Goal: Information Seeking & Learning: Learn about a topic

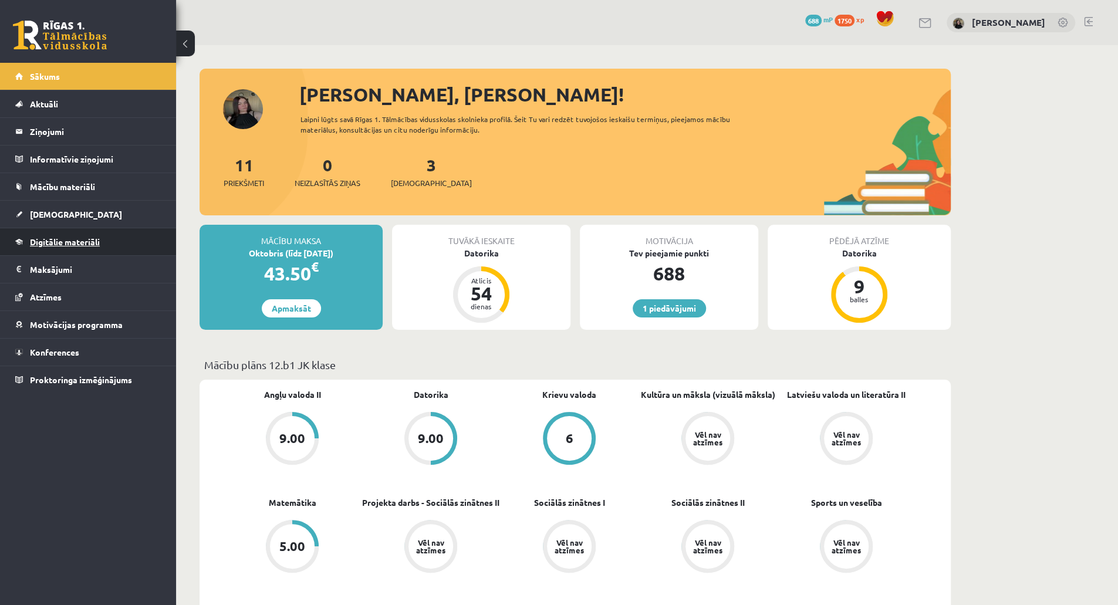
click at [55, 241] on span "Digitālie materiāli" at bounding box center [65, 242] width 70 height 11
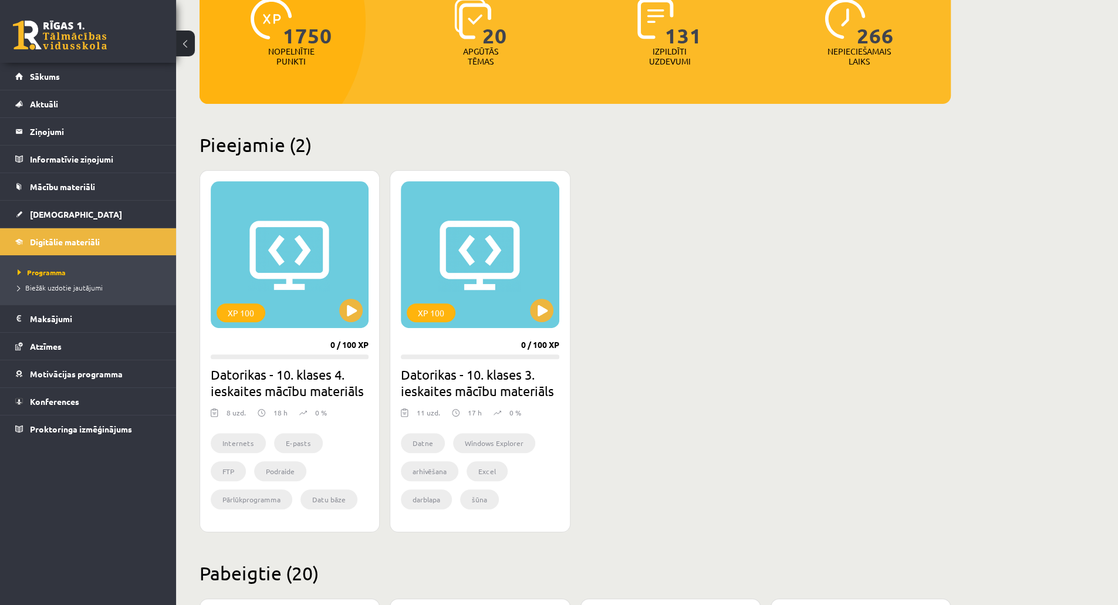
scroll to position [176, 0]
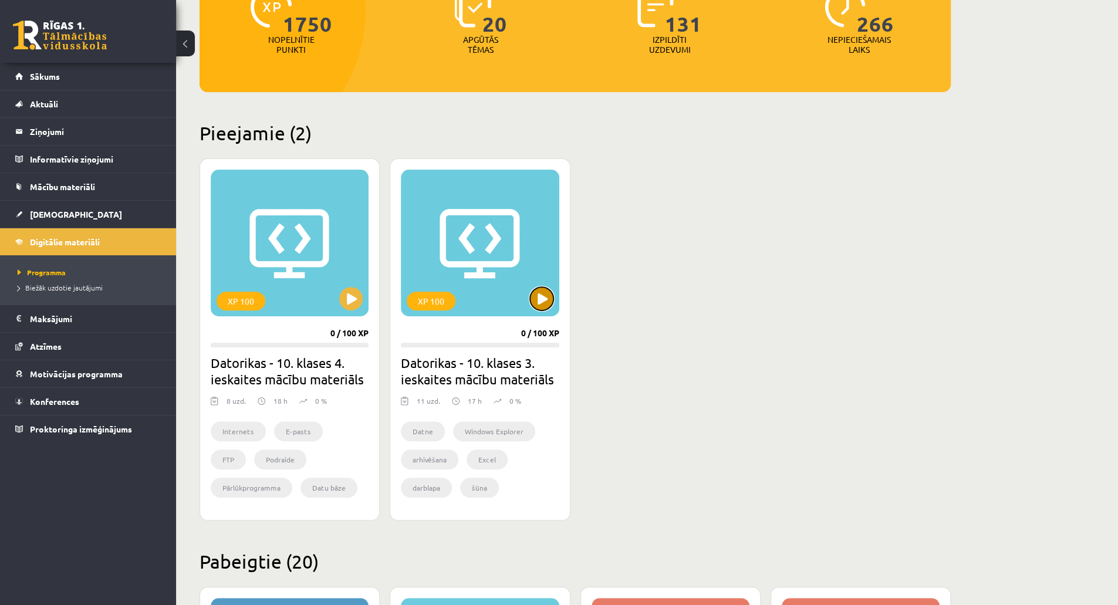
click at [548, 299] on button at bounding box center [541, 298] width 23 height 23
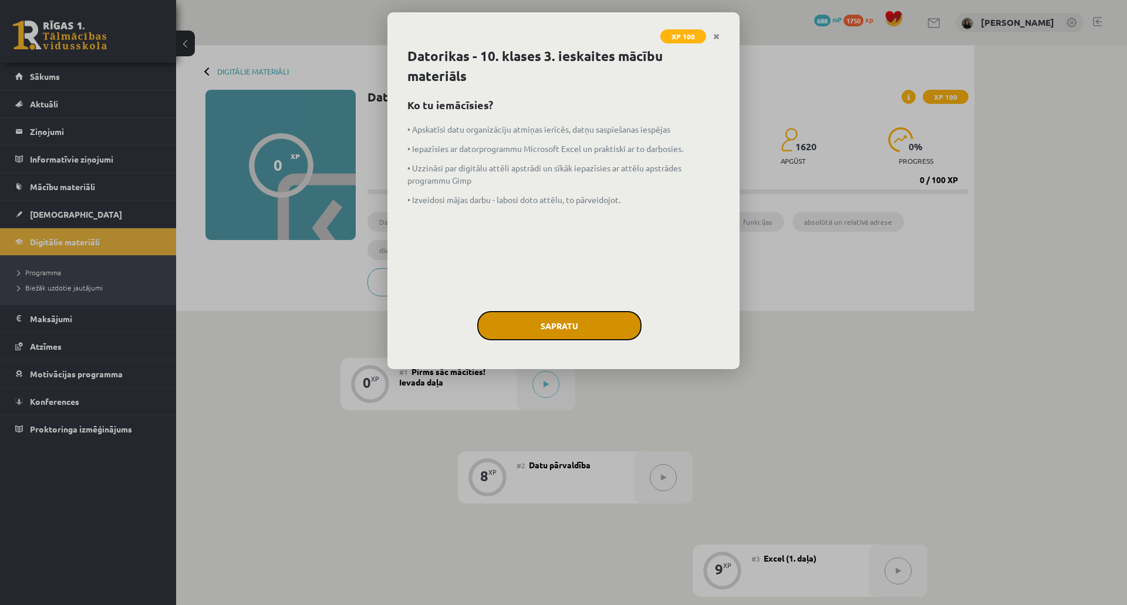
click at [536, 315] on button "Sapratu" at bounding box center [559, 325] width 164 height 29
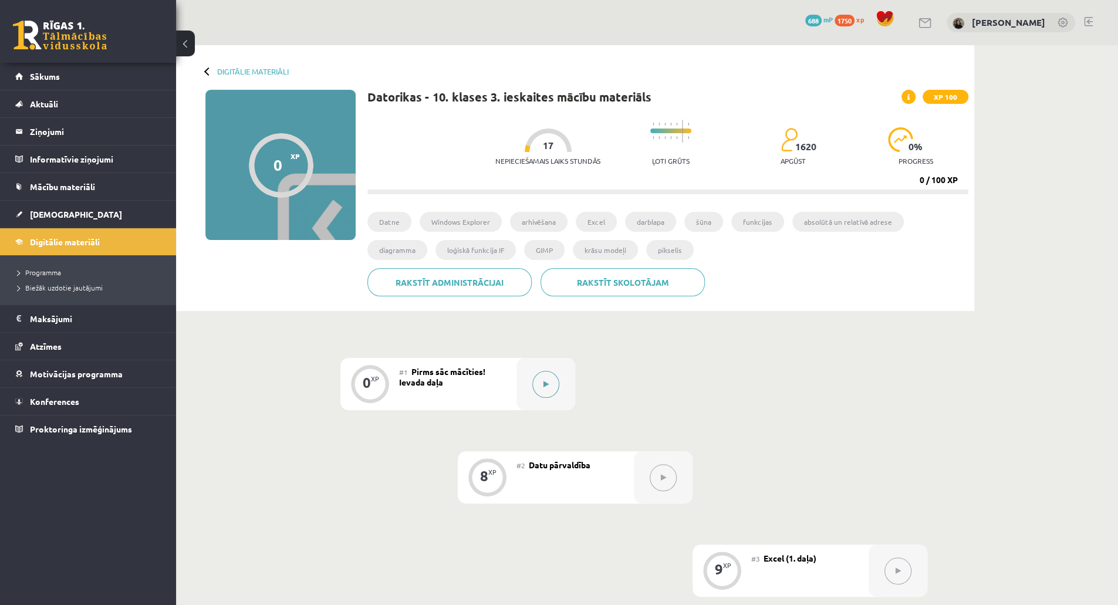
click at [548, 385] on icon at bounding box center [546, 384] width 5 height 7
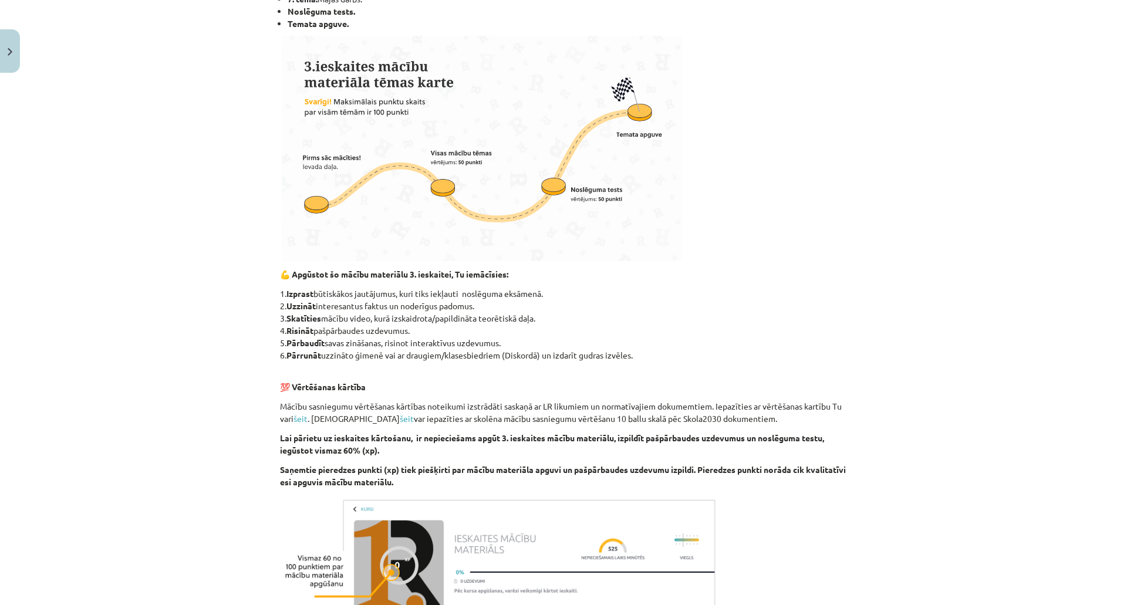
scroll to position [511, 0]
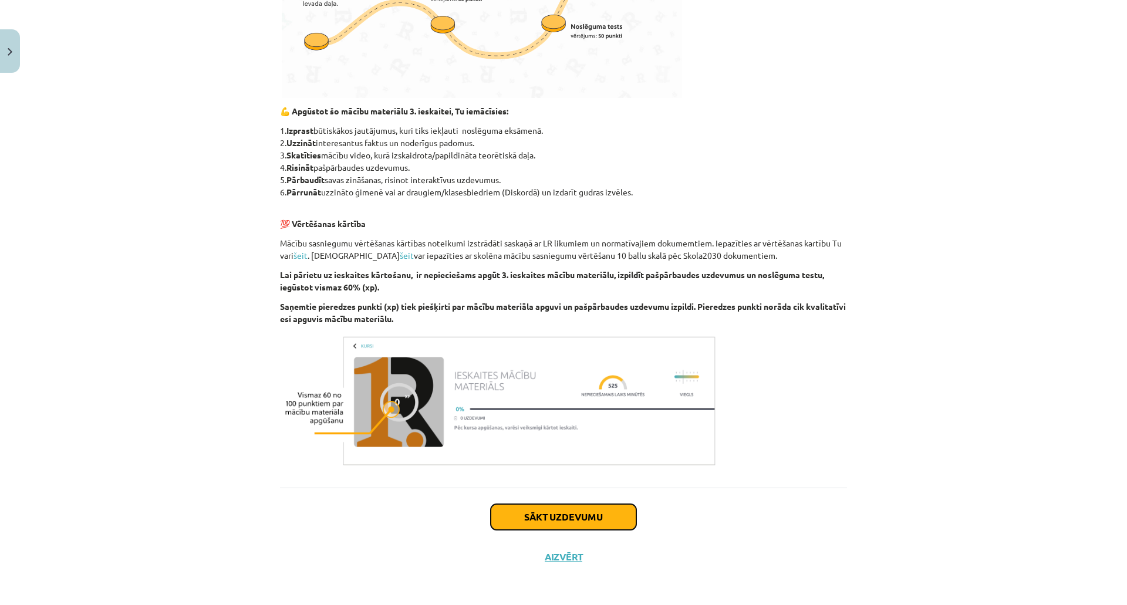
click at [573, 514] on button "Sākt uzdevumu" at bounding box center [564, 517] width 146 height 26
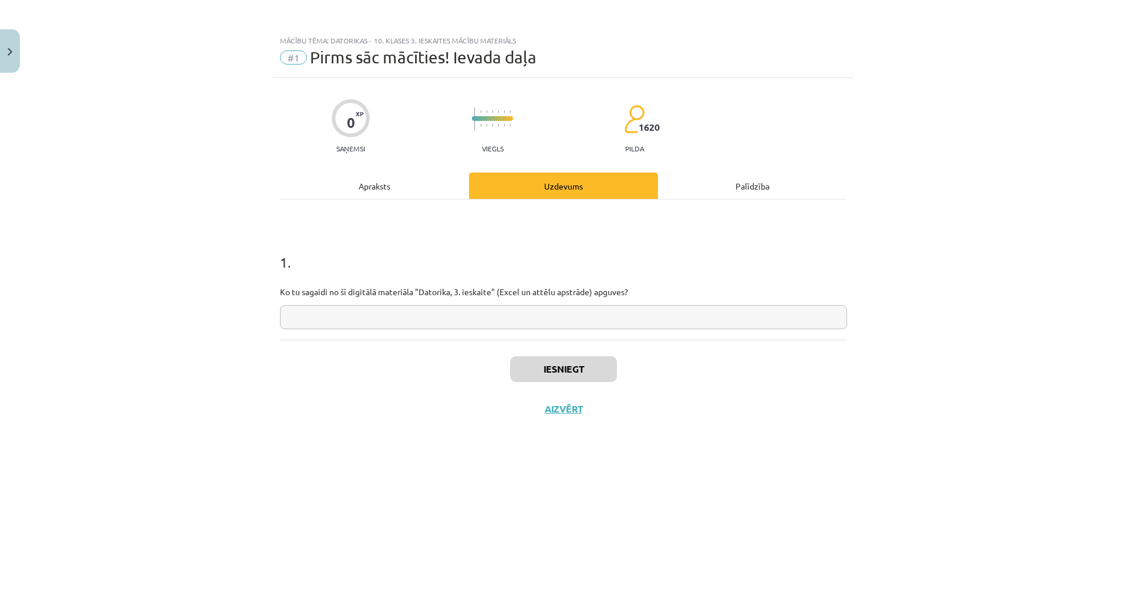
scroll to position [0, 0]
click at [398, 317] on input "text" at bounding box center [563, 317] width 567 height 24
type input "*"
click at [548, 367] on button "Iesniegt" at bounding box center [563, 369] width 107 height 26
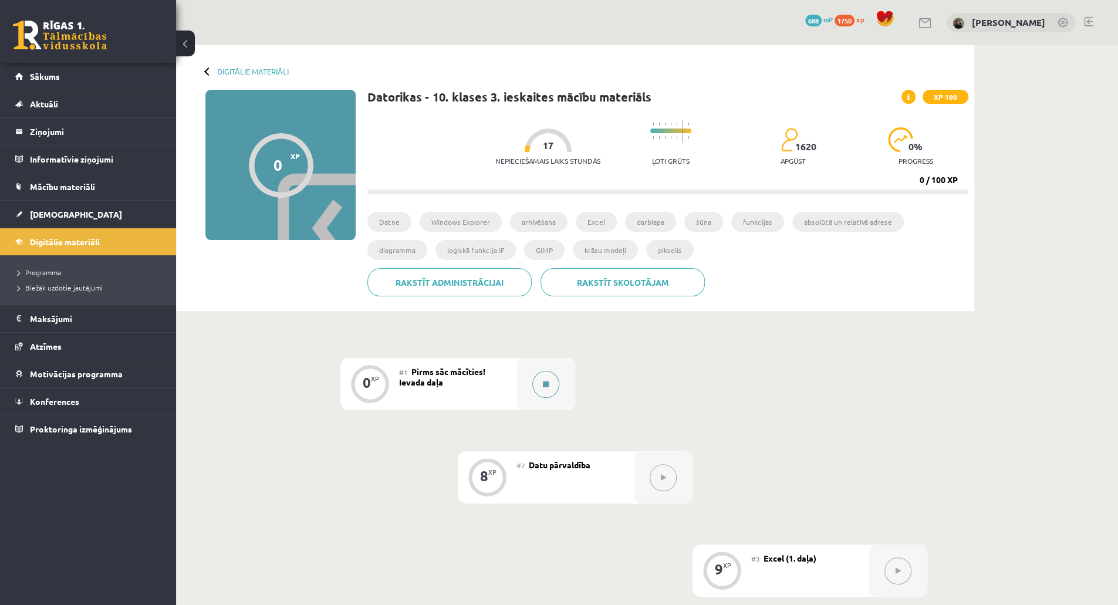
click at [546, 383] on icon at bounding box center [546, 384] width 6 height 7
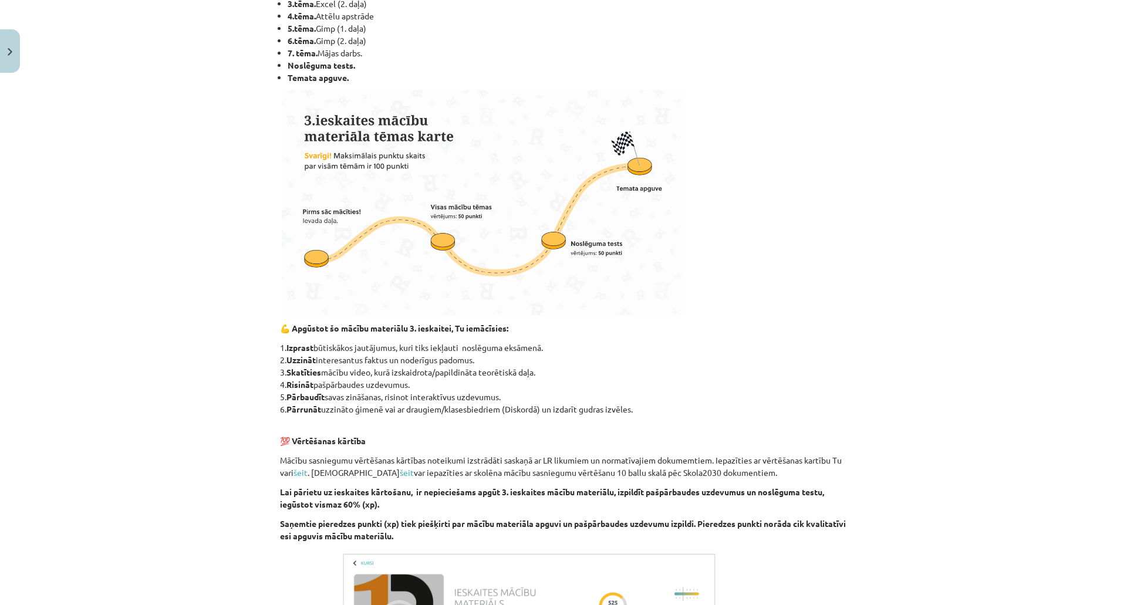
scroll to position [511, 0]
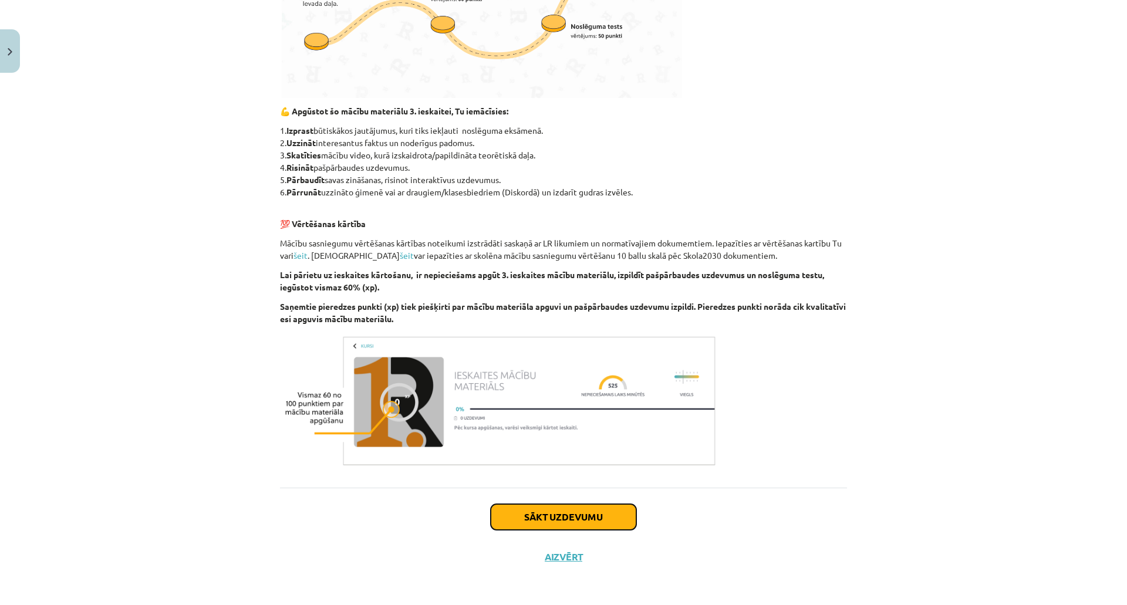
click at [542, 510] on button "Sākt uzdevumu" at bounding box center [564, 517] width 146 height 26
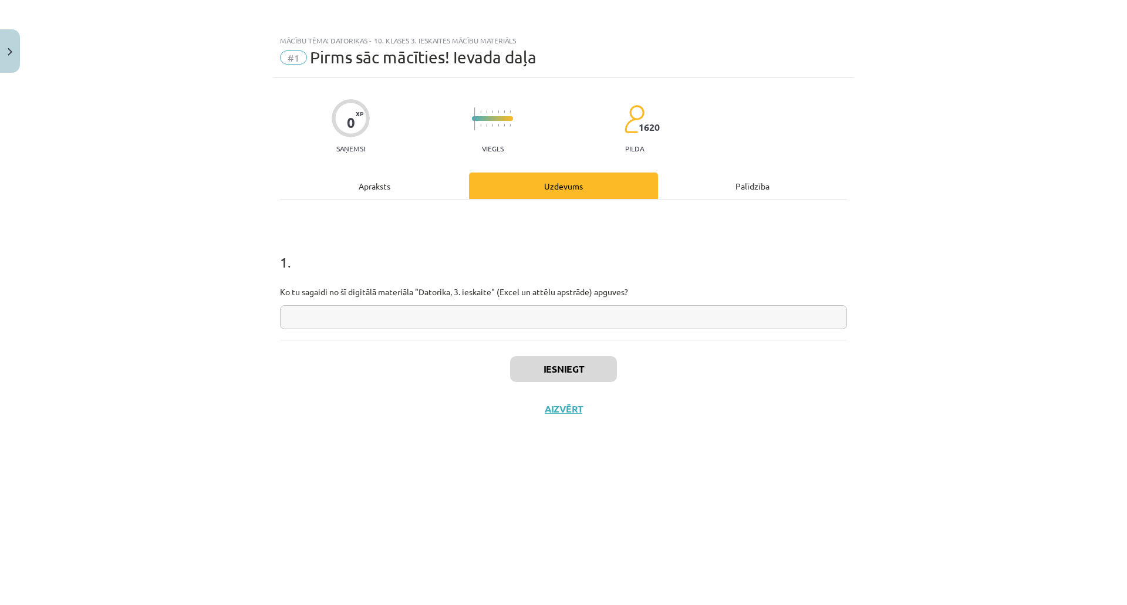
scroll to position [0, 0]
click at [526, 307] on input "text" at bounding box center [563, 317] width 567 height 24
type input "*"
click at [552, 365] on button "Iesniegt" at bounding box center [563, 369] width 107 height 26
click at [562, 412] on button "Nākamā nodarbība" at bounding box center [563, 416] width 115 height 27
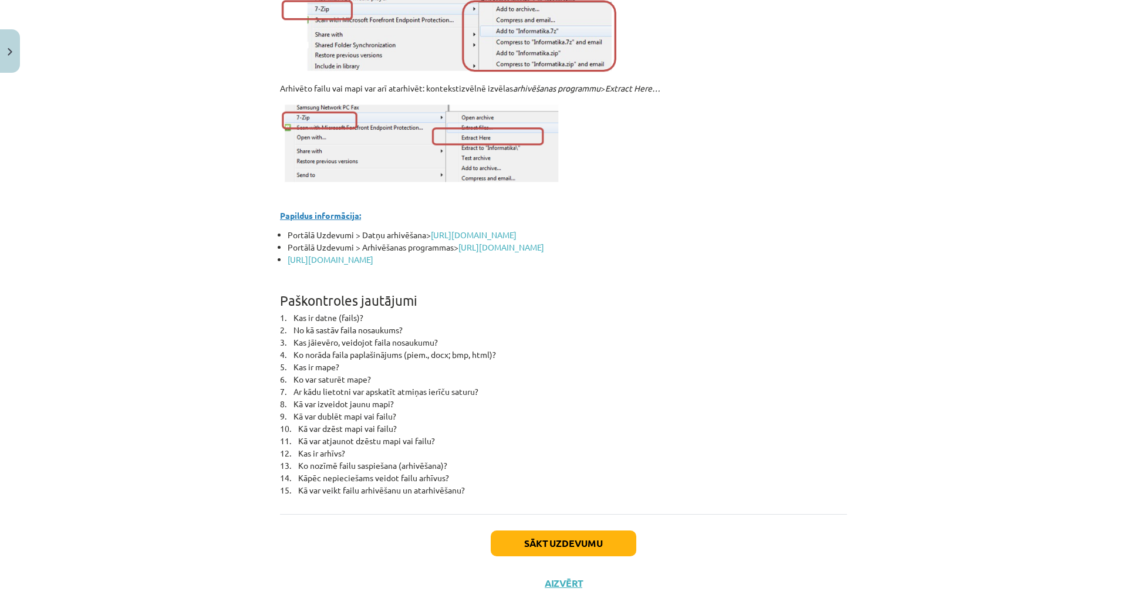
scroll to position [5006, 0]
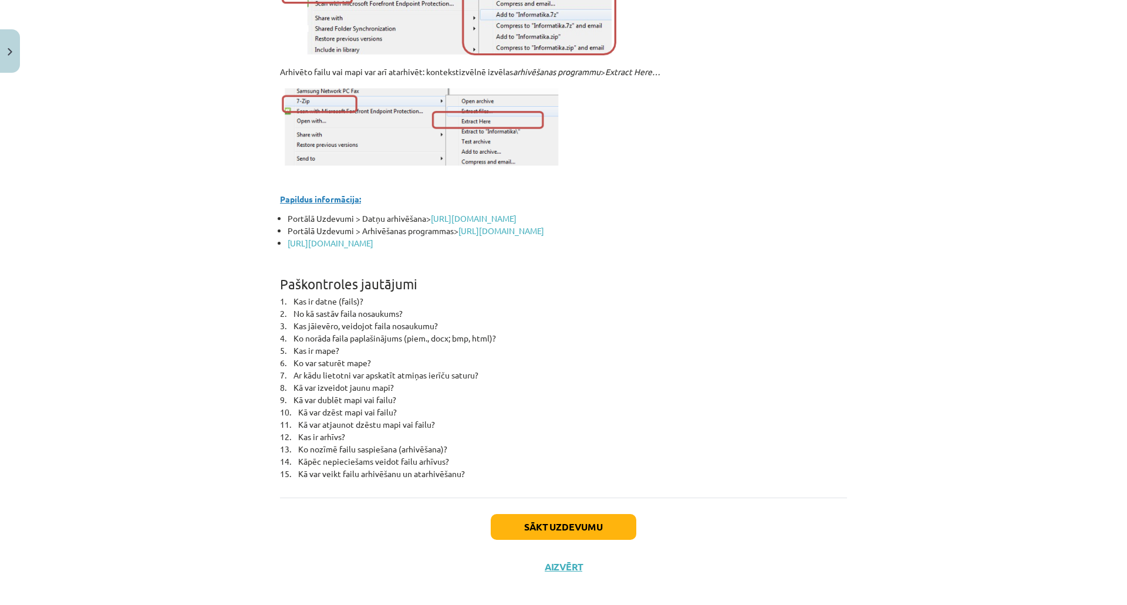
click at [542, 498] on div "Sākt uzdevumu Aizvērt" at bounding box center [563, 539] width 567 height 82
click at [538, 514] on button "Sākt uzdevumu" at bounding box center [564, 527] width 146 height 26
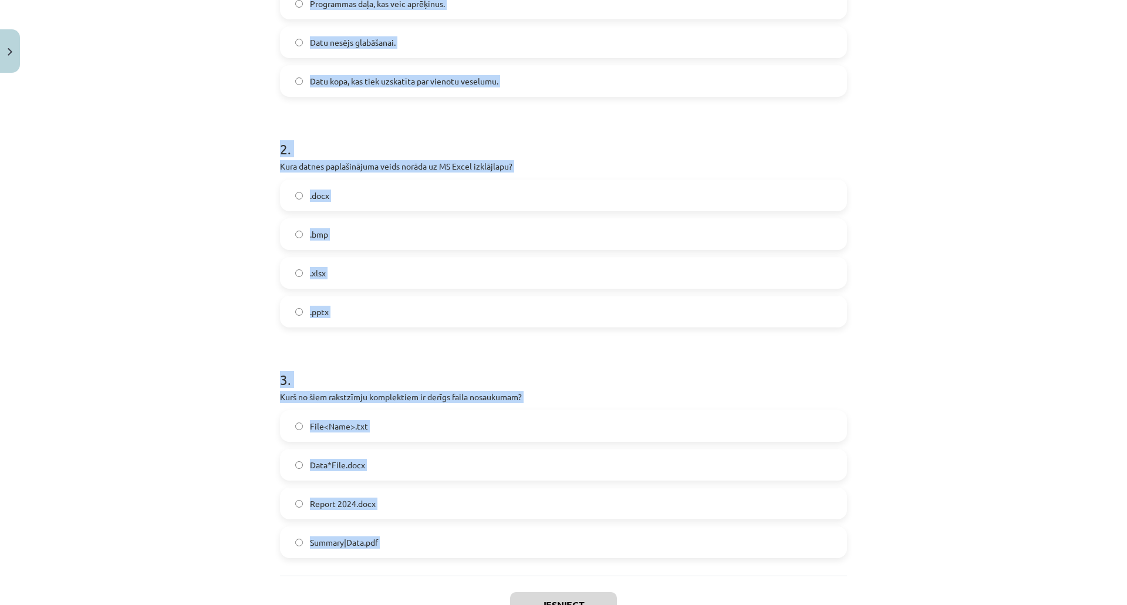
scroll to position [432, 0]
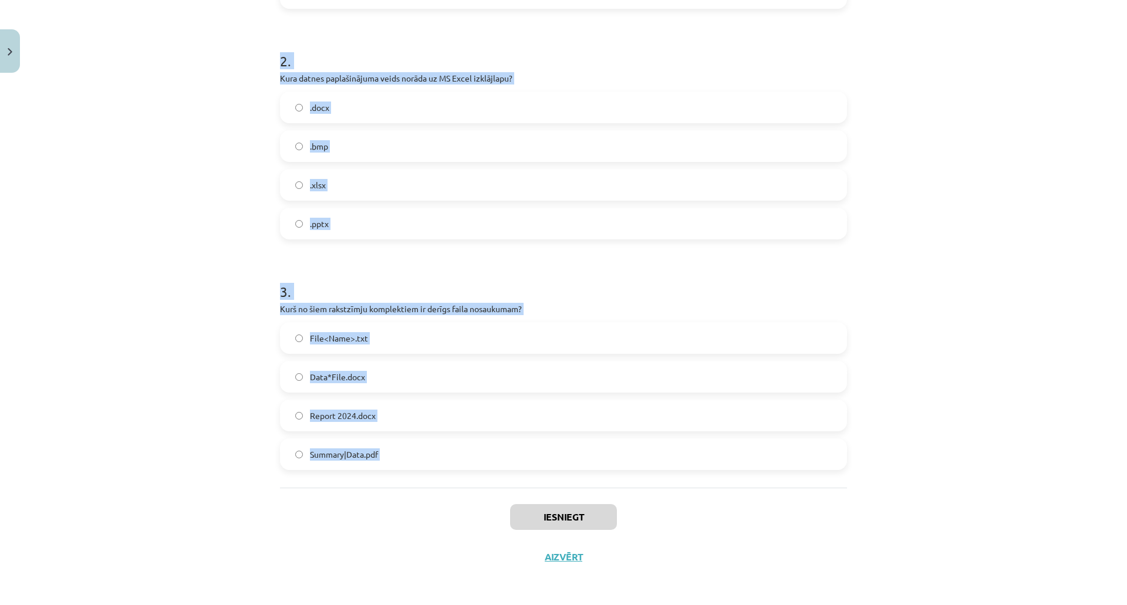
click at [515, 507] on div "8 XP Saņemsi Viegls 1620 pilda Apraksts Uzdevums Palīdzība 1 . Kas ir datne? Op…" at bounding box center [563, 111] width 581 height 931
copy form "1 . Kas ir datne? Operētājsistēmas funkcija. Programmas daļa, kas veic aprēķinu…"
click at [332, 414] on span "Report 2024.docx" at bounding box center [343, 416] width 66 height 12
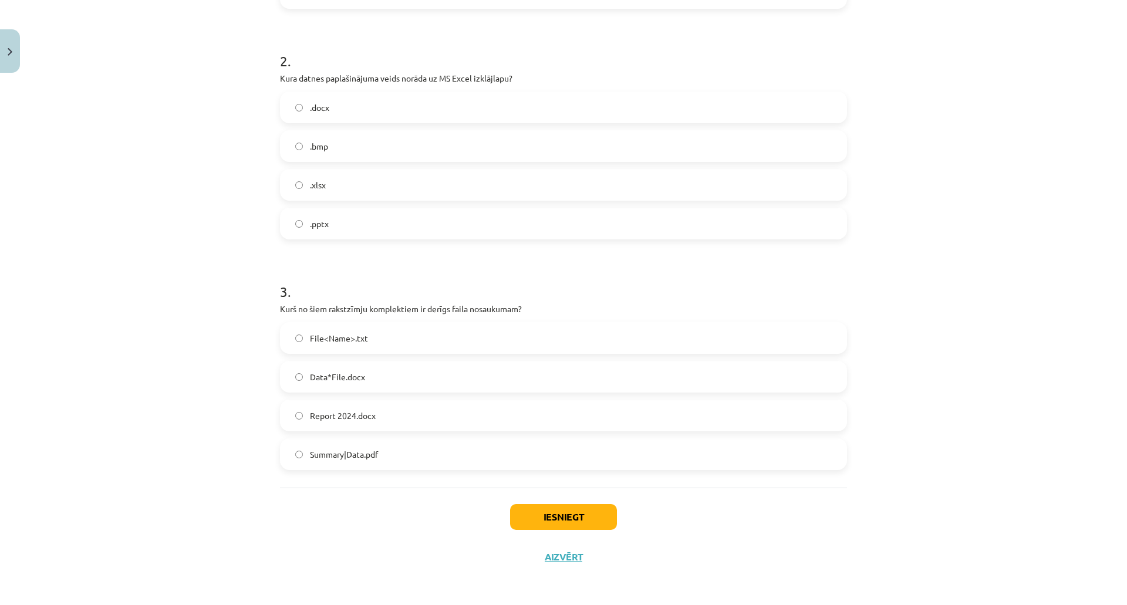
click at [312, 185] on span ".xlsx" at bounding box center [318, 185] width 16 height 12
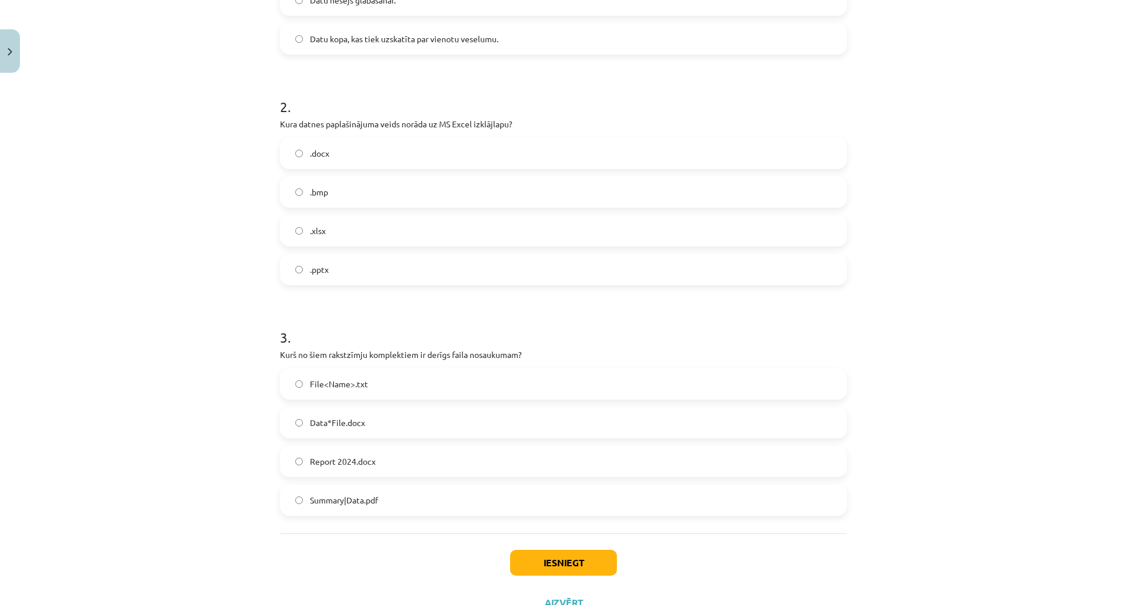
scroll to position [197, 0]
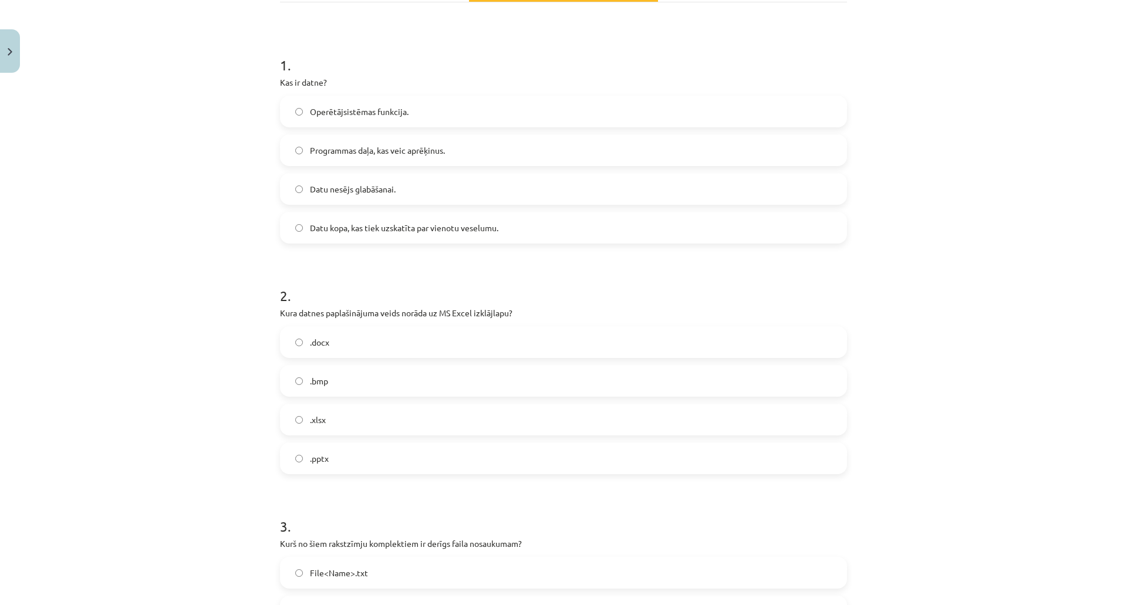
click at [312, 226] on span "Datu kopa, kas tiek uzskatīta par vienotu veselumu." at bounding box center [404, 228] width 188 height 12
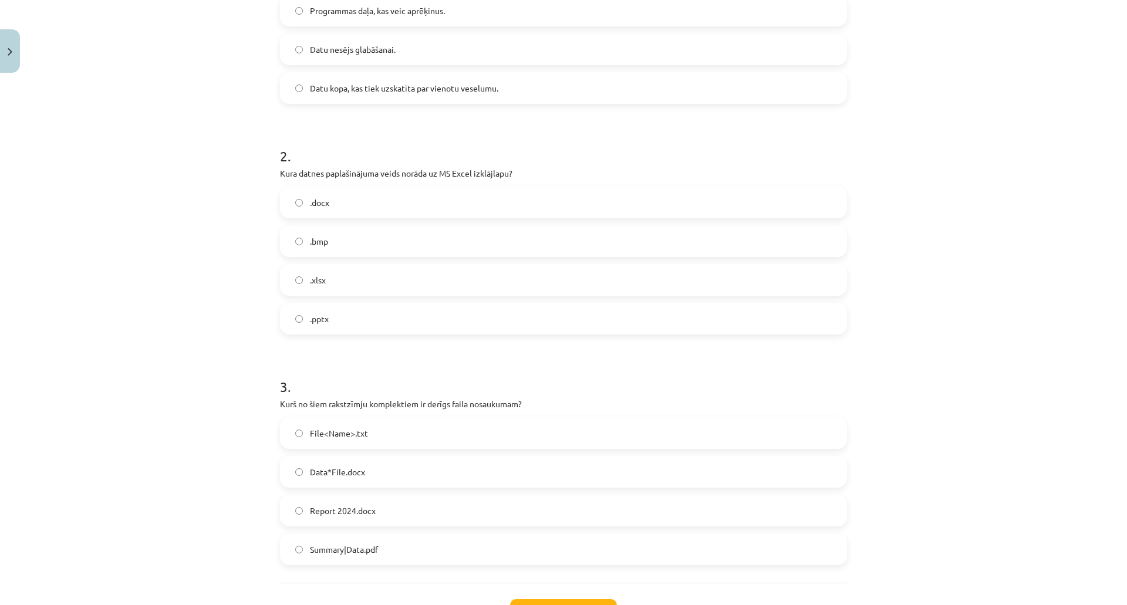
scroll to position [432, 0]
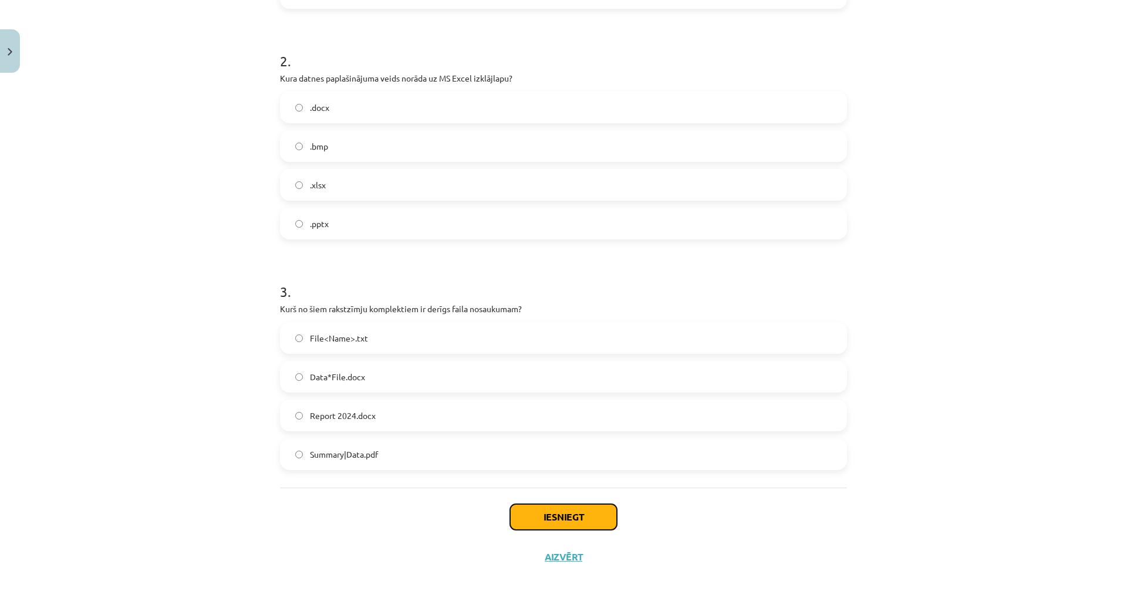
click at [584, 516] on button "Iesniegt" at bounding box center [563, 517] width 107 height 26
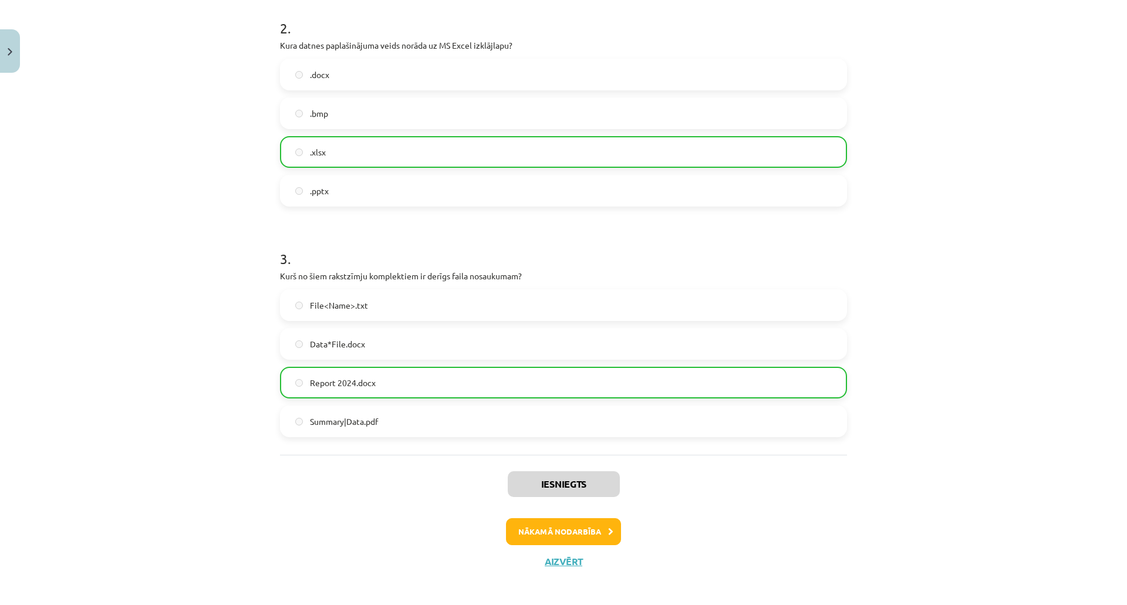
scroll to position [469, 0]
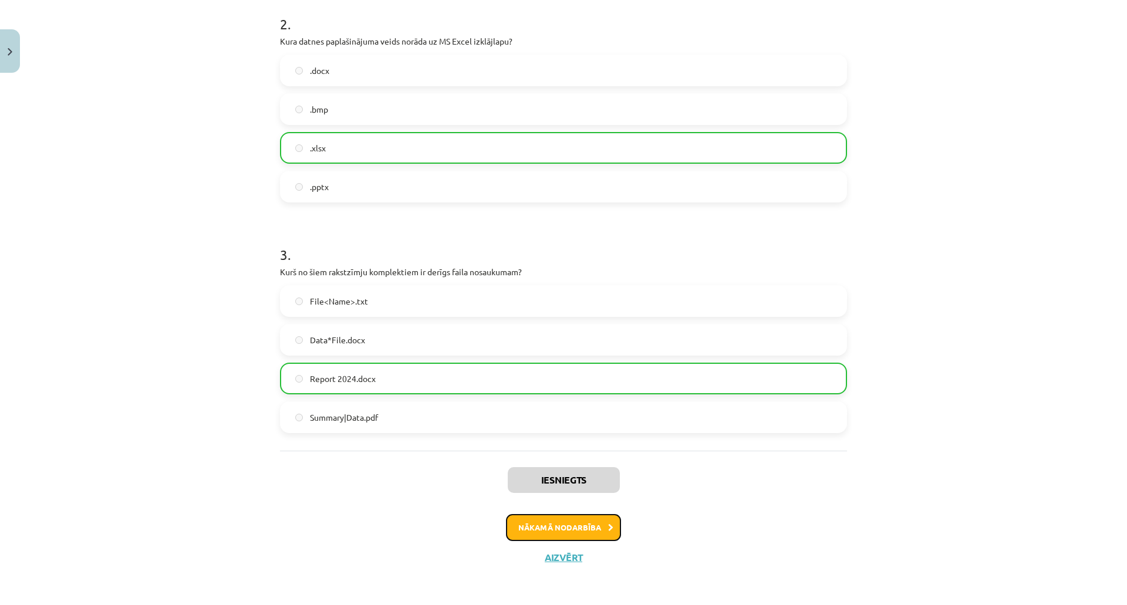
click at [565, 522] on button "Nākamā nodarbība" at bounding box center [563, 527] width 115 height 27
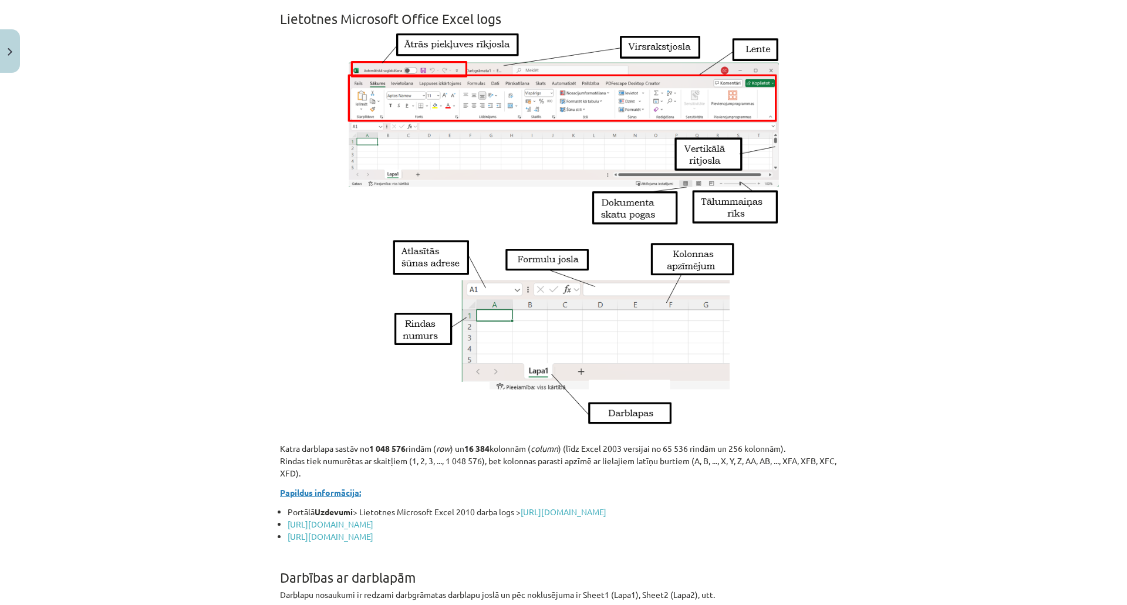
scroll to position [616, 0]
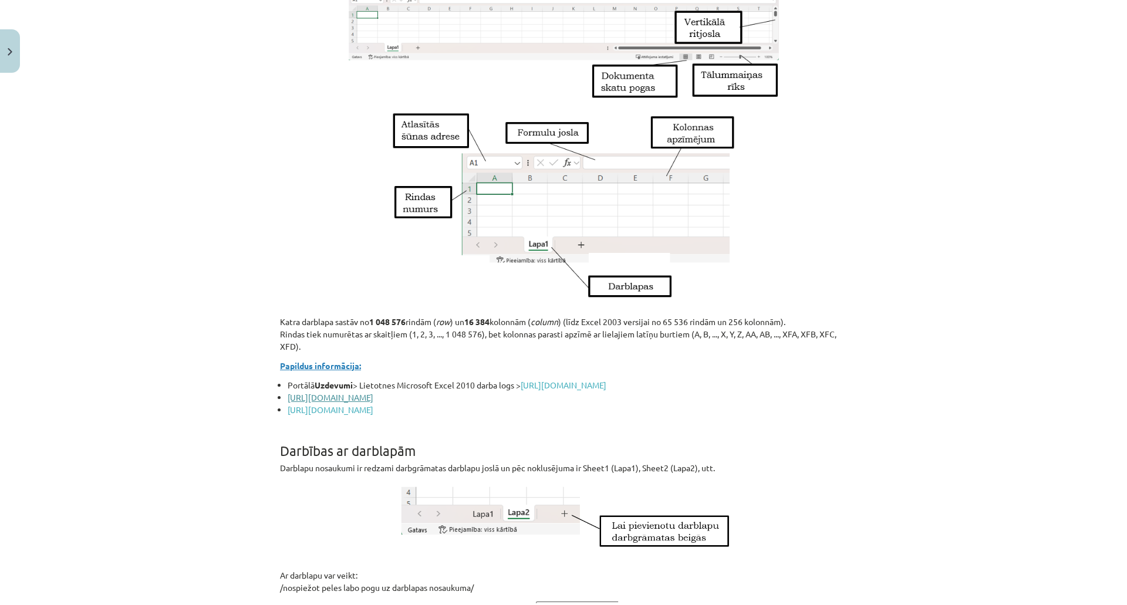
click at [373, 403] on link "https://profizgl.lu.lv/mod/book/view.php?id=20114&chapterid=4778" at bounding box center [331, 397] width 86 height 11
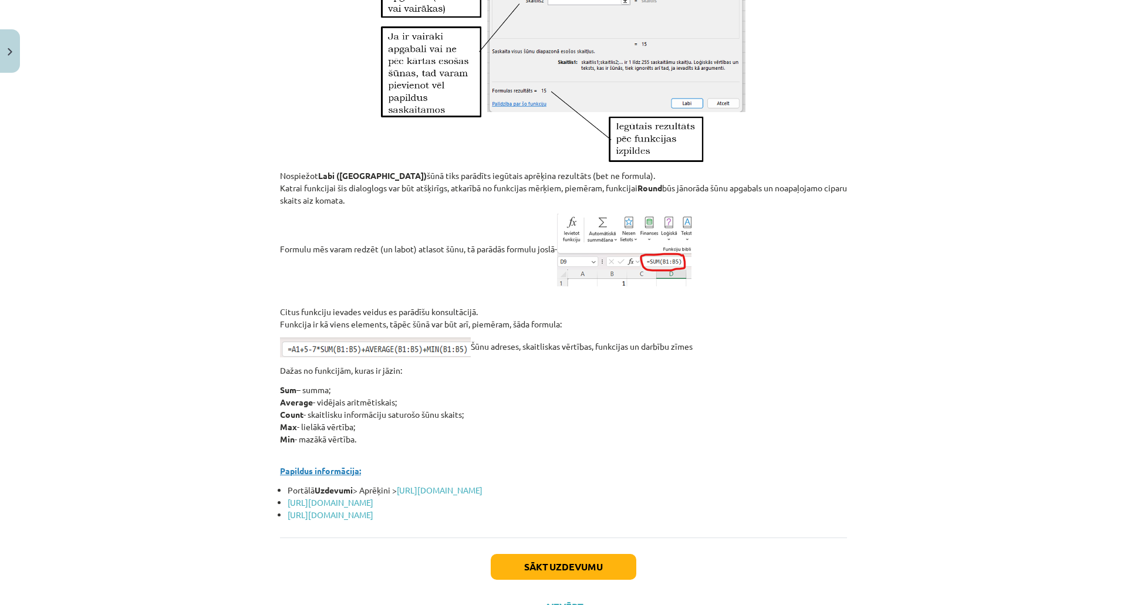
scroll to position [4974, 0]
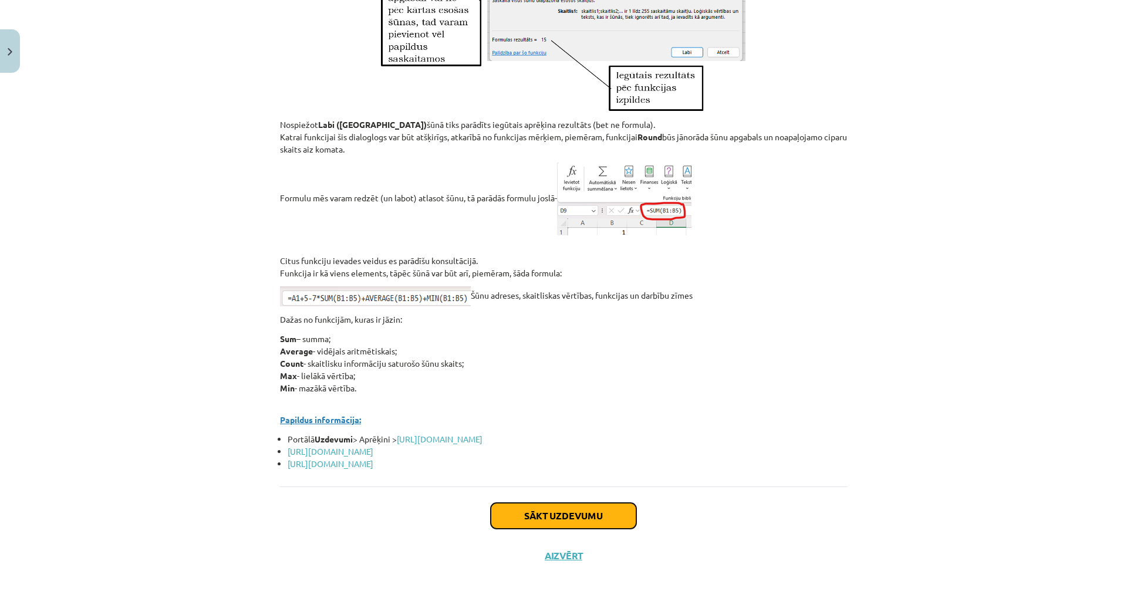
click at [536, 514] on button "Sākt uzdevumu" at bounding box center [564, 516] width 146 height 26
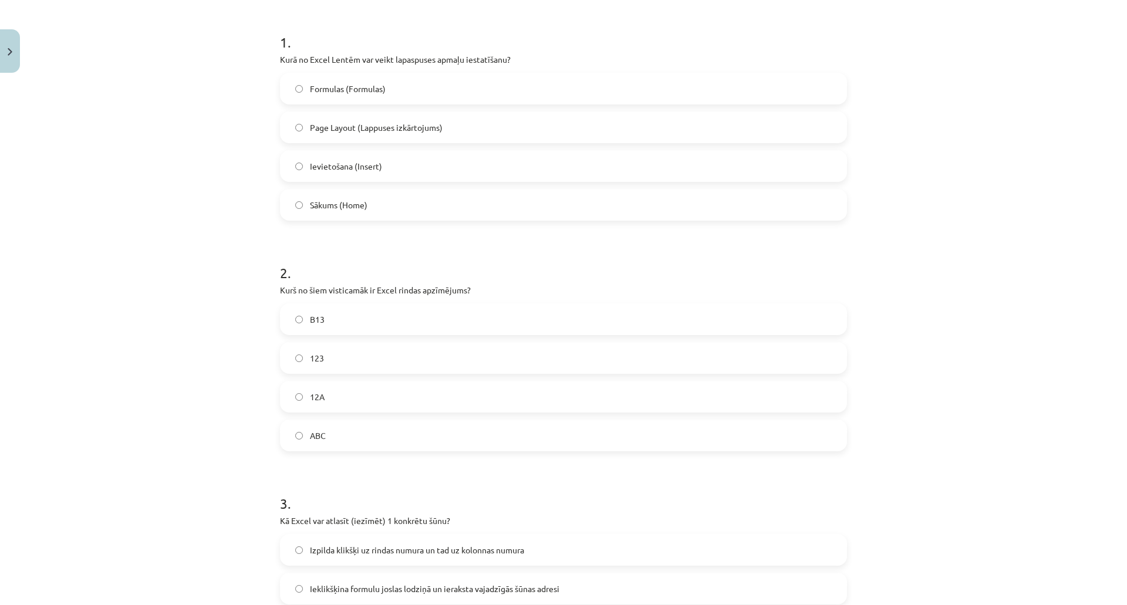
scroll to position [88, 0]
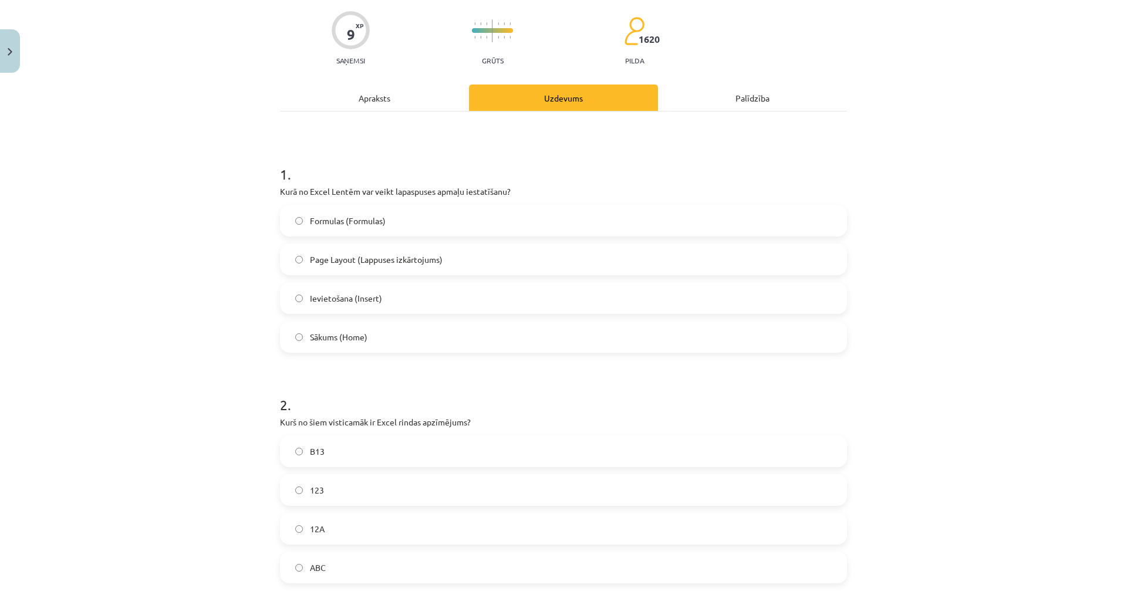
click at [367, 259] on span "Page Layout (Lappuses izkārtojums)" at bounding box center [376, 260] width 133 height 12
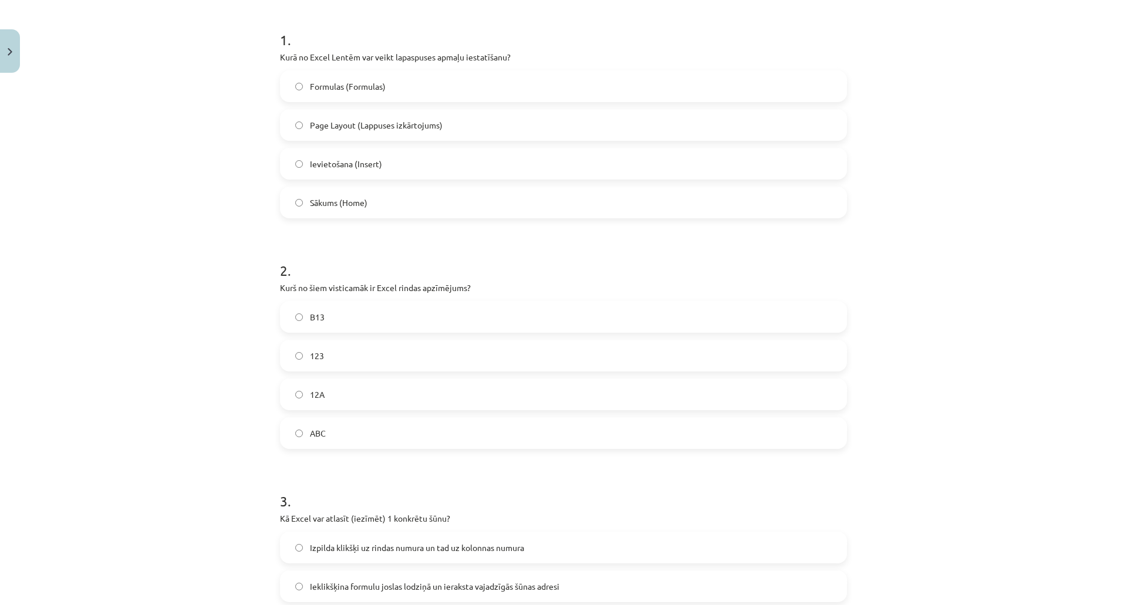
scroll to position [264, 0]
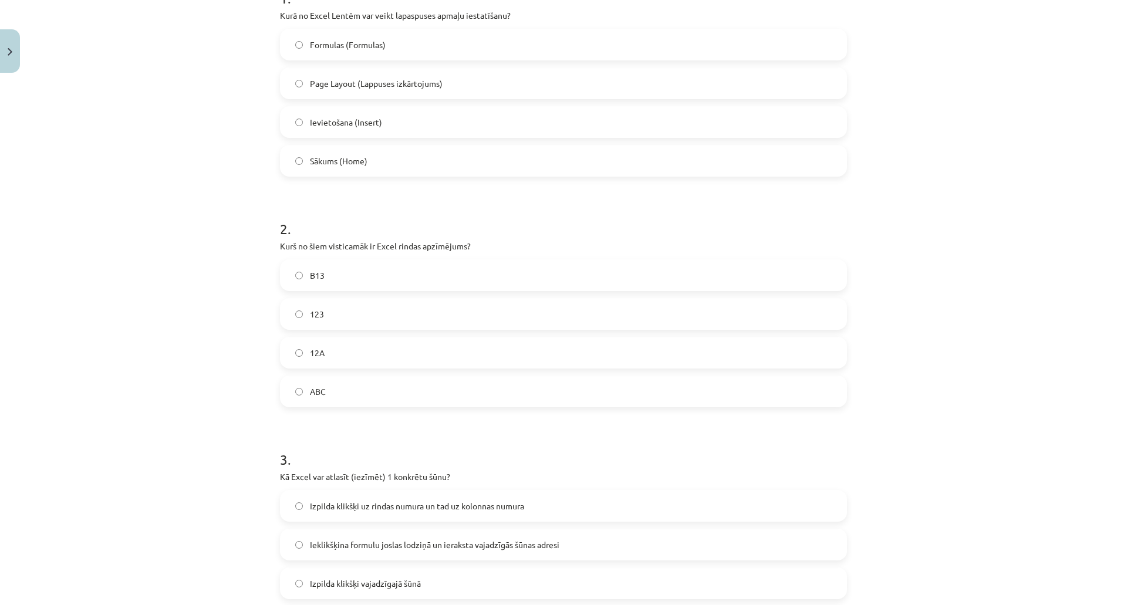
click at [351, 315] on label "123" at bounding box center [563, 313] width 565 height 29
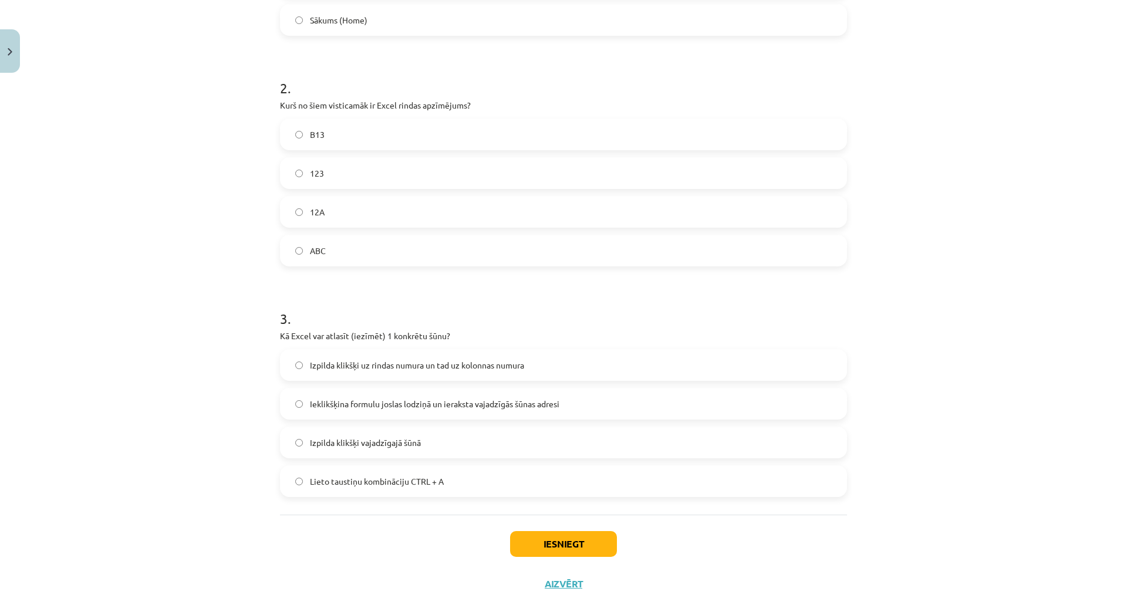
scroll to position [432, 0]
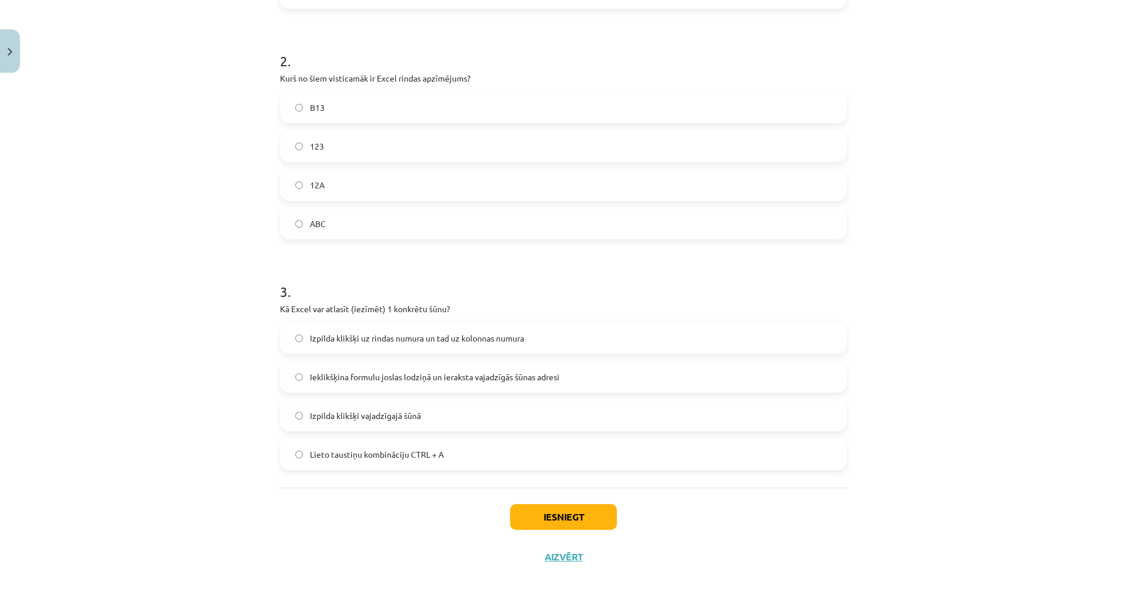
click at [425, 417] on label "Izpilda klikšķi vajadzīgajā šūnā" at bounding box center [563, 415] width 565 height 29
click at [561, 520] on button "Iesniegt" at bounding box center [563, 517] width 107 height 26
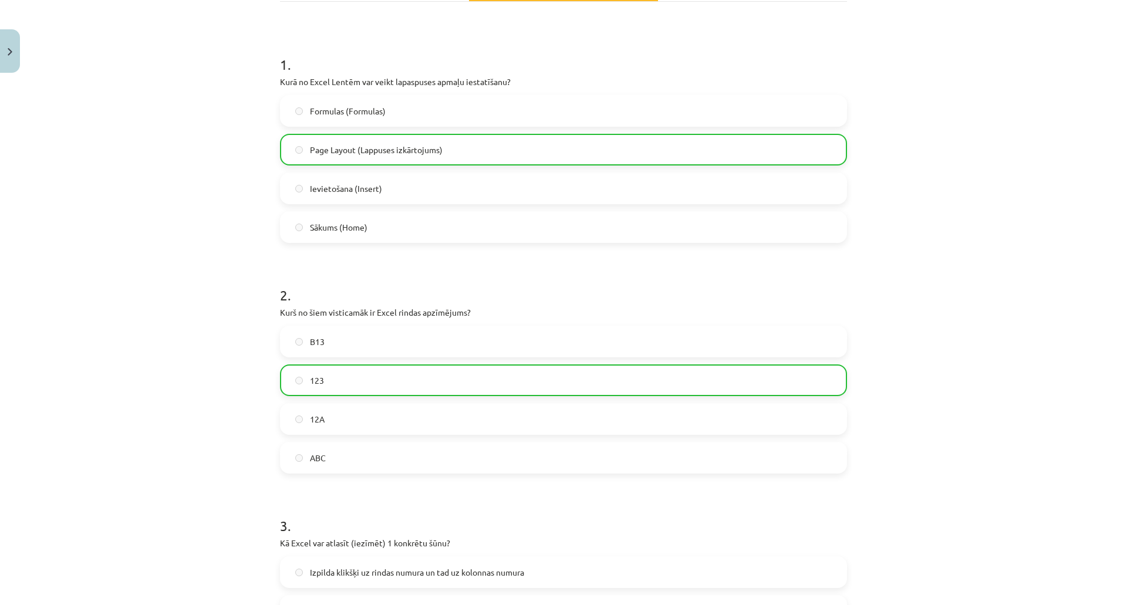
scroll to position [197, 0]
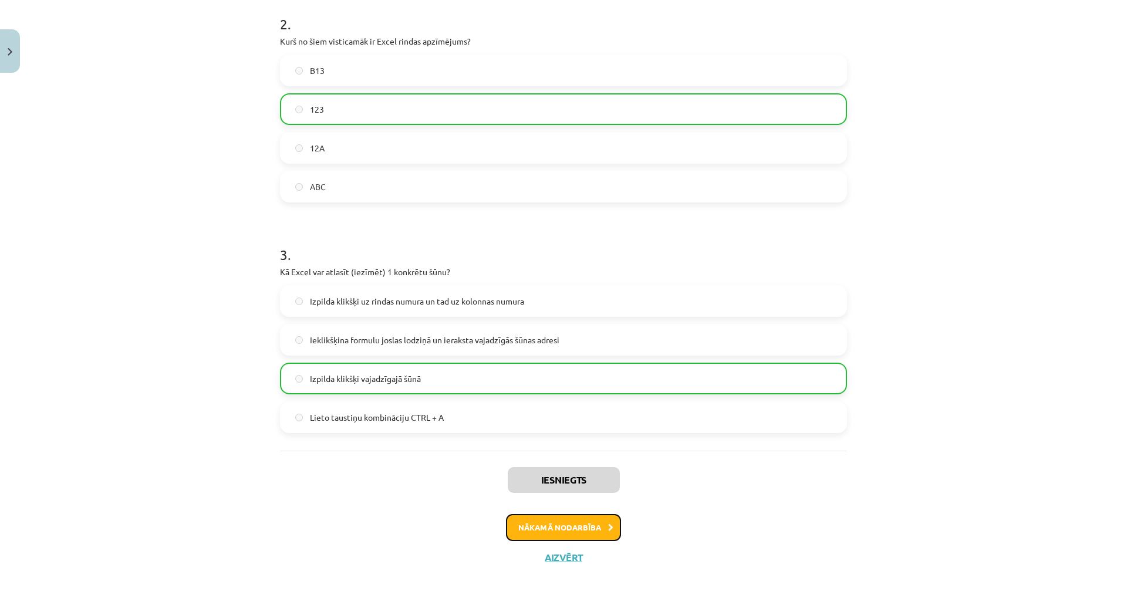
click at [567, 522] on button "Nākamā nodarbība" at bounding box center [563, 527] width 115 height 27
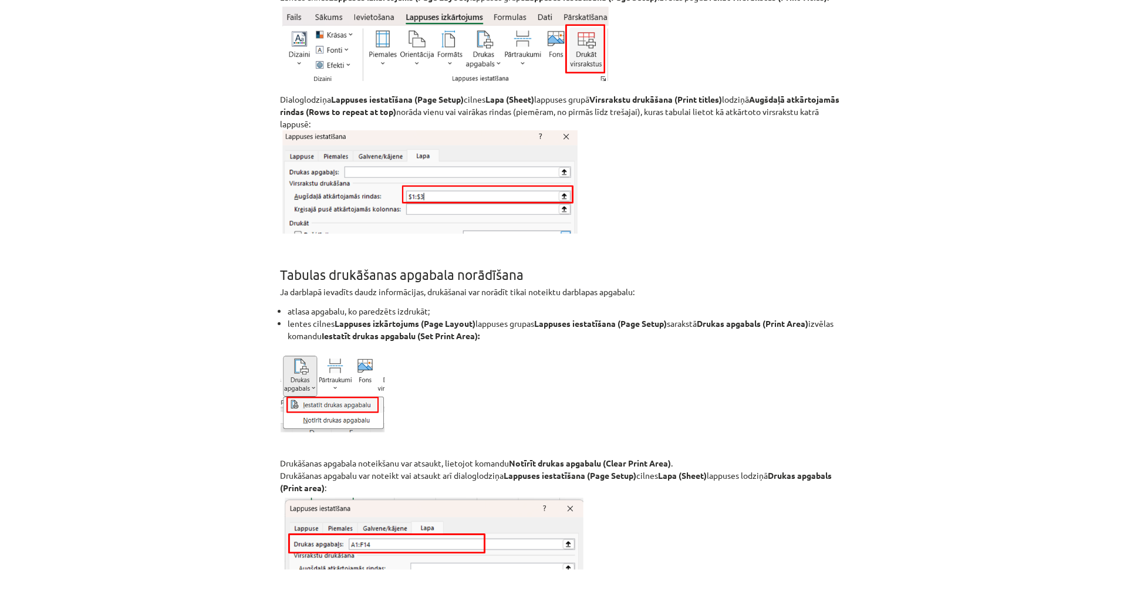
scroll to position [7438, 0]
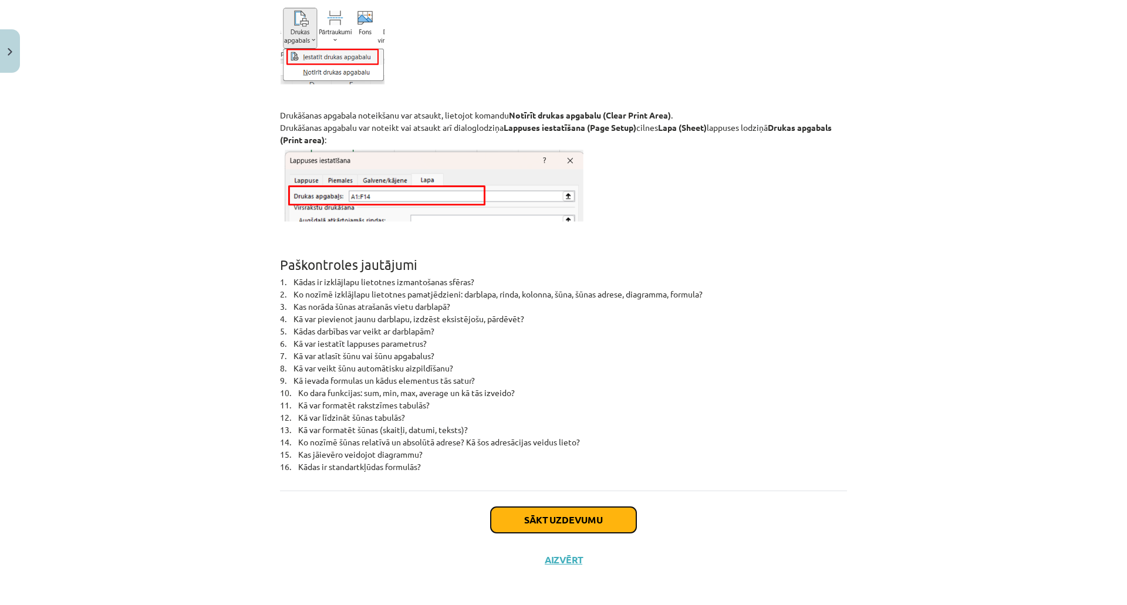
click at [592, 512] on button "Sākt uzdevumu" at bounding box center [564, 520] width 146 height 26
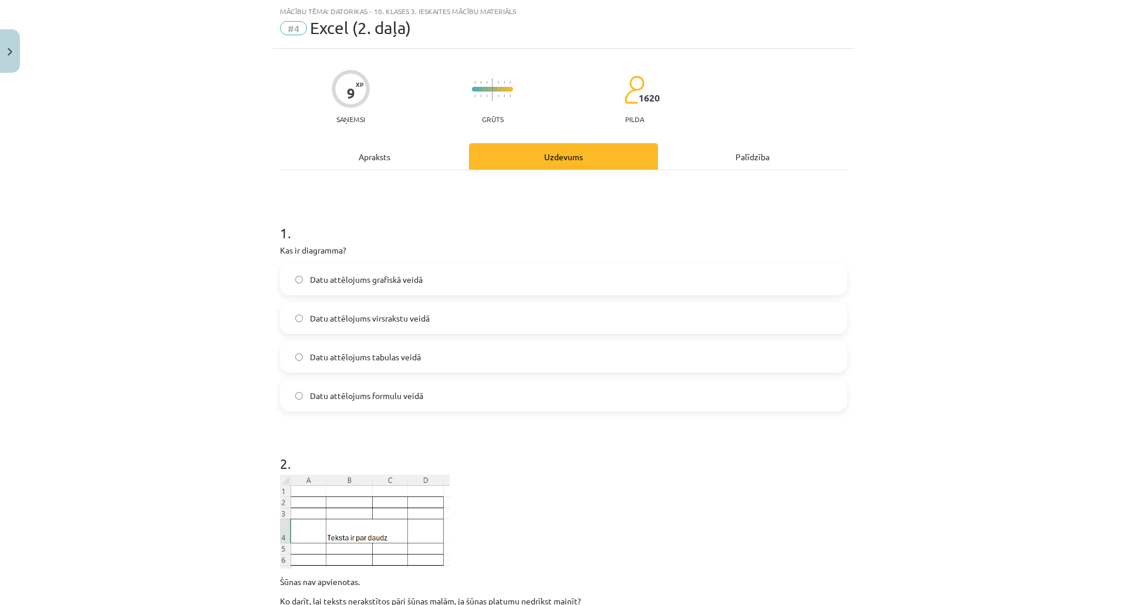
scroll to position [29, 0]
click at [409, 362] on span "Datu attēlojums tabulas veidā" at bounding box center [365, 357] width 111 height 12
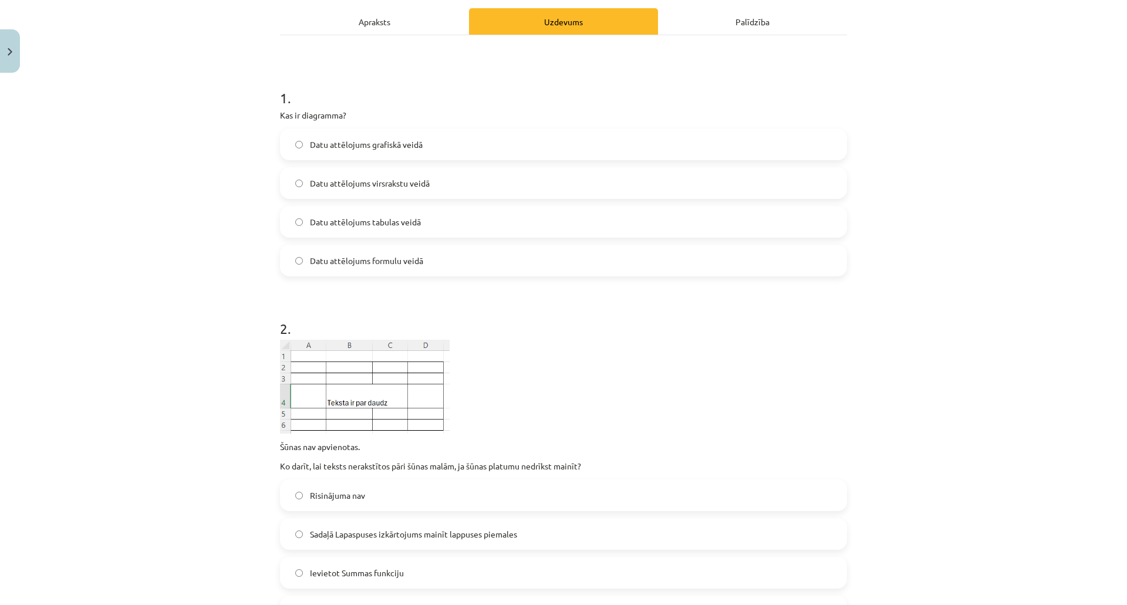
scroll to position [264, 0]
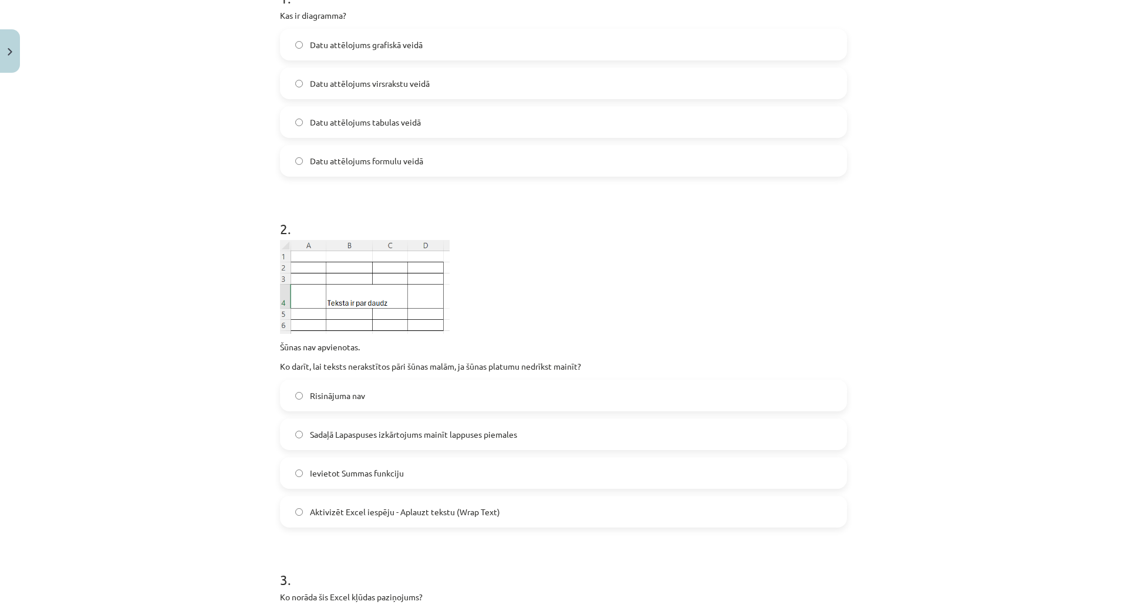
click at [265, 224] on div "Mācību tēma: Datorikas - 10. klases 3. ieskaites mācību materiāls #4 Excel (2. …" at bounding box center [563, 302] width 1127 height 605
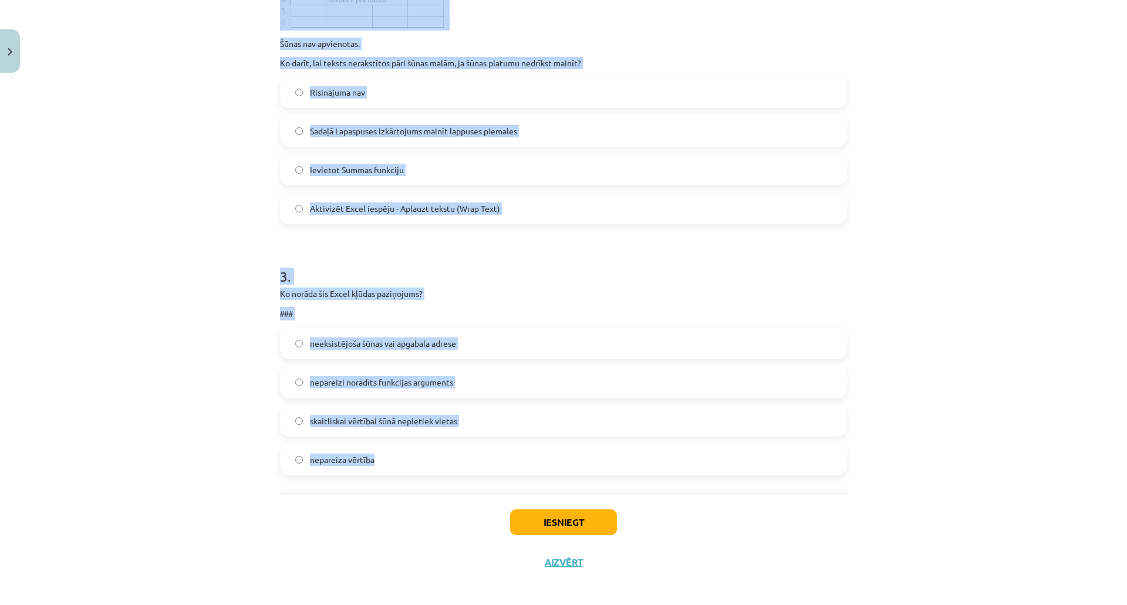
scroll to position [573, 0]
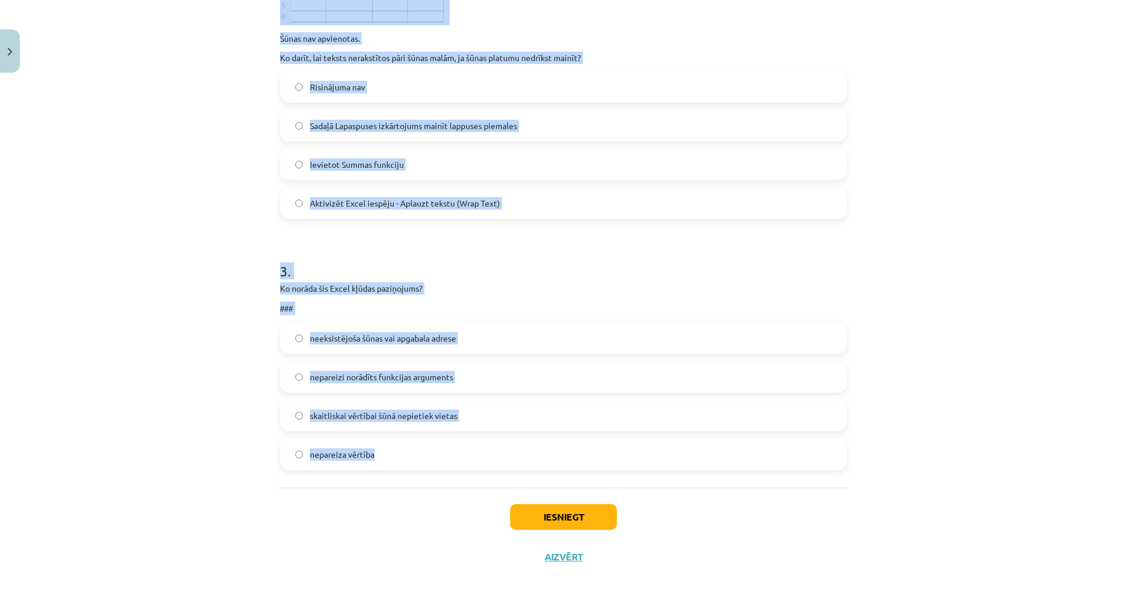
drag, startPoint x: 273, startPoint y: 171, endPoint x: 557, endPoint y: 440, distance: 390.8
click at [557, 440] on div "9 XP Saņemsi Grūts 1620 pilda Apraksts Uzdevums Palīdzība 1 . Kas ir diagramma?…" at bounding box center [563, 41] width 581 height 1072
click at [473, 261] on h1 "3 ." at bounding box center [563, 260] width 567 height 36
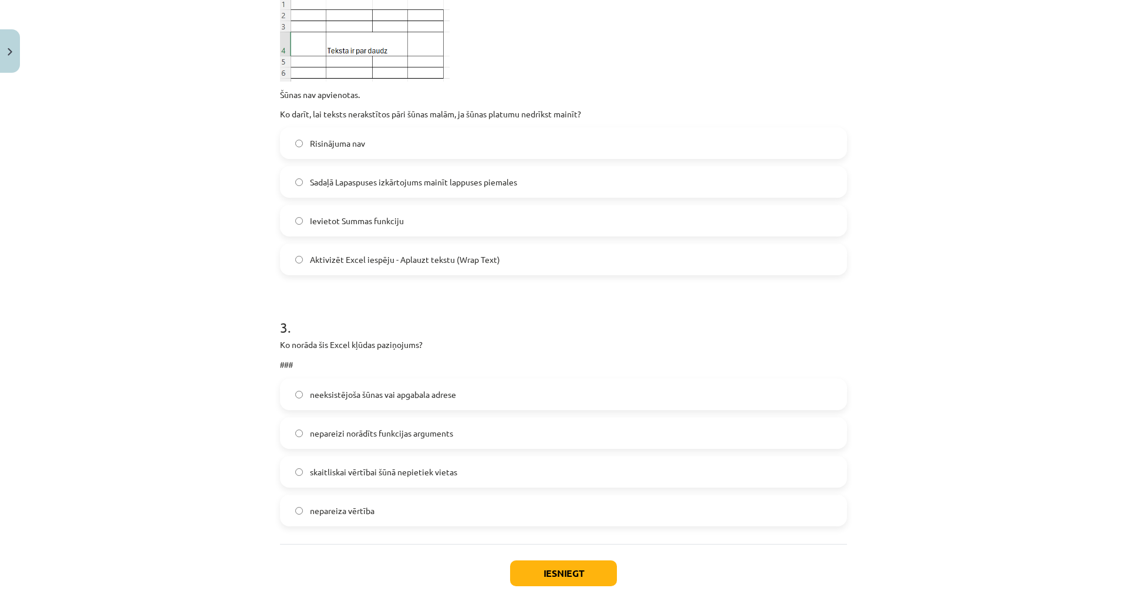
scroll to position [514, 0]
click at [310, 181] on span "Sadaļā Lapaspuses izkārtojums mainīt lappuses piemales" at bounding box center [413, 184] width 207 height 12
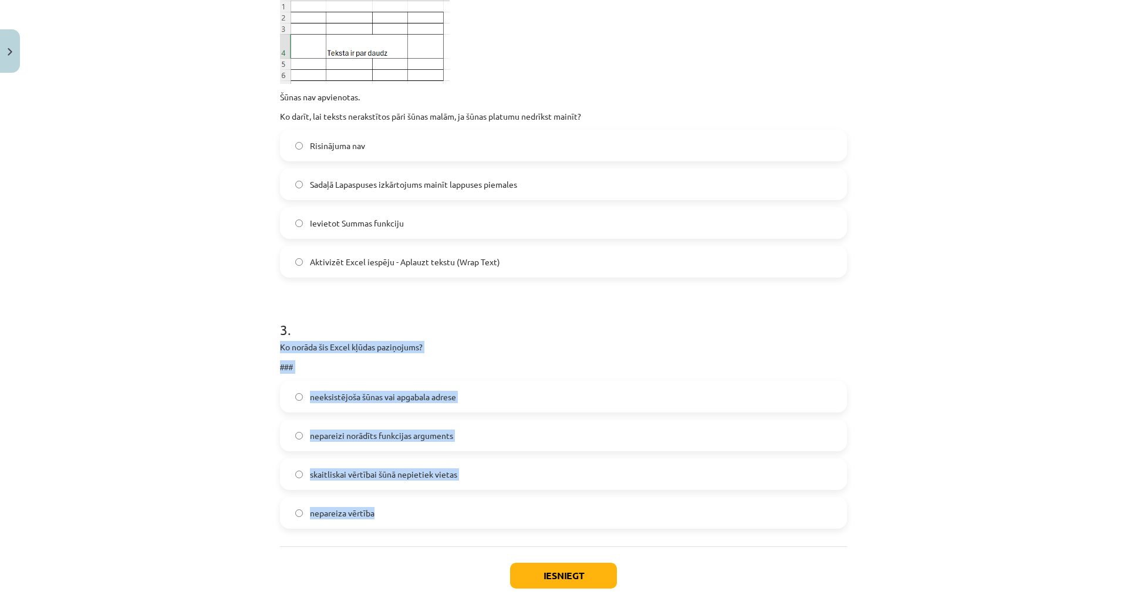
drag, startPoint x: 267, startPoint y: 338, endPoint x: 454, endPoint y: 490, distance: 240.8
click at [478, 510] on div "Mācību tēma: Datorikas - 10. klases 3. ieskaites mācību materiāls #4 Excel (2. …" at bounding box center [563, 302] width 1127 height 605
copy div "Ko norāda šis Excel kļūdas paziņojums? ### neeksistējoša šūnas vai apgabala adr…"
click at [432, 338] on div "3 . Ko norāda šis Excel kļūdas paziņojums? ### neeksistējoša šūnas vai apgabala…" at bounding box center [563, 415] width 567 height 228
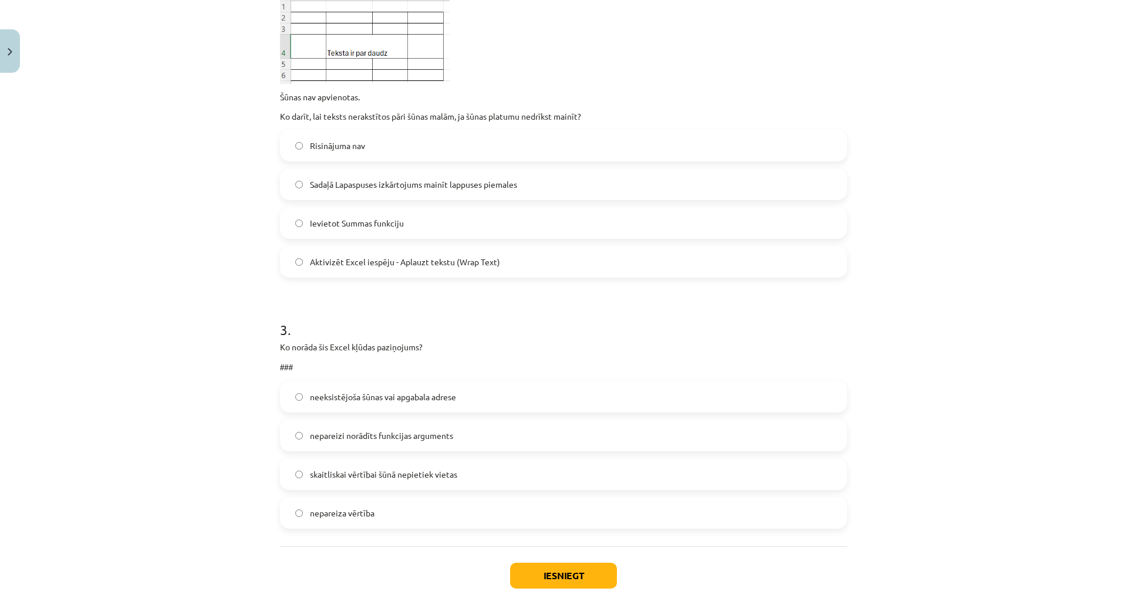
click at [375, 476] on span "skaitliskai vērtībai šūnā nepietiek vietas" at bounding box center [383, 474] width 147 height 12
click at [561, 570] on button "Iesniegt" at bounding box center [563, 576] width 107 height 26
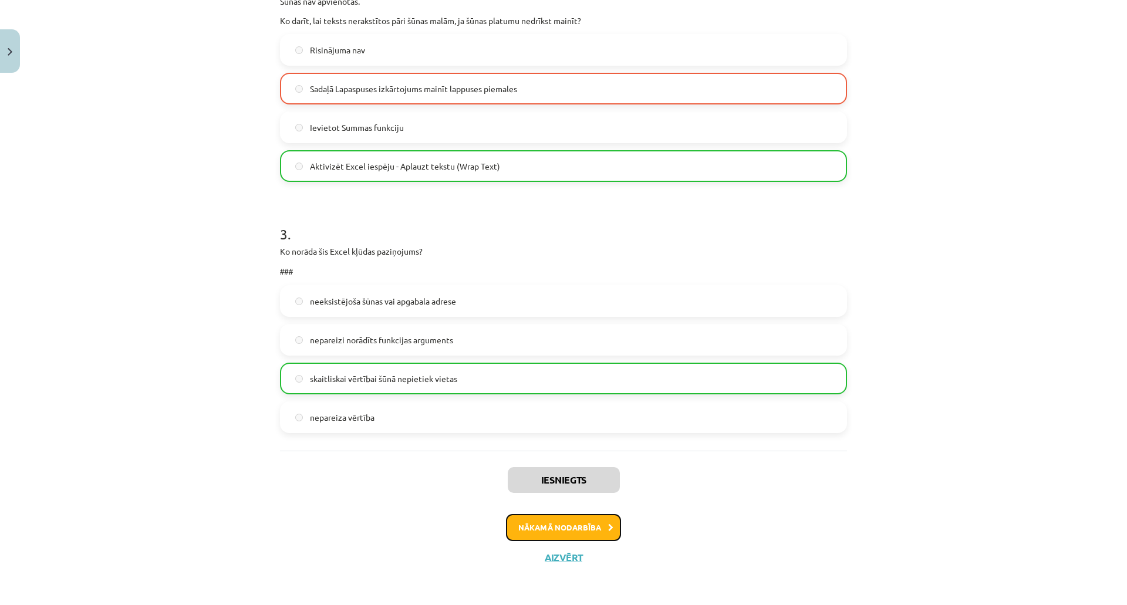
click at [587, 523] on button "Nākamā nodarbība" at bounding box center [563, 527] width 115 height 27
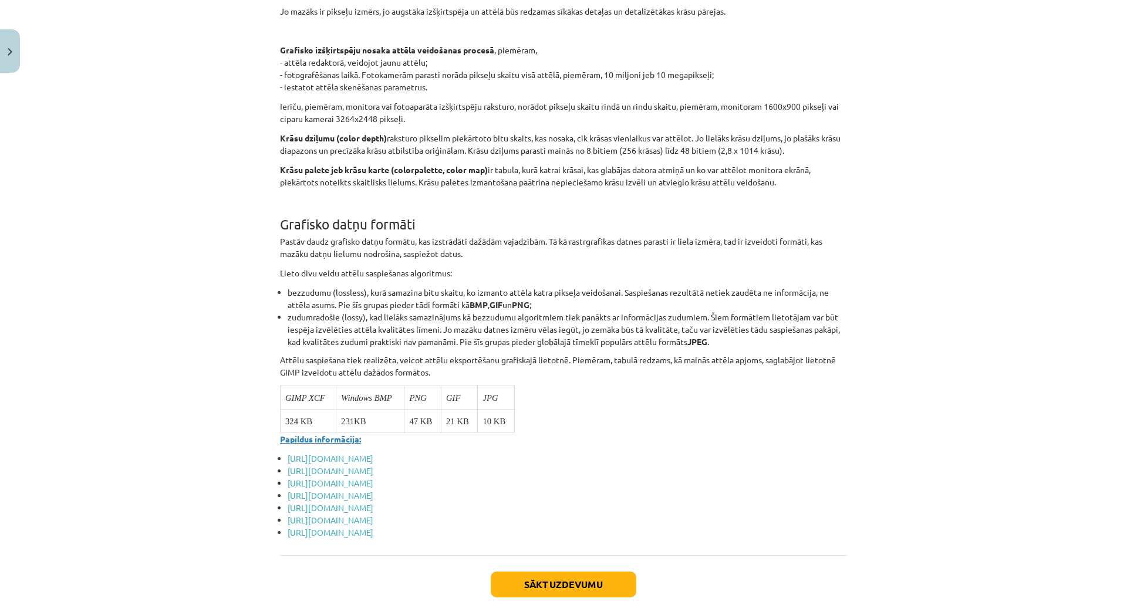
scroll to position [4350, 0]
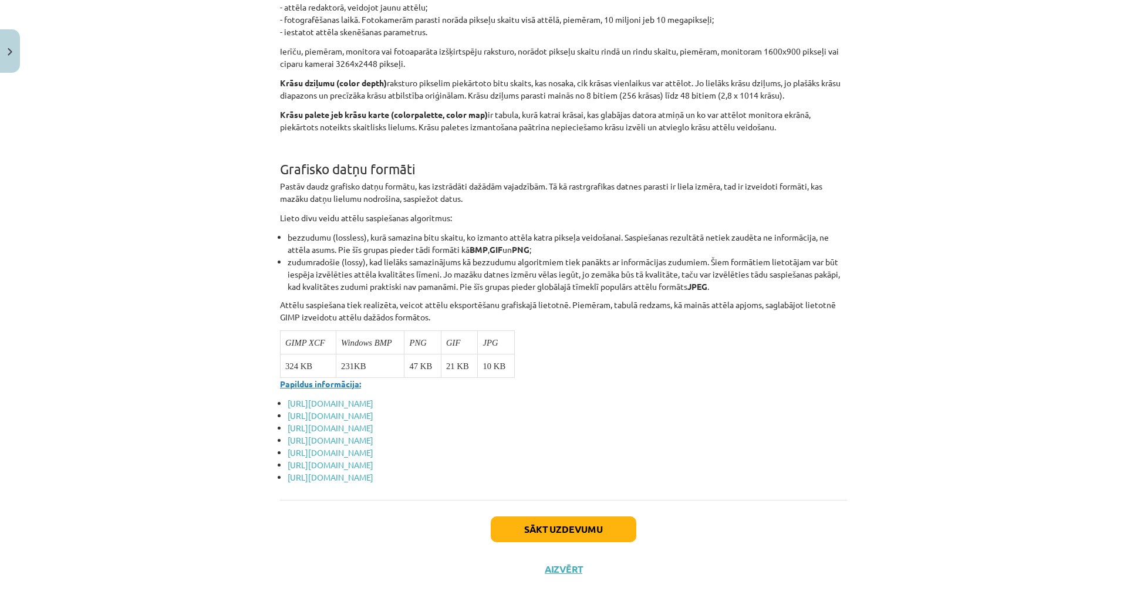
click at [591, 502] on div "Sākt uzdevumu Aizvērt" at bounding box center [563, 541] width 567 height 82
click at [591, 517] on button "Sākt uzdevumu" at bounding box center [564, 530] width 146 height 26
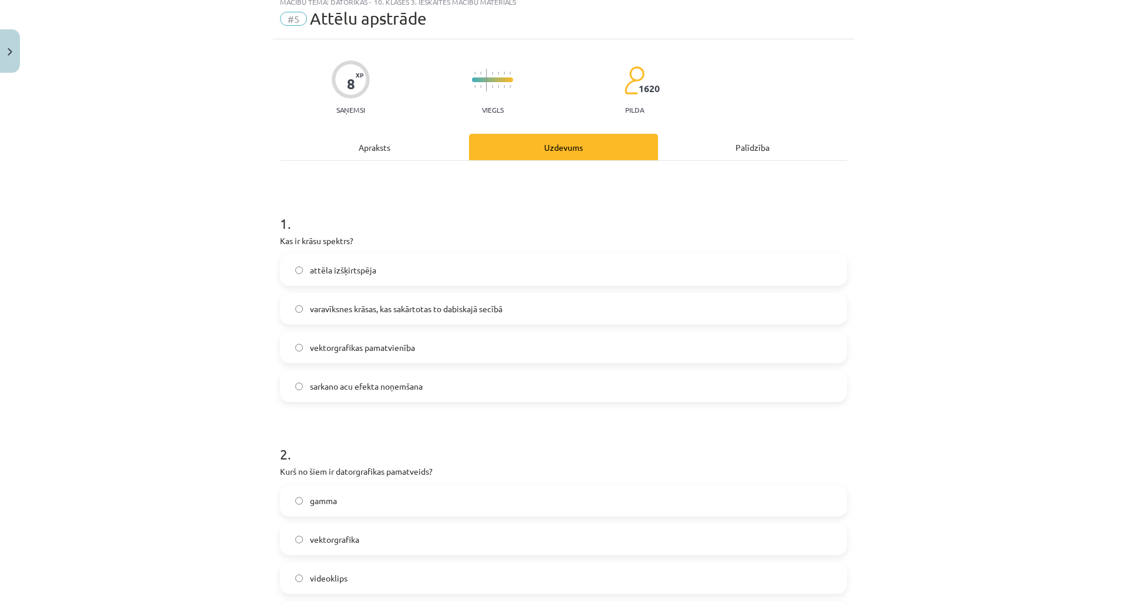
scroll to position [29, 0]
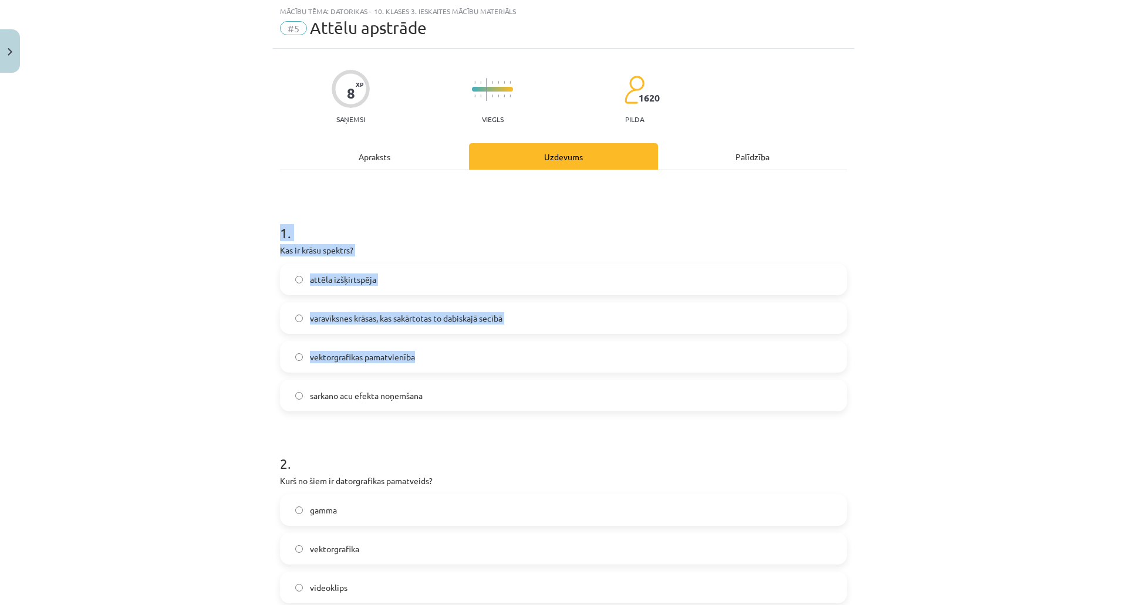
drag, startPoint x: 269, startPoint y: 239, endPoint x: 474, endPoint y: 346, distance: 231.6
click at [497, 356] on div "Mācību tēma: Datorikas - 10. klases 3. ieskaites mācību materiāls #5 Attēlu aps…" at bounding box center [563, 302] width 1127 height 605
click at [404, 247] on p "Kas ir krāsu spektrs?" at bounding box center [563, 250] width 567 height 12
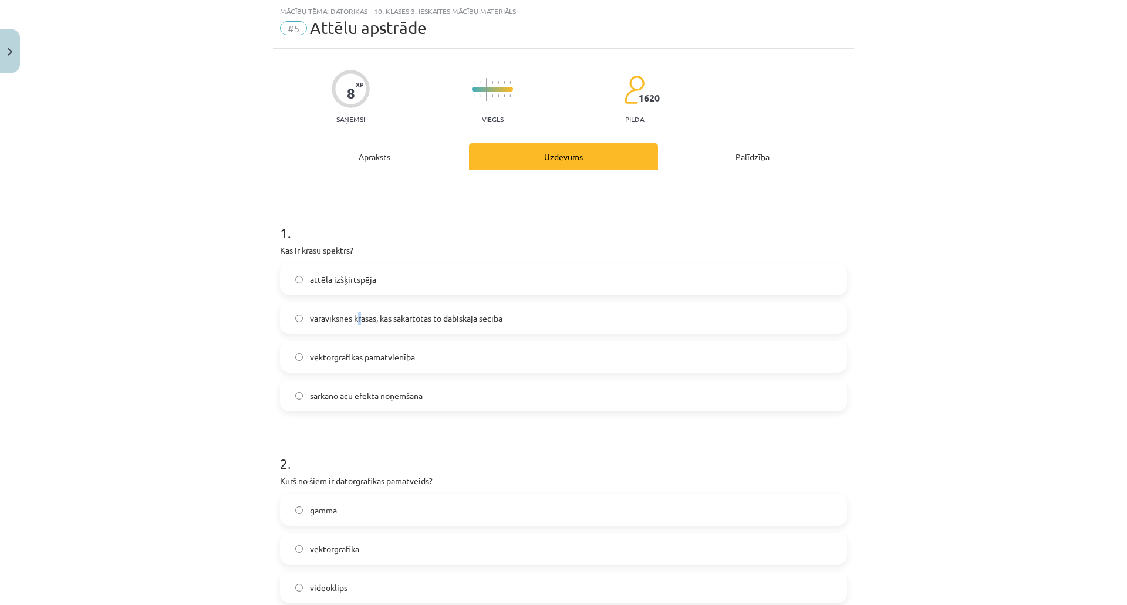
click at [359, 313] on span "varavīksnes krāsas, kas sakārtotas to dabiskajā secībā" at bounding box center [406, 318] width 193 height 12
click at [313, 315] on span "varavīksnes krāsas, kas sakārtotas to dabiskajā secībā" at bounding box center [406, 318] width 193 height 12
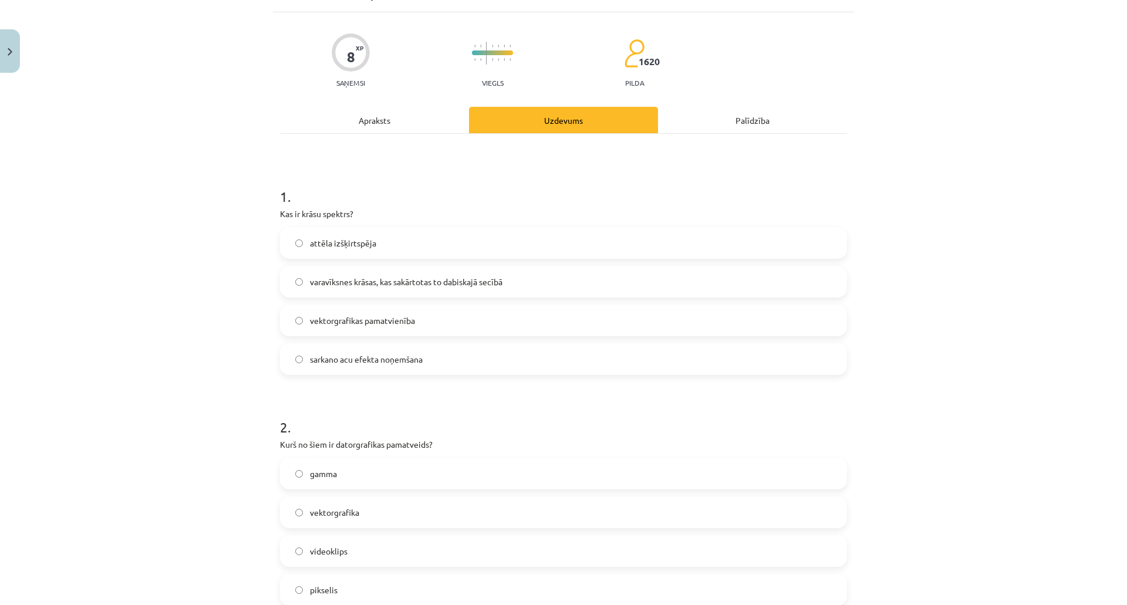
scroll to position [264, 0]
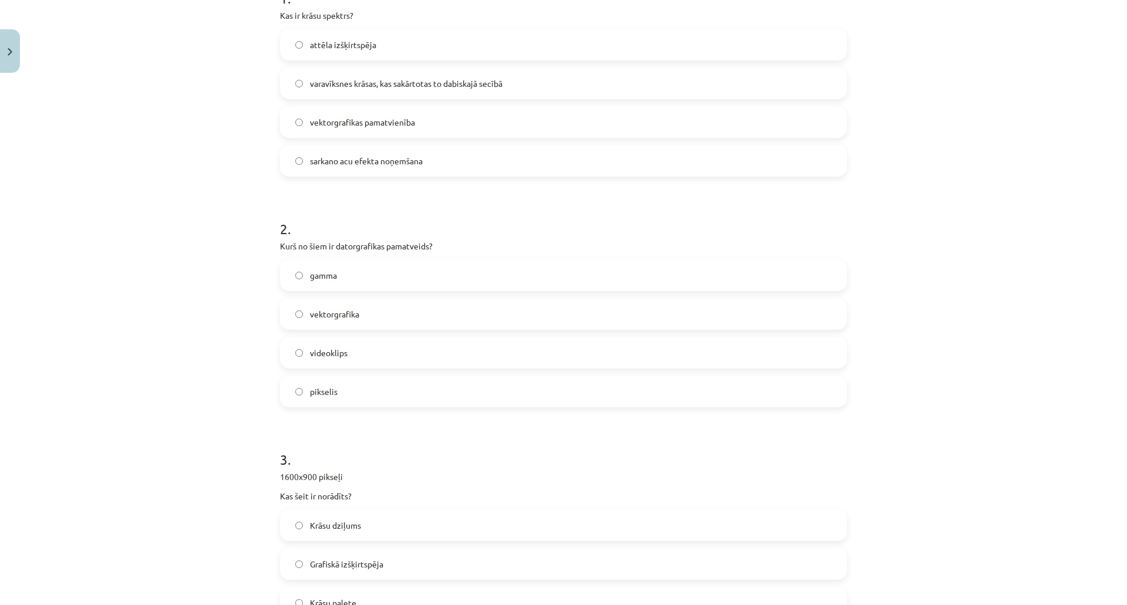
click at [452, 395] on label "pikselis" at bounding box center [563, 391] width 565 height 29
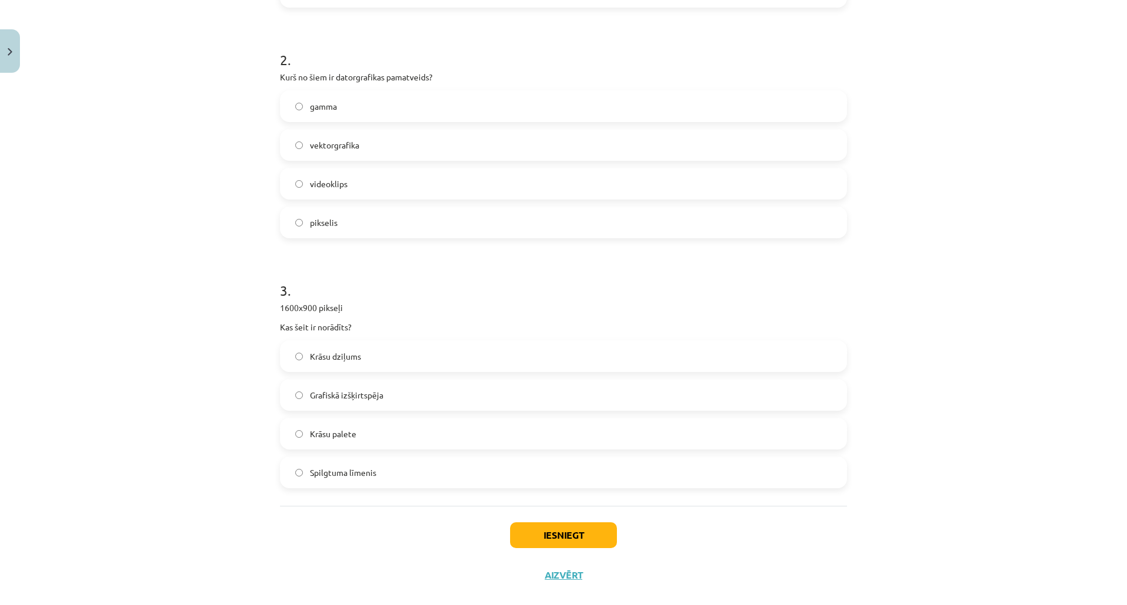
scroll to position [440, 0]
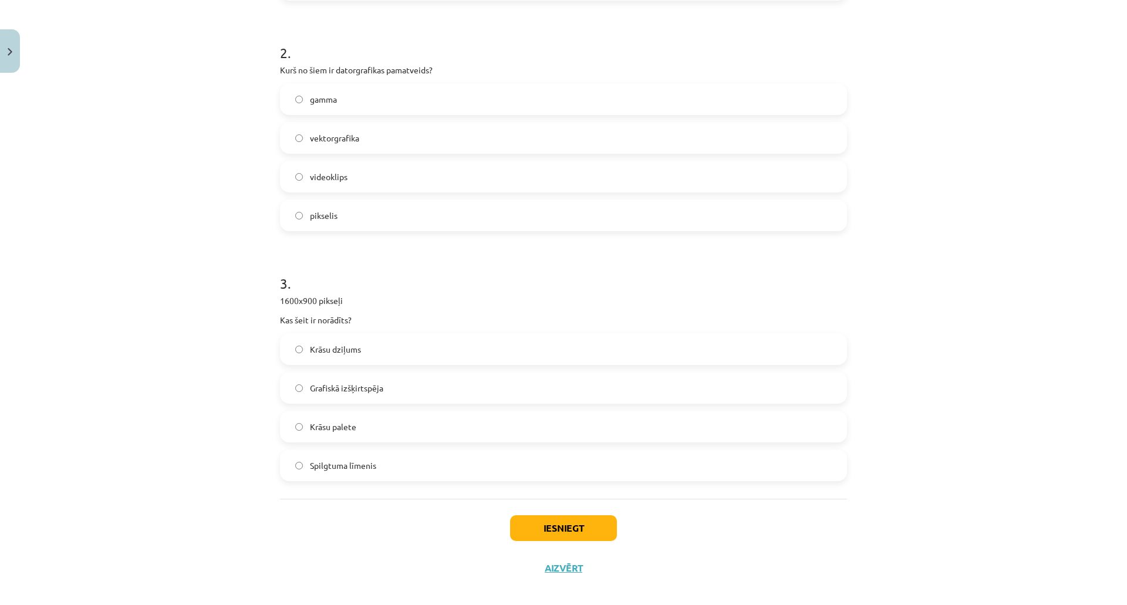
click at [384, 390] on label "Grafiskā izšķirtspēja" at bounding box center [563, 387] width 565 height 29
click at [530, 530] on button "Iesniegt" at bounding box center [563, 528] width 107 height 26
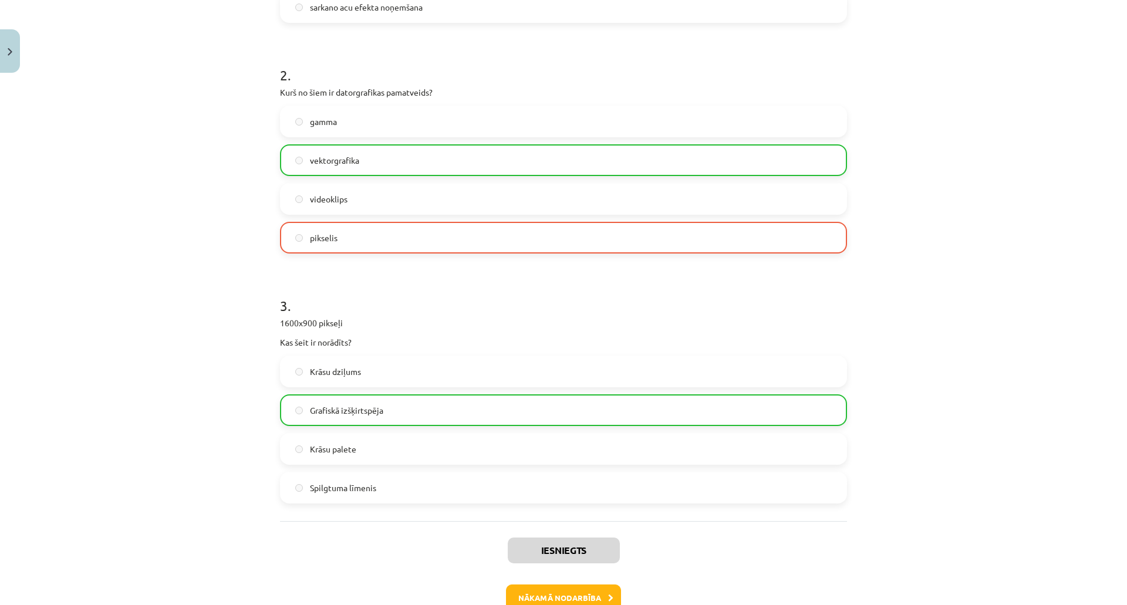
scroll to position [488, 0]
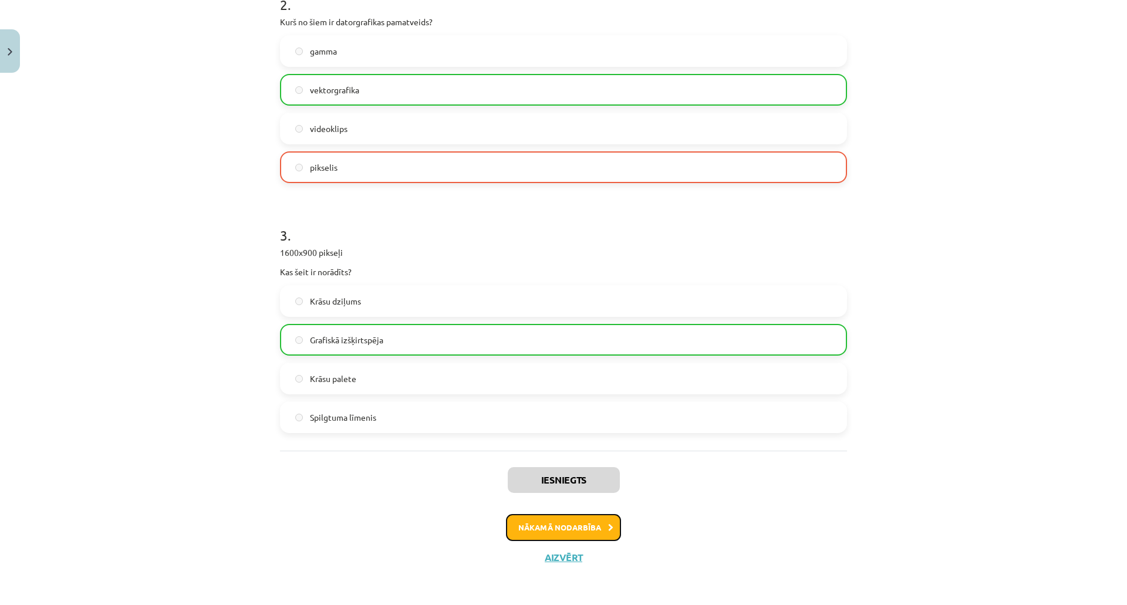
click at [594, 524] on button "Nākamā nodarbība" at bounding box center [563, 527] width 115 height 27
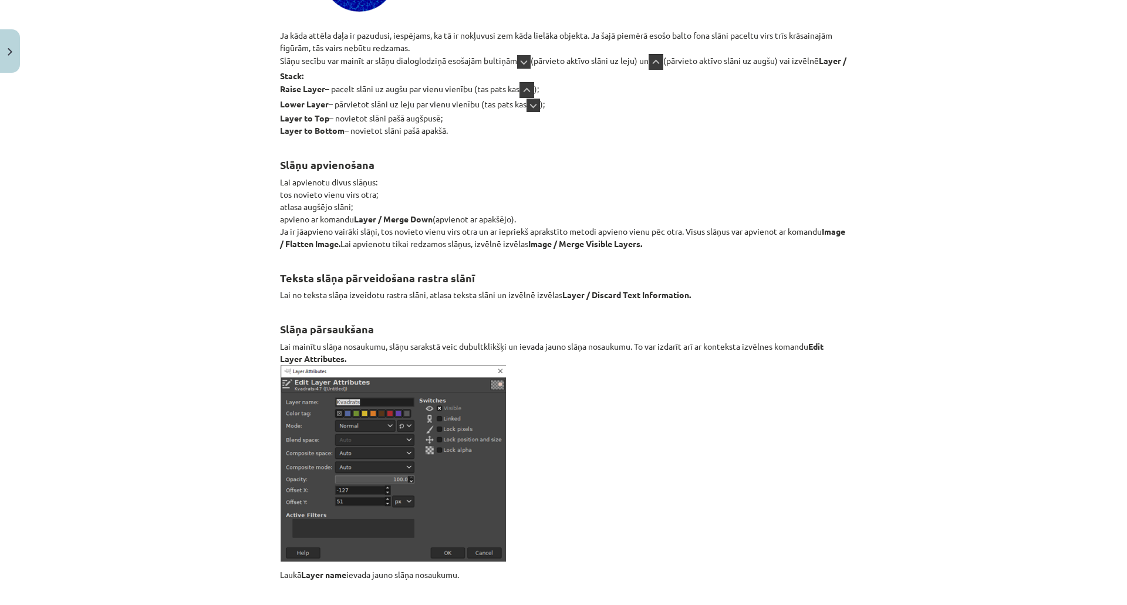
scroll to position [13528, 0]
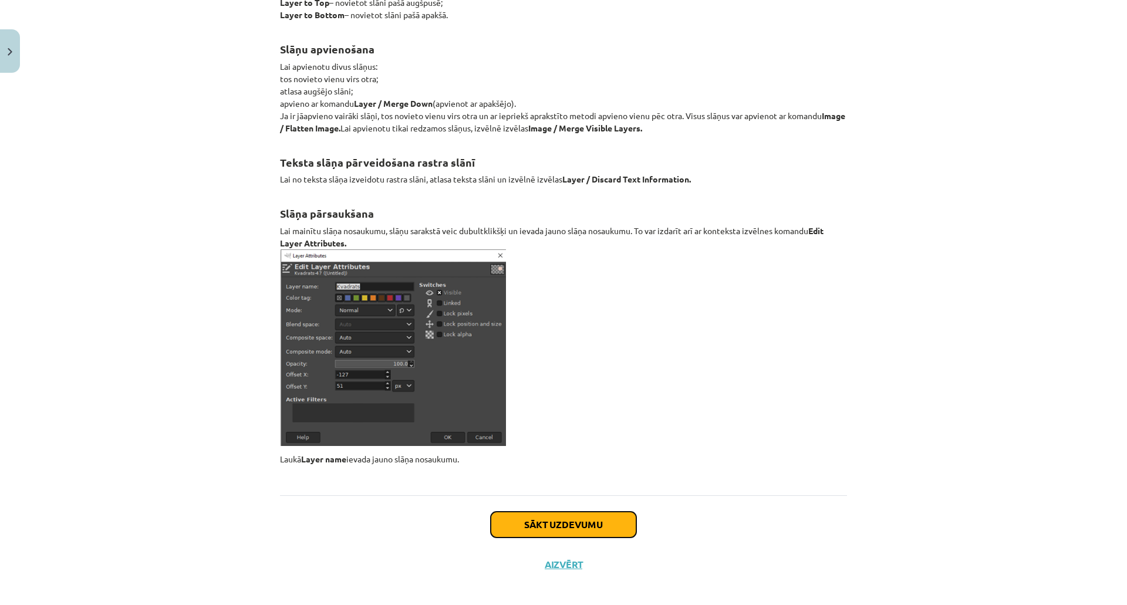
click at [550, 512] on button "Sākt uzdevumu" at bounding box center [564, 525] width 146 height 26
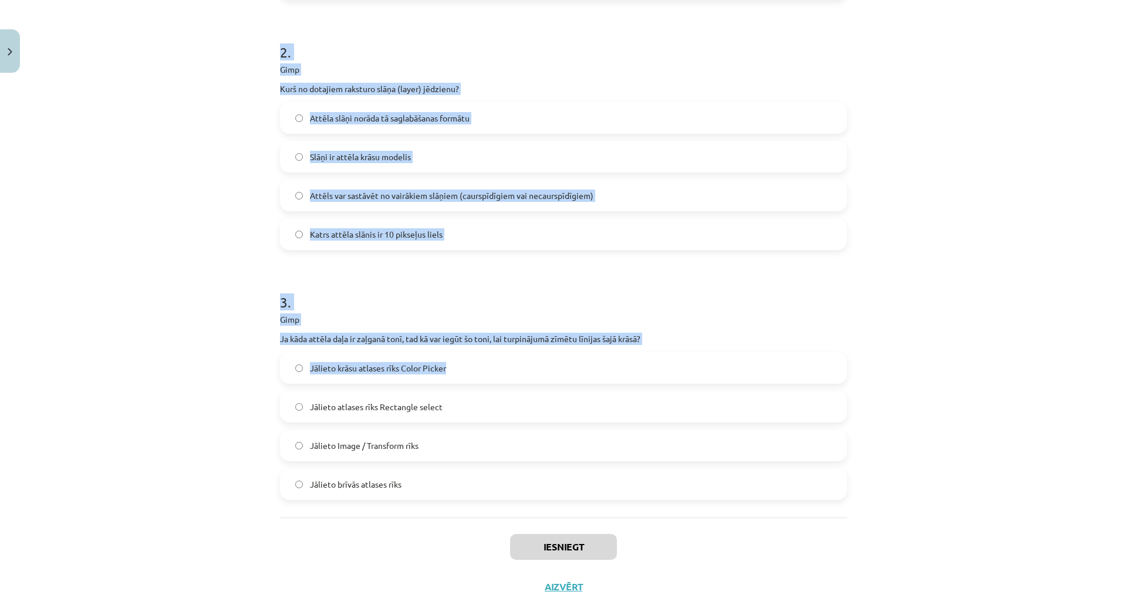
scroll to position [491, 0]
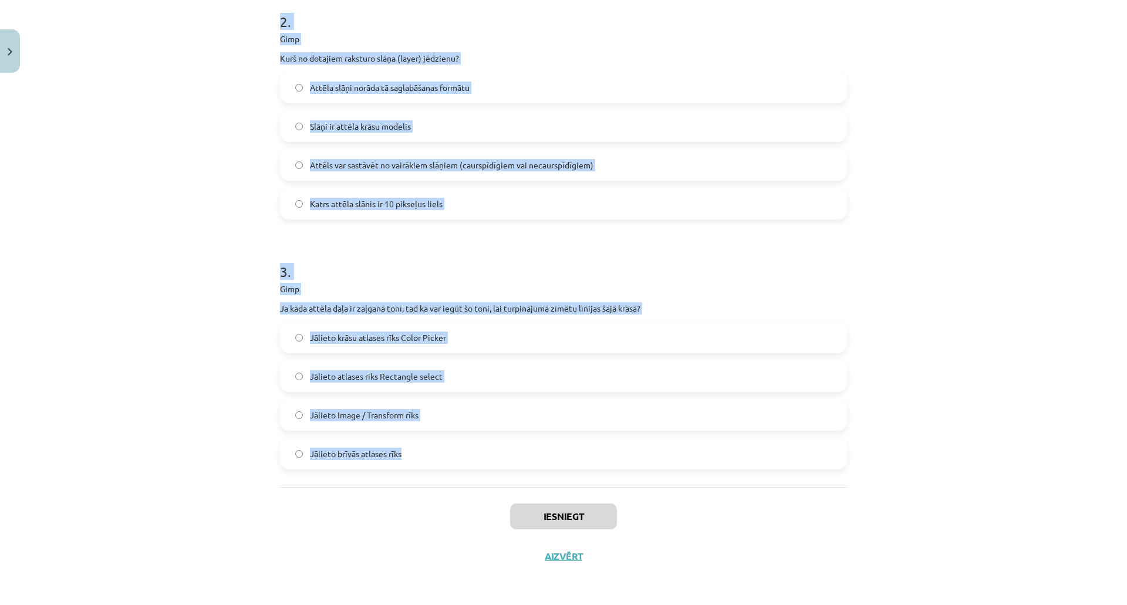
drag, startPoint x: 263, startPoint y: 243, endPoint x: 520, endPoint y: 450, distance: 329.8
click at [520, 450] on div "Mācību tēma: Datorikas - 10. klases 3. ieskaites mācību materiāls #6 Gimp (1. d…" at bounding box center [563, 302] width 1127 height 605
copy form "Gimp Vai ar Save as var attēlu saglabāt JPG formātā, ja tas pirms tam bija form…"
click at [154, 149] on div "Mācību tēma: Datorikas - 10. klases 3. ieskaites mācību materiāls #6 Gimp (1. d…" at bounding box center [563, 302] width 1127 height 605
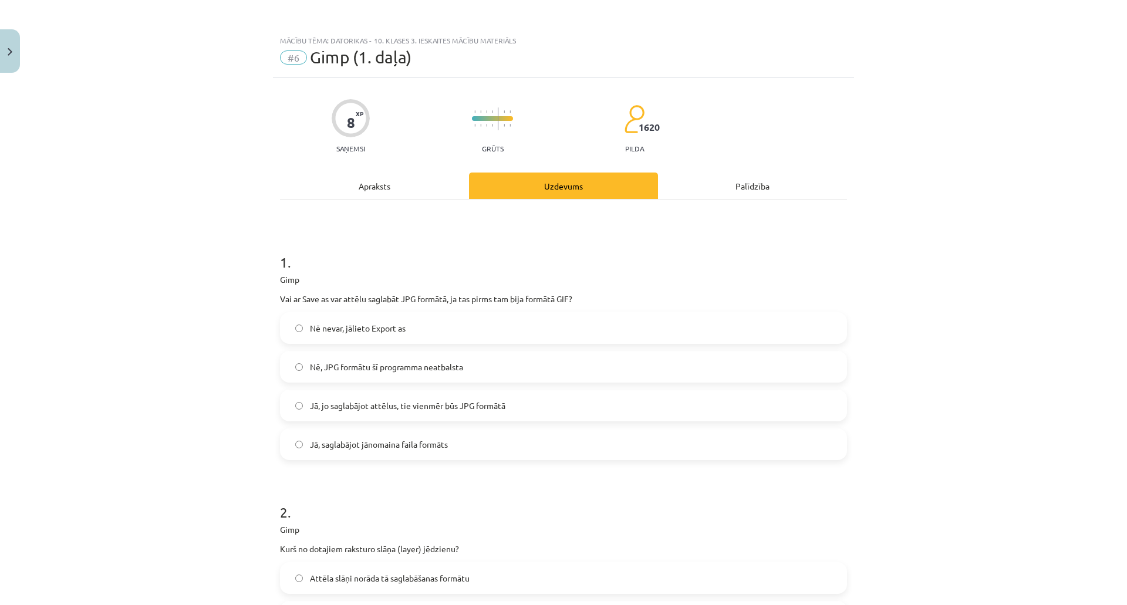
scroll to position [0, 0]
click at [384, 325] on span "Nē nevar, jālieto Export as" at bounding box center [358, 328] width 96 height 12
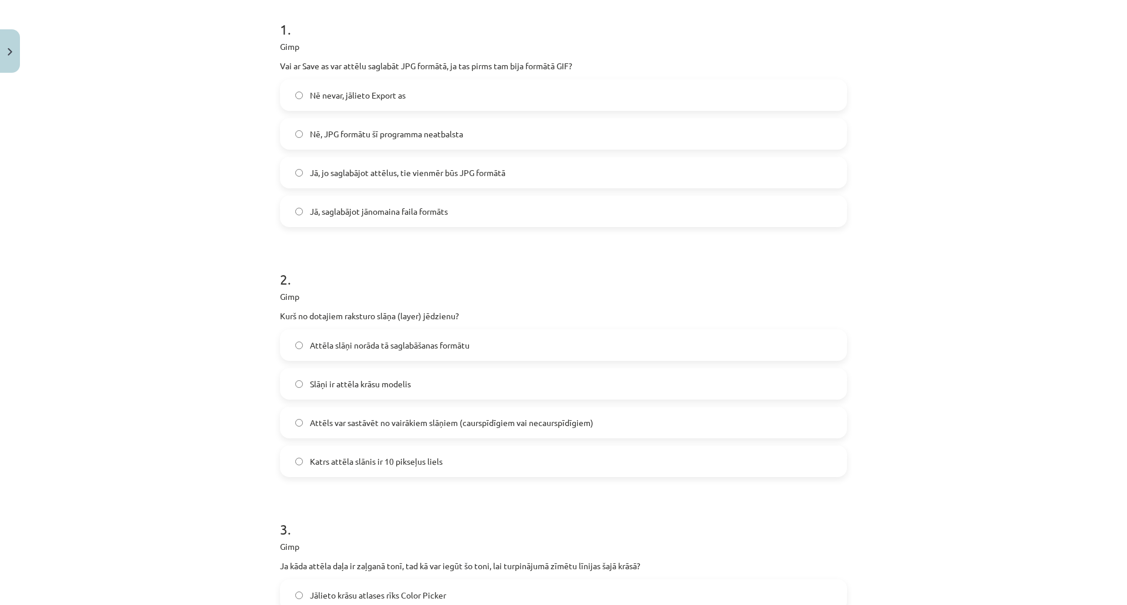
scroll to position [235, 0]
click at [332, 422] on span "Attēls var sastāvēt no vairākiem slāņiem (caurspīdīgiem vai necaurspīdīgiem)" at bounding box center [452, 421] width 284 height 12
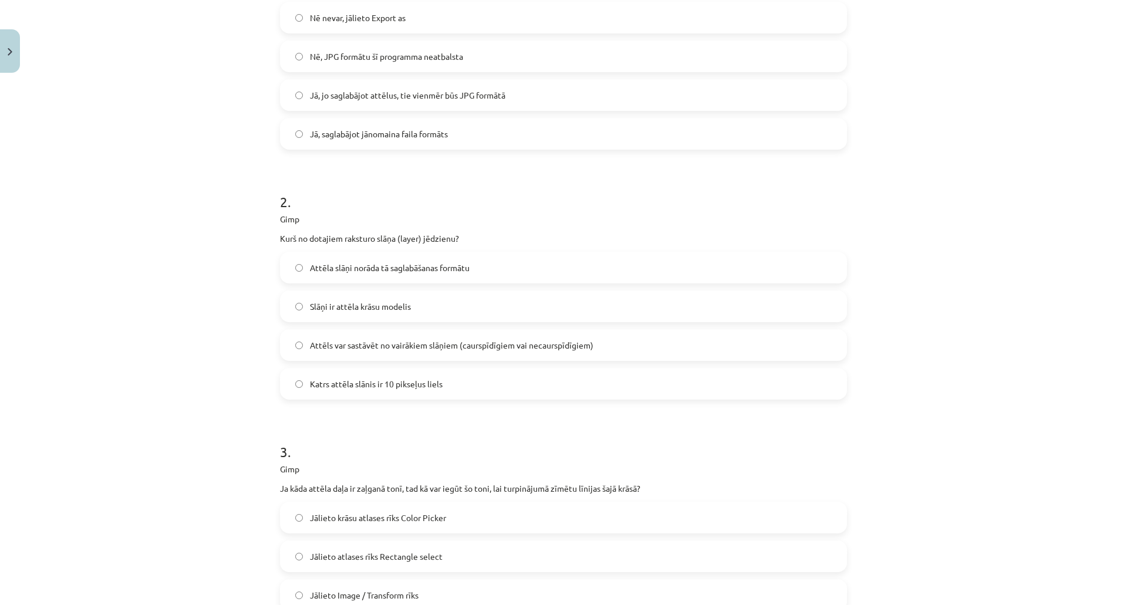
scroll to position [491, 0]
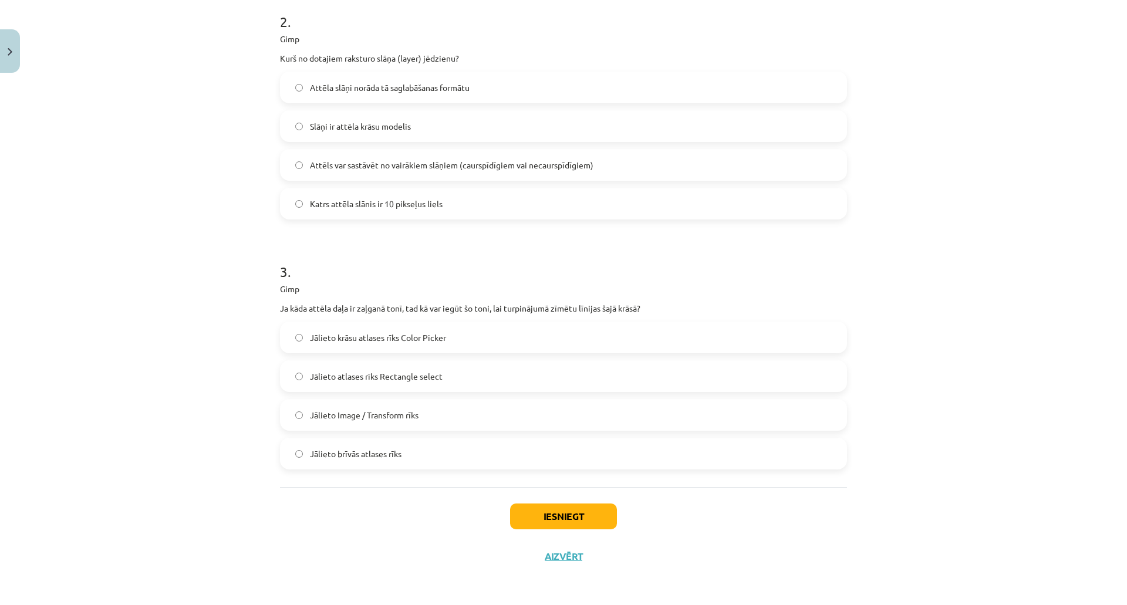
click at [461, 376] on label "Jālieto atlases rīks Rectangle select" at bounding box center [563, 376] width 565 height 29
click at [447, 342] on label "Jālieto krāsu atlases rīks Color Picker" at bounding box center [563, 337] width 565 height 29
click at [525, 512] on button "Iesniegt" at bounding box center [563, 517] width 107 height 26
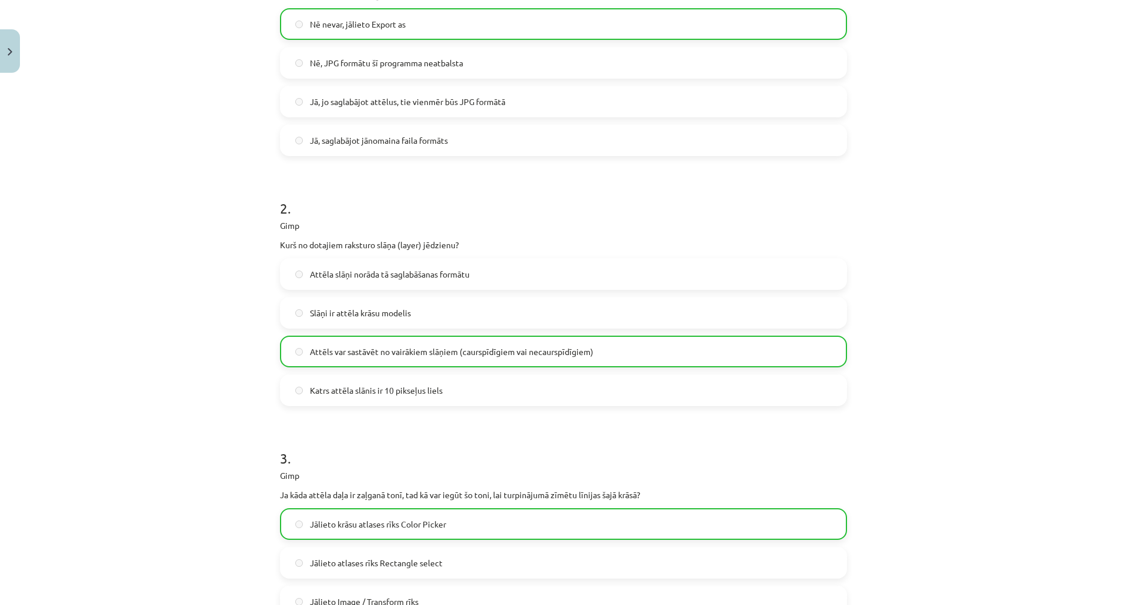
scroll to position [527, 0]
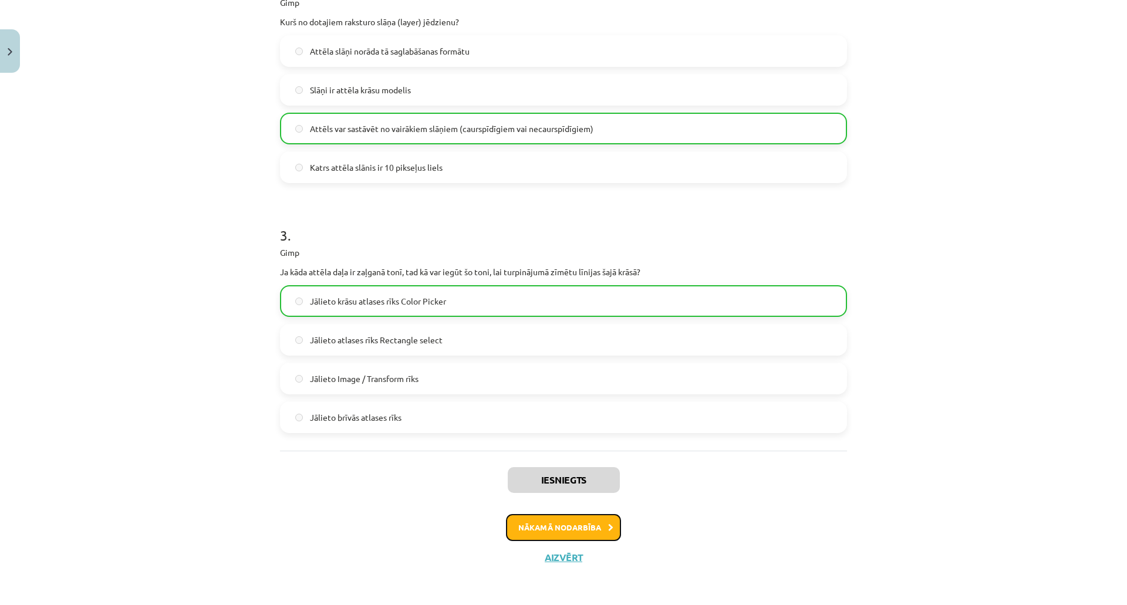
click at [579, 518] on button "Nākamā nodarbība" at bounding box center [563, 527] width 115 height 27
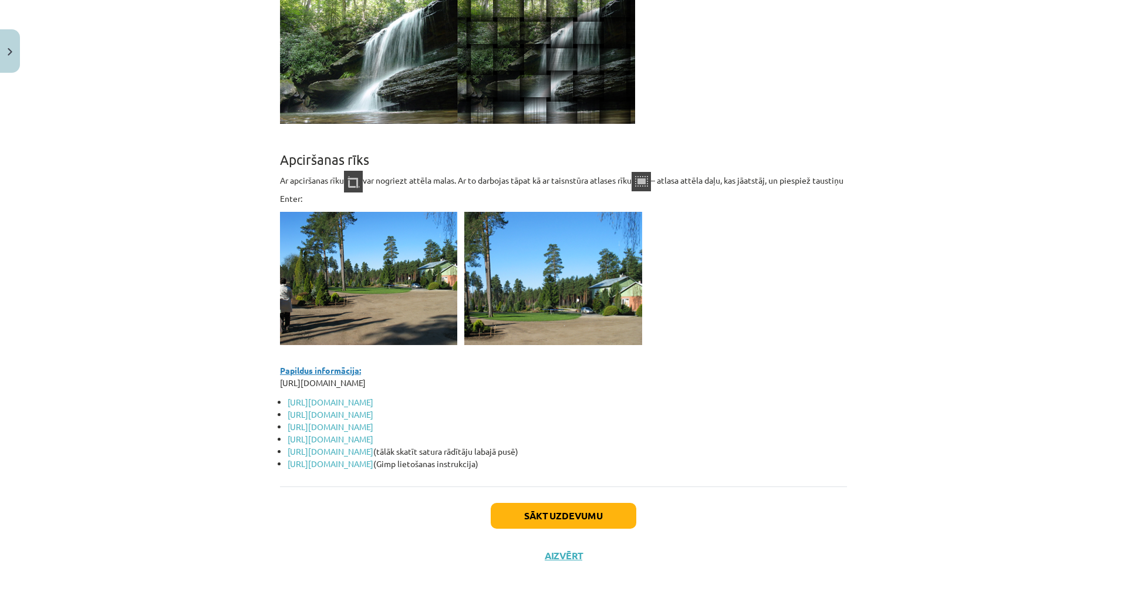
scroll to position [10090, 0]
click at [573, 518] on button "Sākt uzdevumu" at bounding box center [564, 516] width 146 height 26
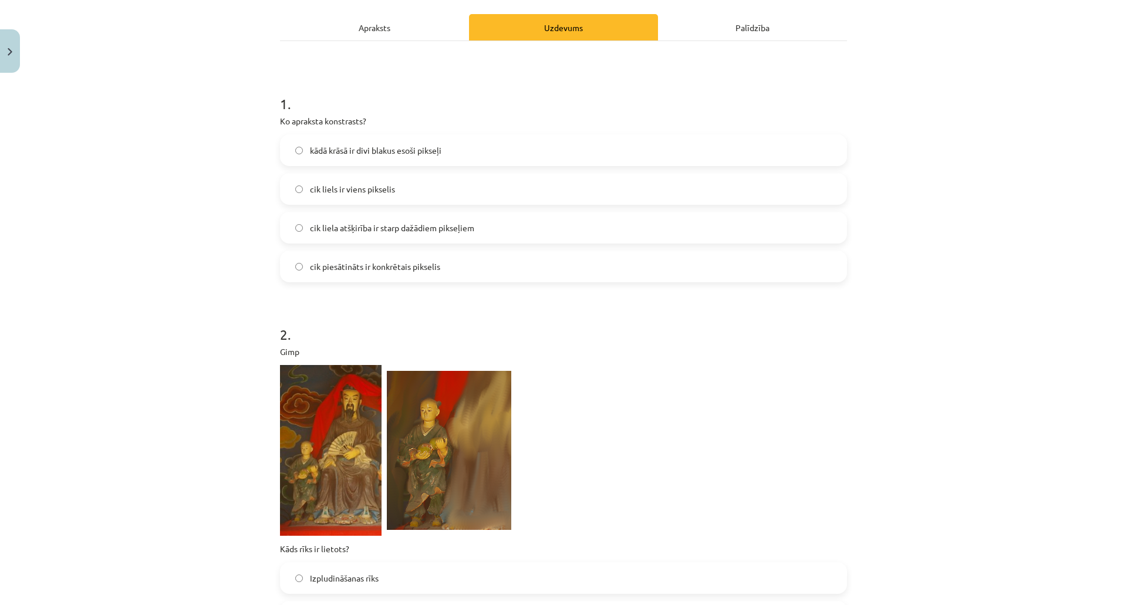
scroll to position [88, 0]
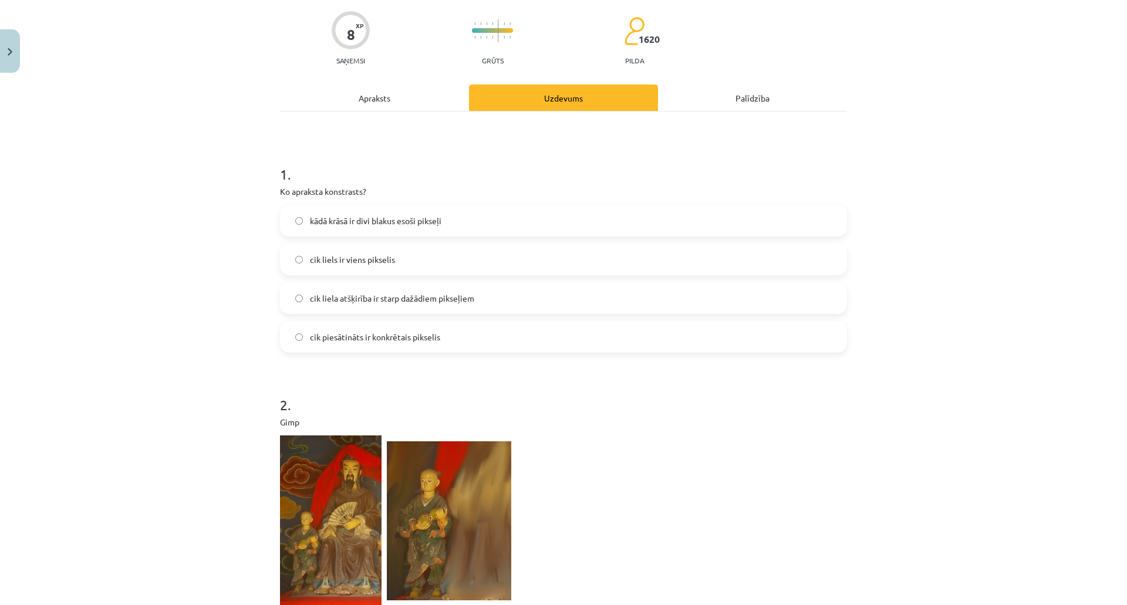
drag, startPoint x: 373, startPoint y: 338, endPoint x: 379, endPoint y: 339, distance: 6.1
click at [376, 338] on span "cik piesātināts ir konkrētais pikselis" at bounding box center [375, 337] width 130 height 12
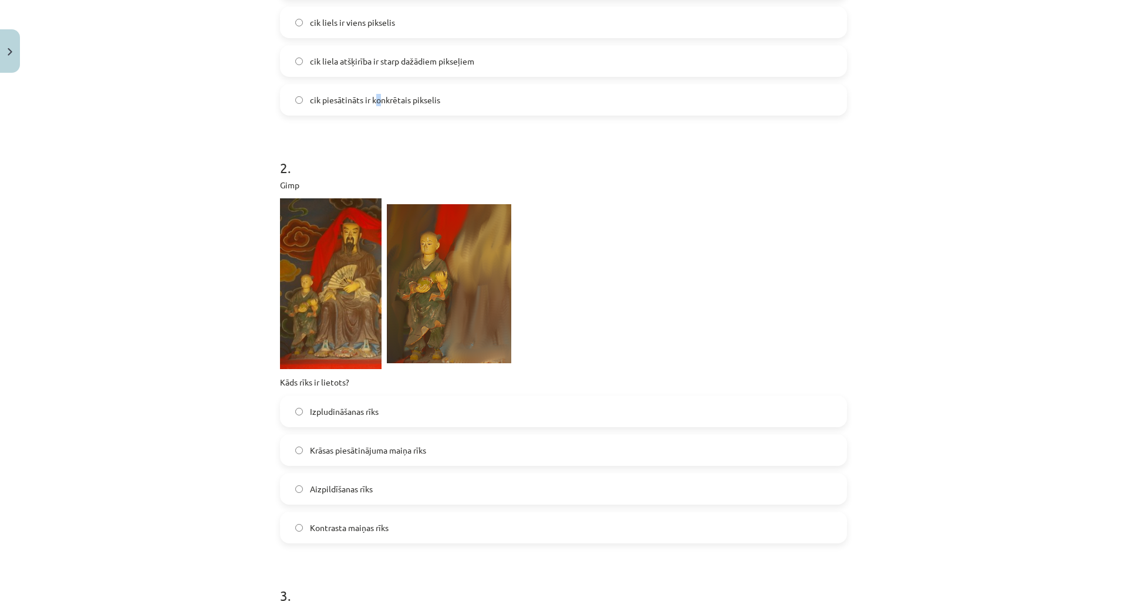
scroll to position [382, 0]
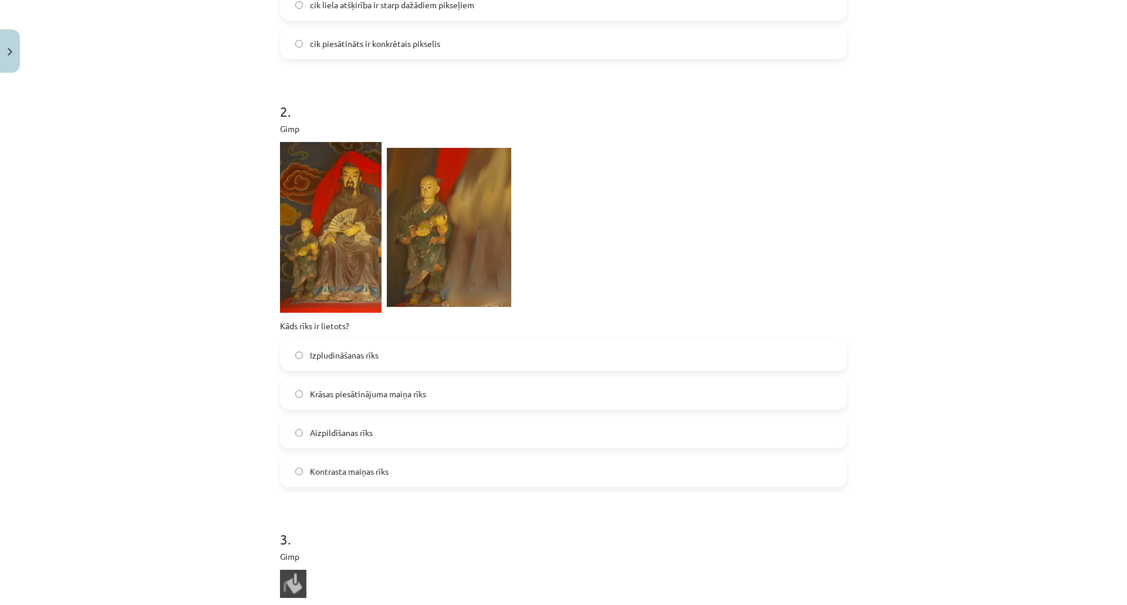
click at [355, 356] on span "Izpludināšanas rīks" at bounding box center [344, 355] width 69 height 12
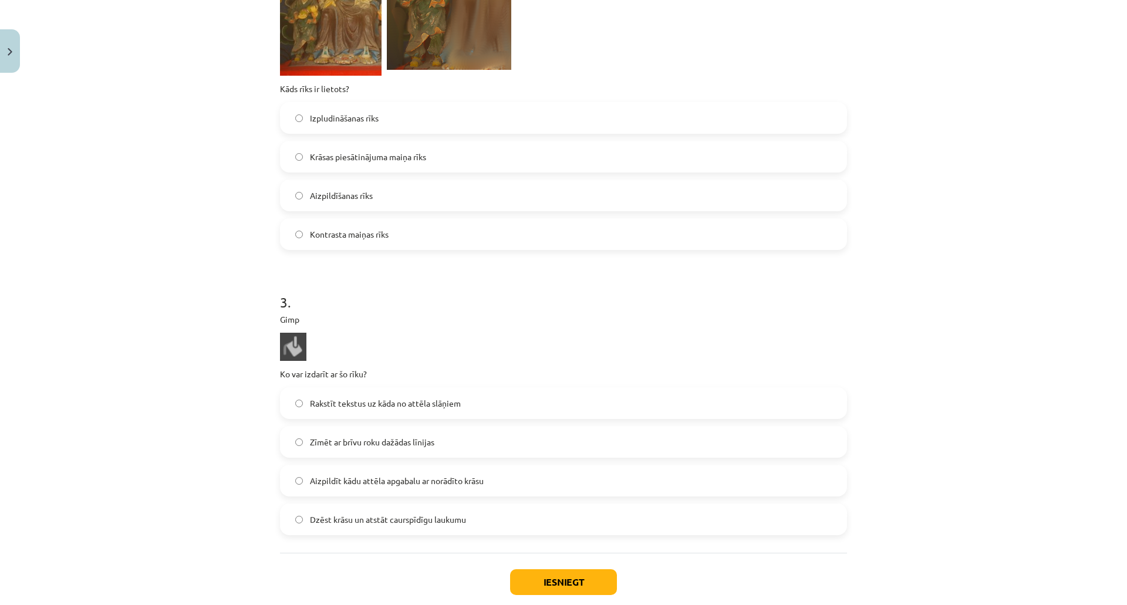
scroll to position [685, 0]
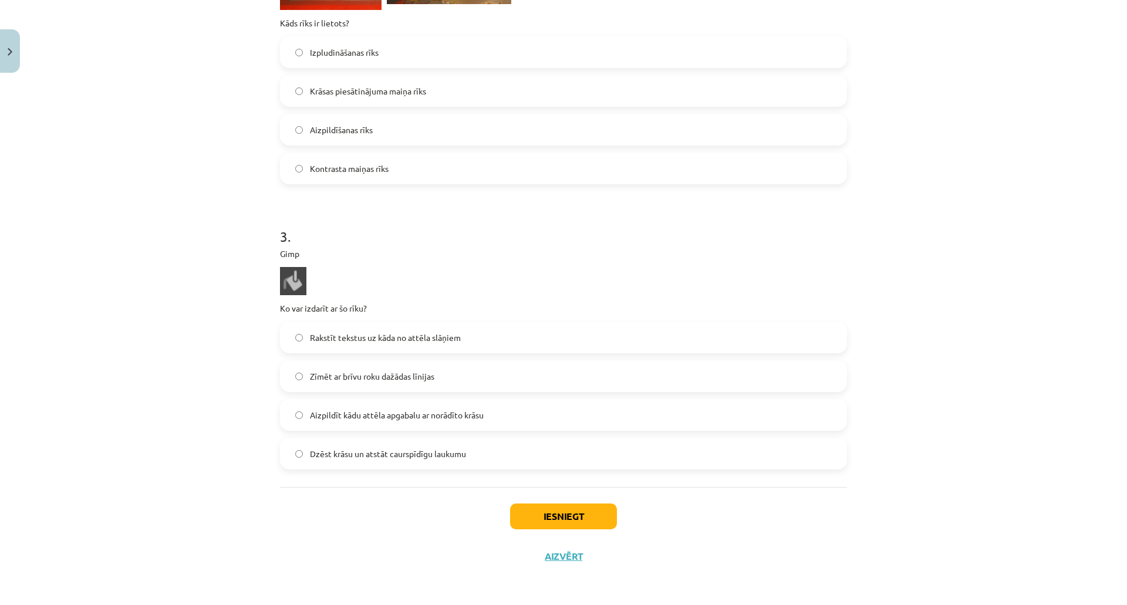
click at [384, 423] on label "Aizpildīt kādu attēla apgabalu ar norādīto krāsu" at bounding box center [563, 414] width 565 height 29
click at [575, 512] on button "Iesniegt" at bounding box center [563, 517] width 107 height 26
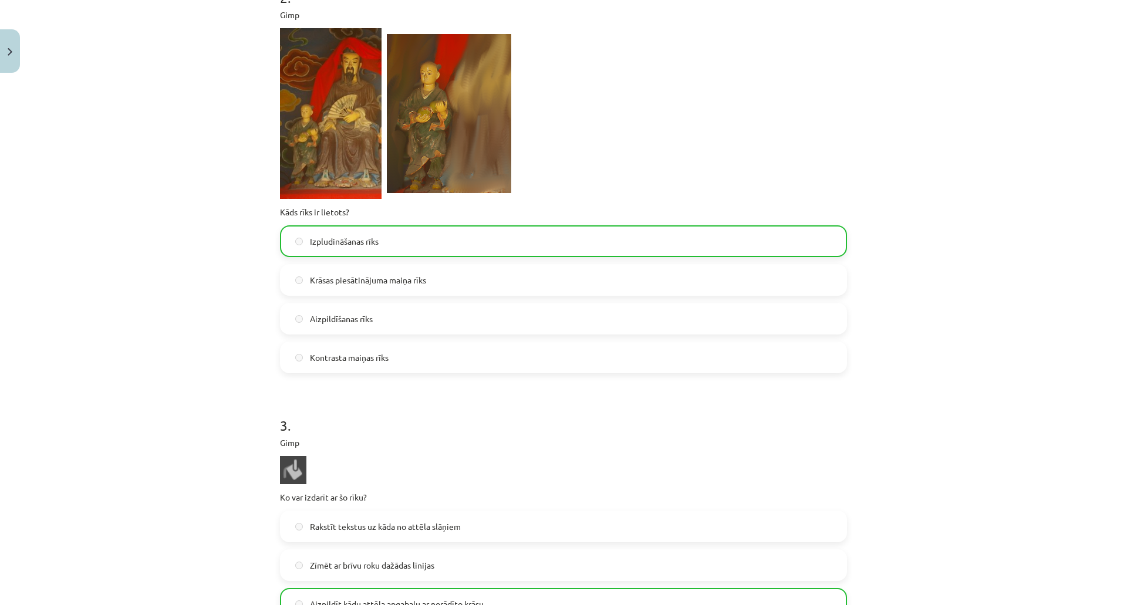
scroll to position [721, 0]
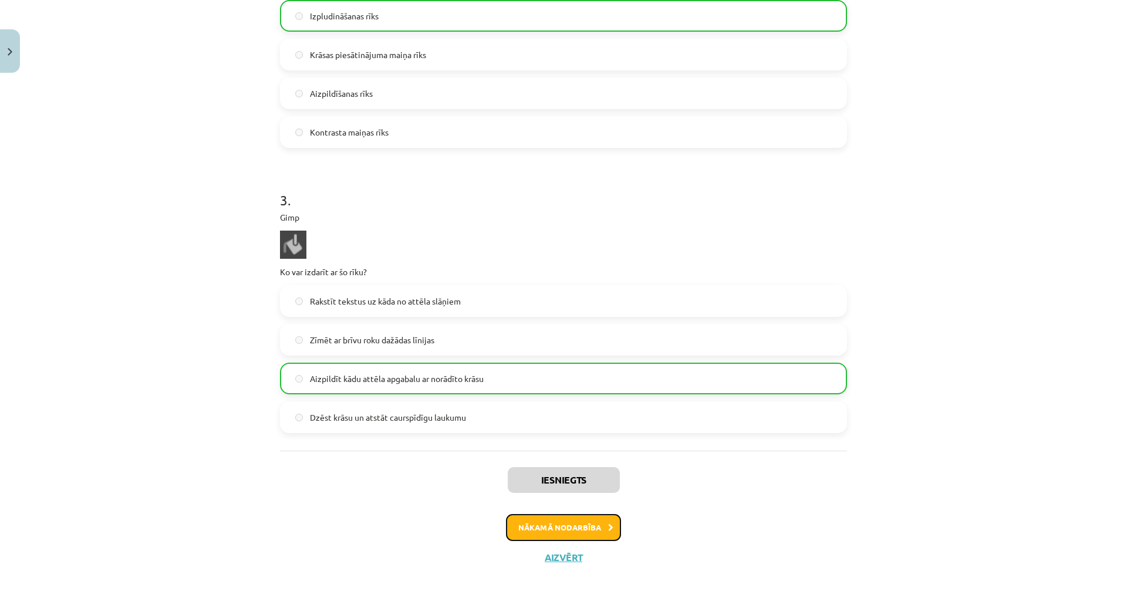
click at [524, 524] on button "Nākamā nodarbība" at bounding box center [563, 527] width 115 height 27
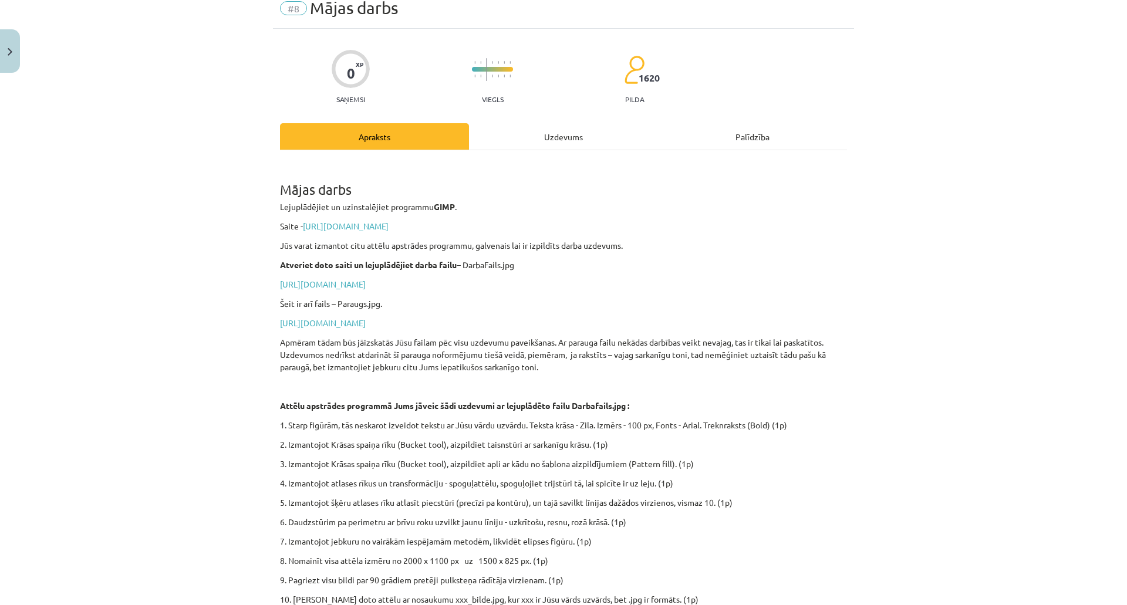
scroll to position [0, 0]
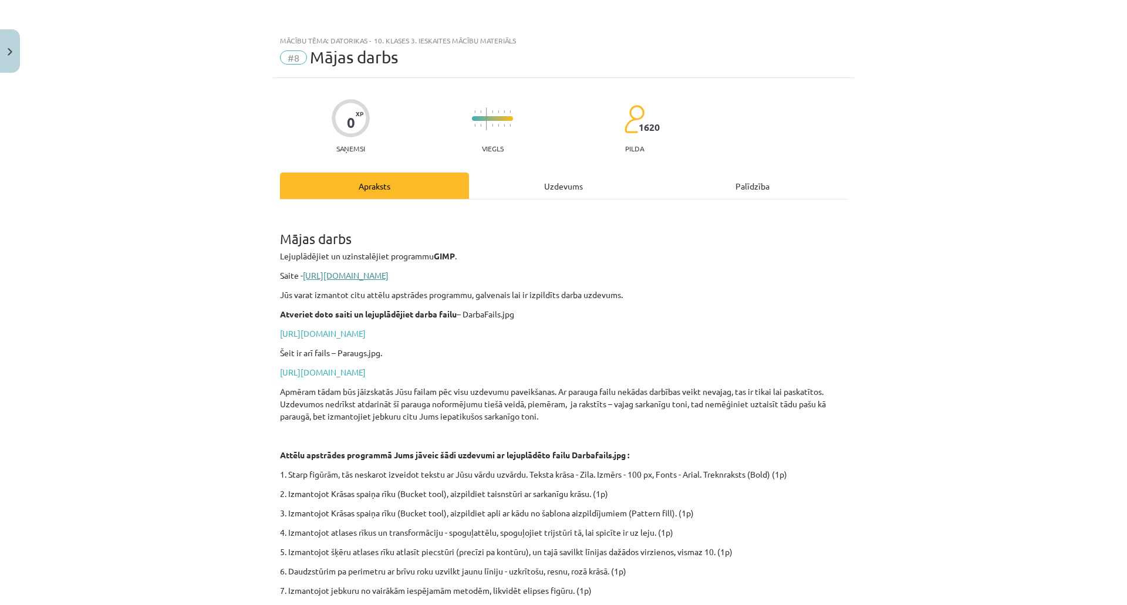
click at [371, 274] on link "https://www.gimp.org/downloads/" at bounding box center [346, 275] width 86 height 11
click at [366, 335] on link "https://drive.google.com/file/d/1-e3ZFwtKsam9WeRTFRWzJXElMnO8tnfS/view?usp=shar…" at bounding box center [323, 333] width 86 height 11
click at [385, 366] on p "https://drive.google.com/file/d/1tC7VuhplGfdY5VcI2eNKGUXRdEQ7OY1S/view?usp=shar…" at bounding box center [563, 372] width 567 height 12
click at [366, 375] on link "https://drive.google.com/file/d/1tC7VuhplGfdY5VcI2eNKGUXRdEQ7OY1S/view?usp=shar…" at bounding box center [323, 372] width 86 height 11
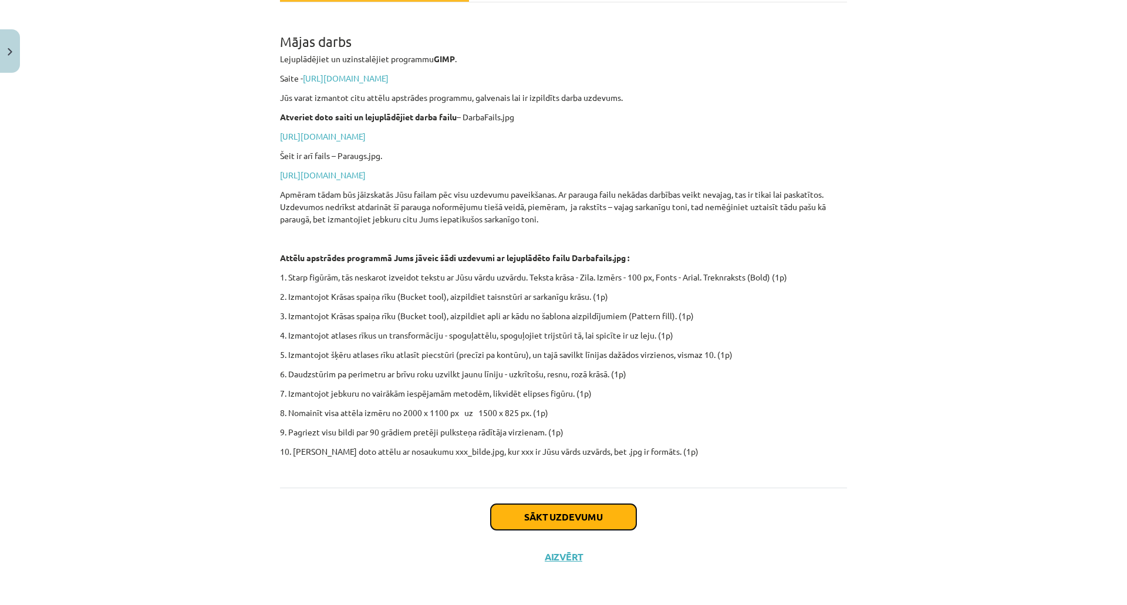
click at [559, 521] on button "Sākt uzdevumu" at bounding box center [564, 517] width 146 height 26
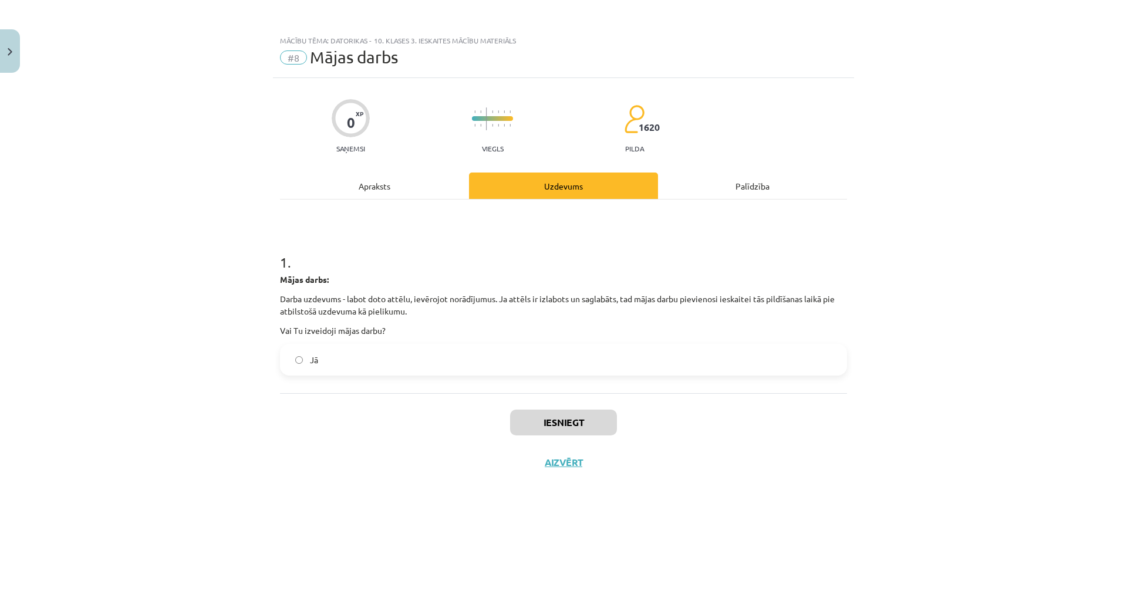
click at [406, 362] on label "Jā" at bounding box center [563, 359] width 565 height 29
click at [573, 412] on button "Iesniegt" at bounding box center [563, 423] width 107 height 26
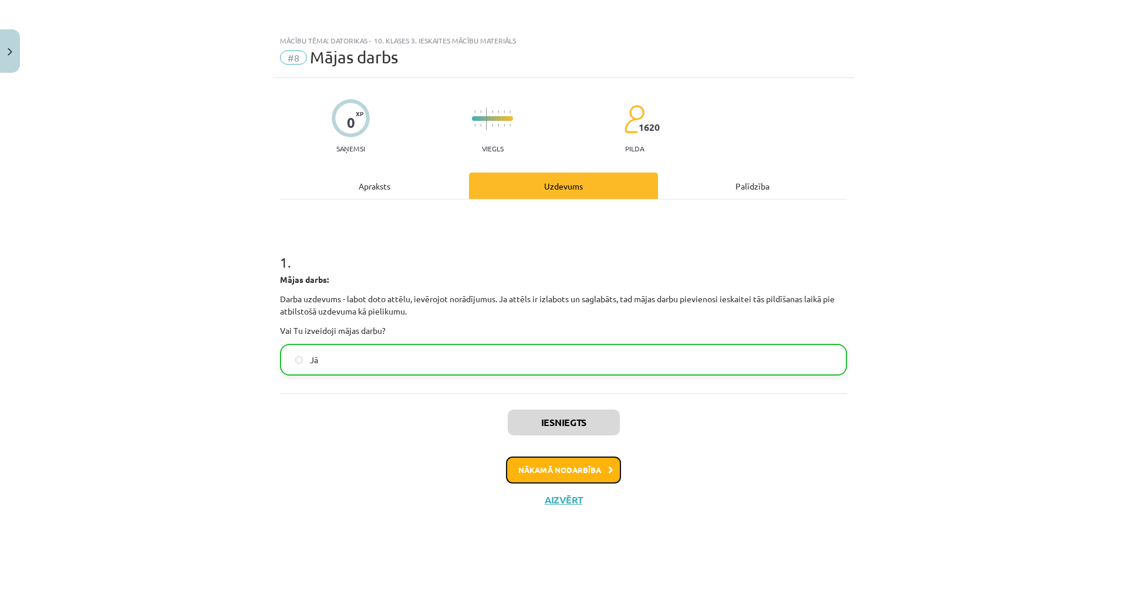
click at [569, 467] on button "Nākamā nodarbība" at bounding box center [563, 470] width 115 height 27
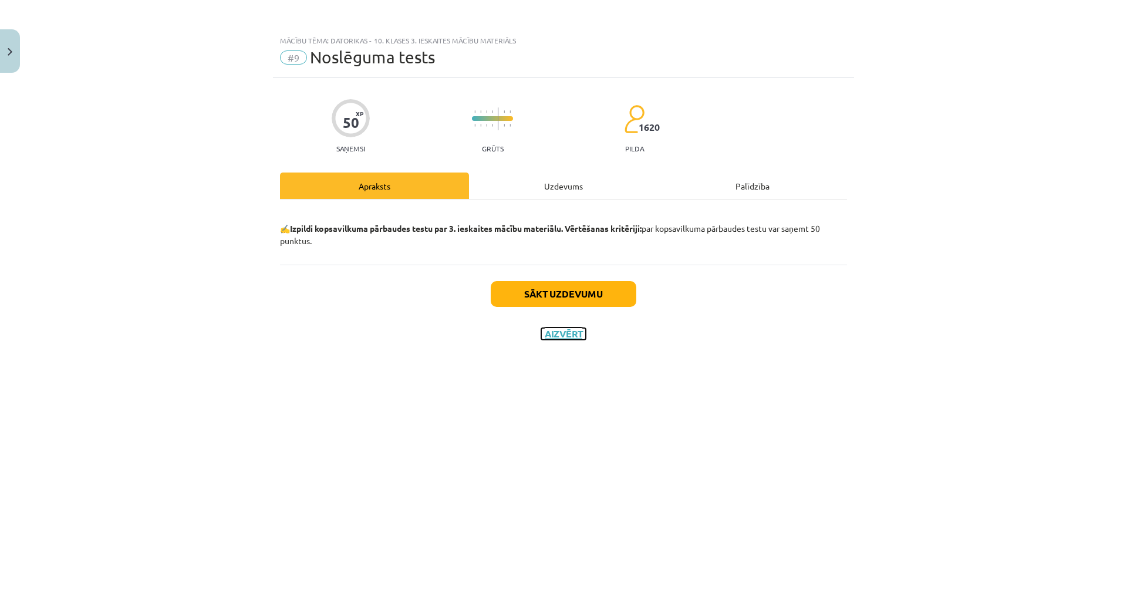
click at [560, 332] on button "Aizvērt" at bounding box center [563, 334] width 45 height 12
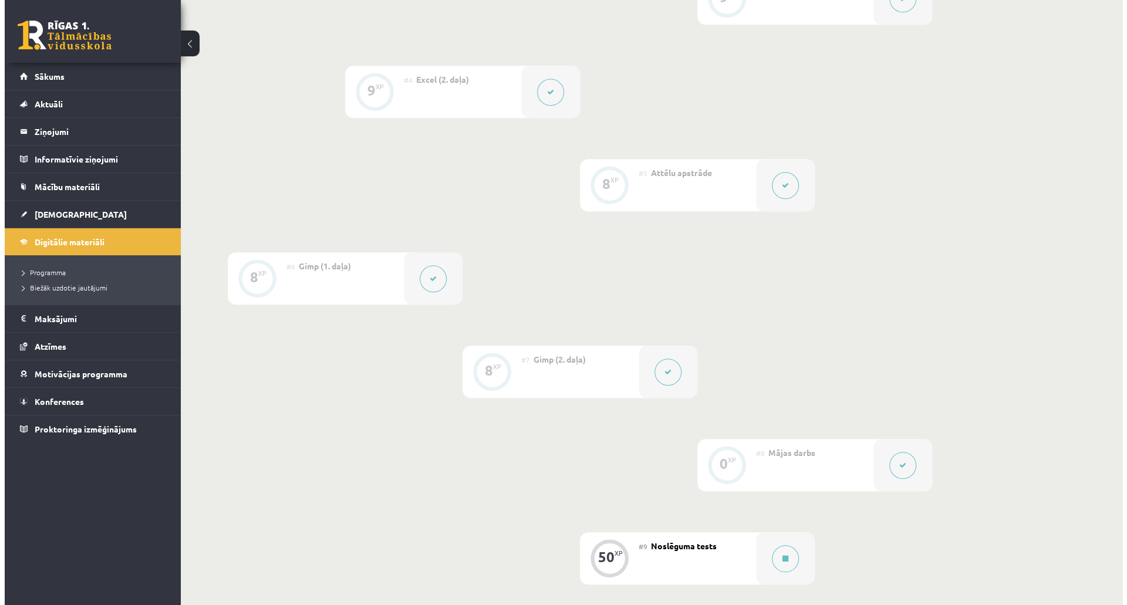
scroll to position [851, 0]
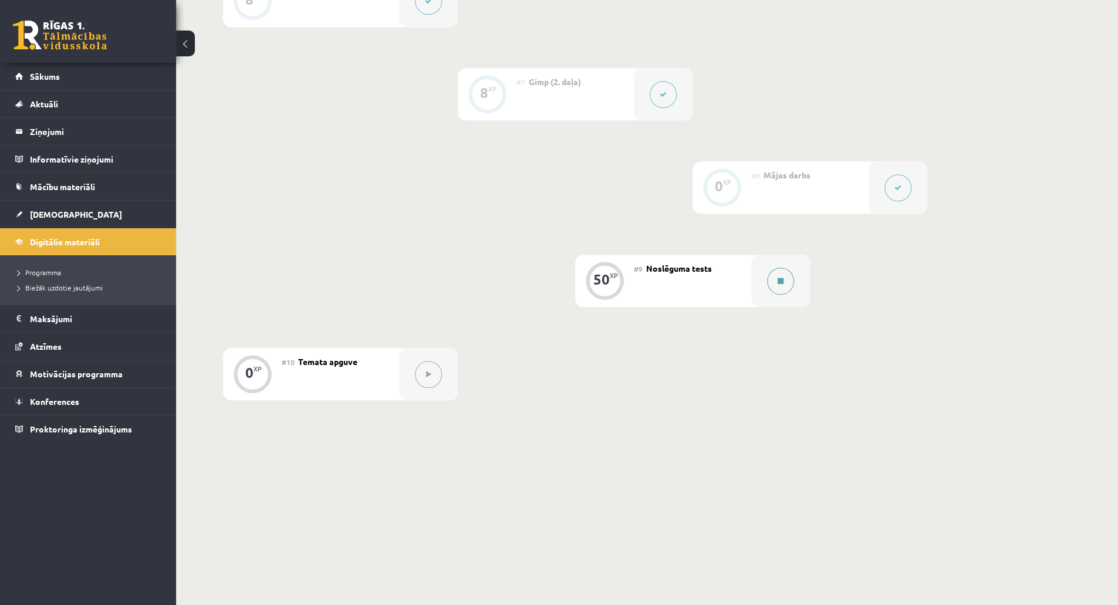
click at [793, 274] on button at bounding box center [780, 281] width 27 height 27
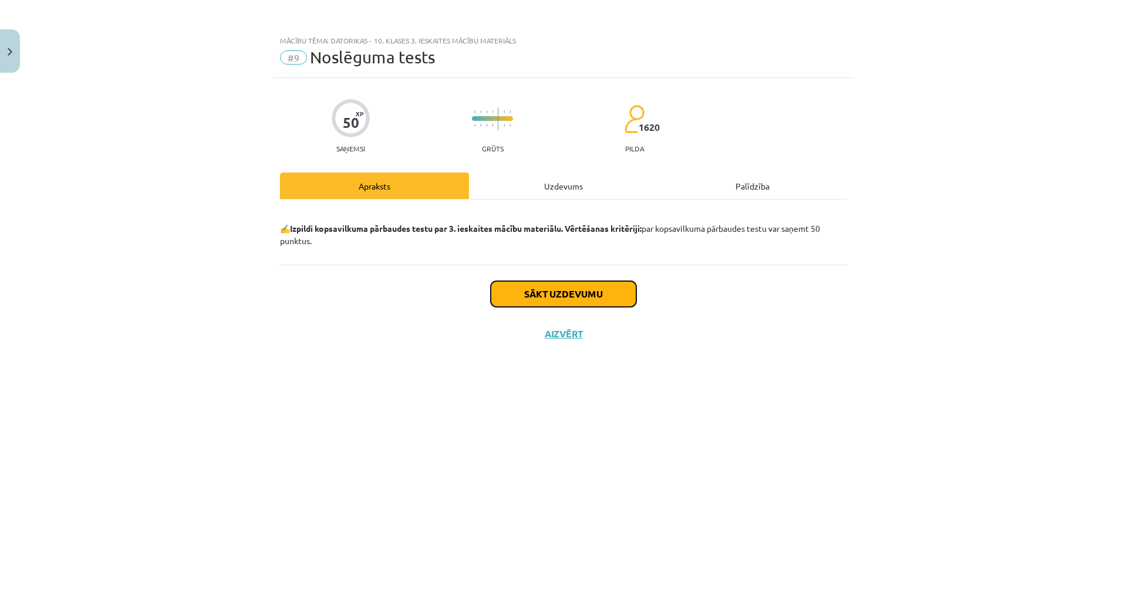
click at [577, 295] on button "Sākt uzdevumu" at bounding box center [564, 294] width 146 height 26
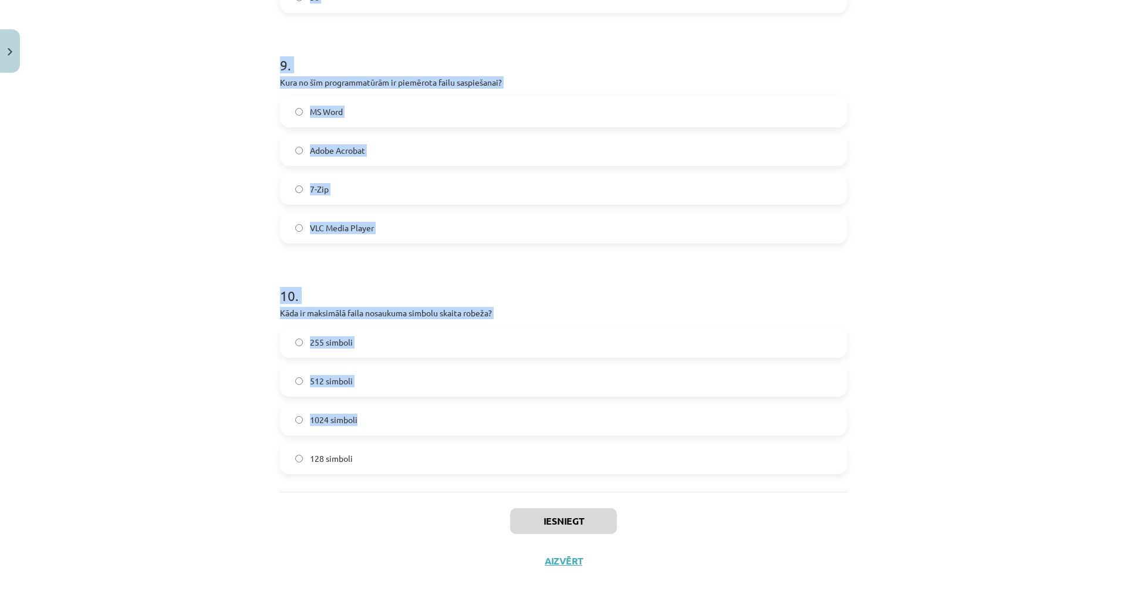
scroll to position [2275, 0]
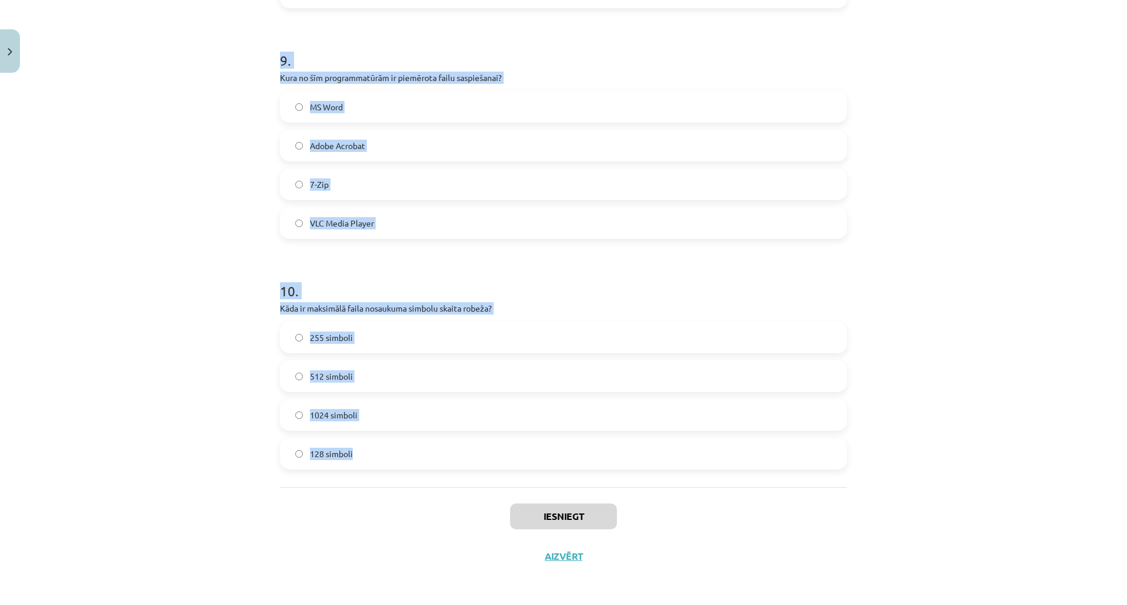
drag, startPoint x: 271, startPoint y: 265, endPoint x: 557, endPoint y: 453, distance: 341.3
copy form "1 . Gimp Kurā no sadaļām jāmeklē sarkano acu efekta likvidēšana? Filters Layer …"
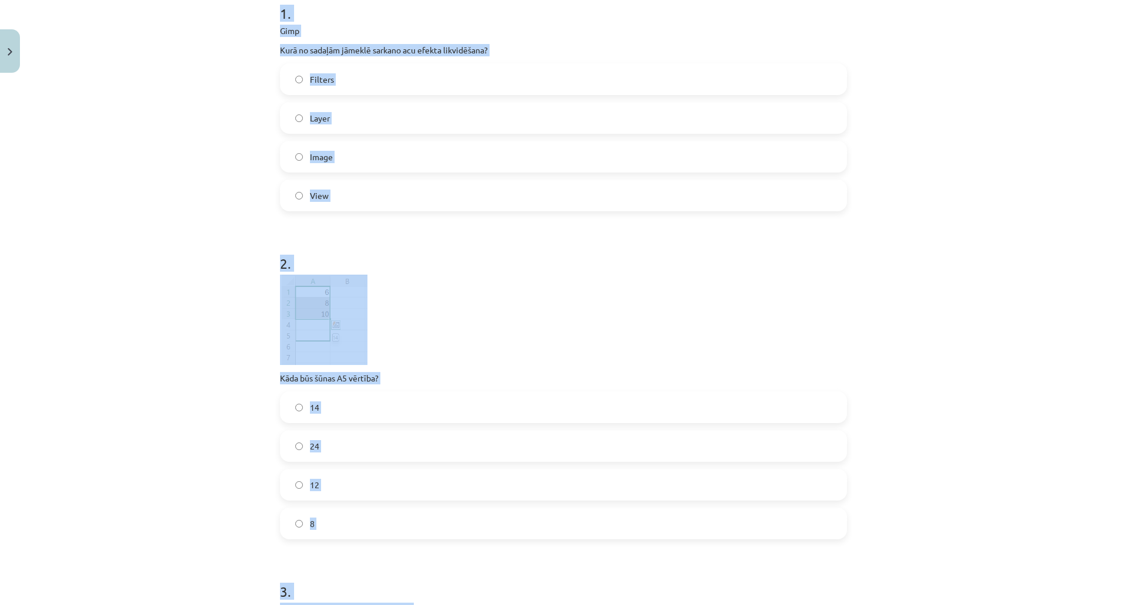
scroll to position [44, 0]
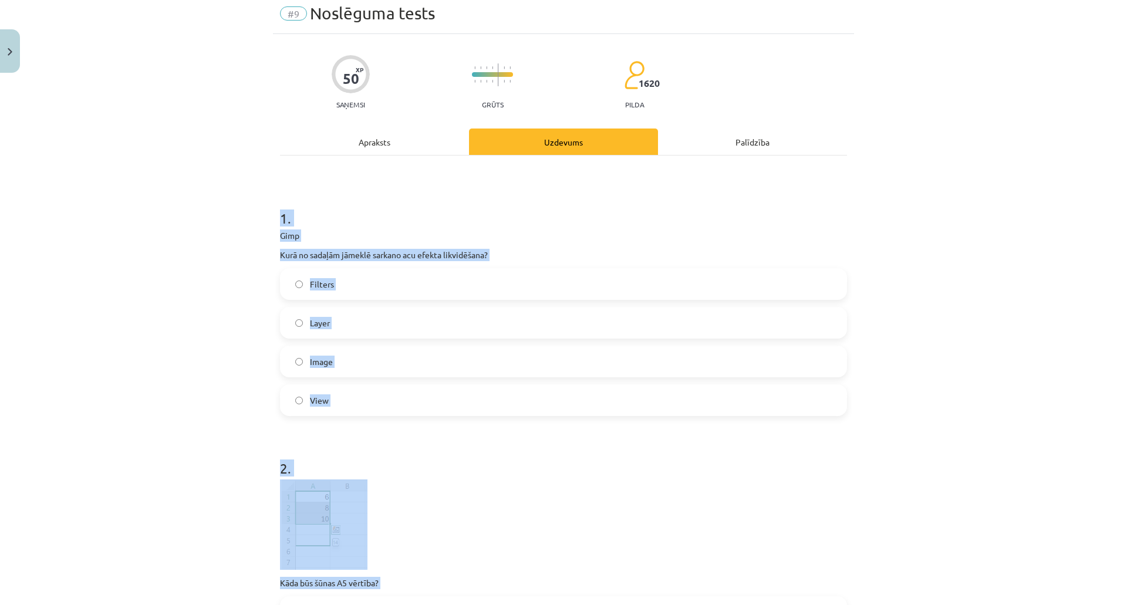
click at [211, 177] on div "Mācību tēma: Datorikas - 10. klases 3. ieskaites mācību materiāls #9 Noslēguma …" at bounding box center [563, 302] width 1127 height 605
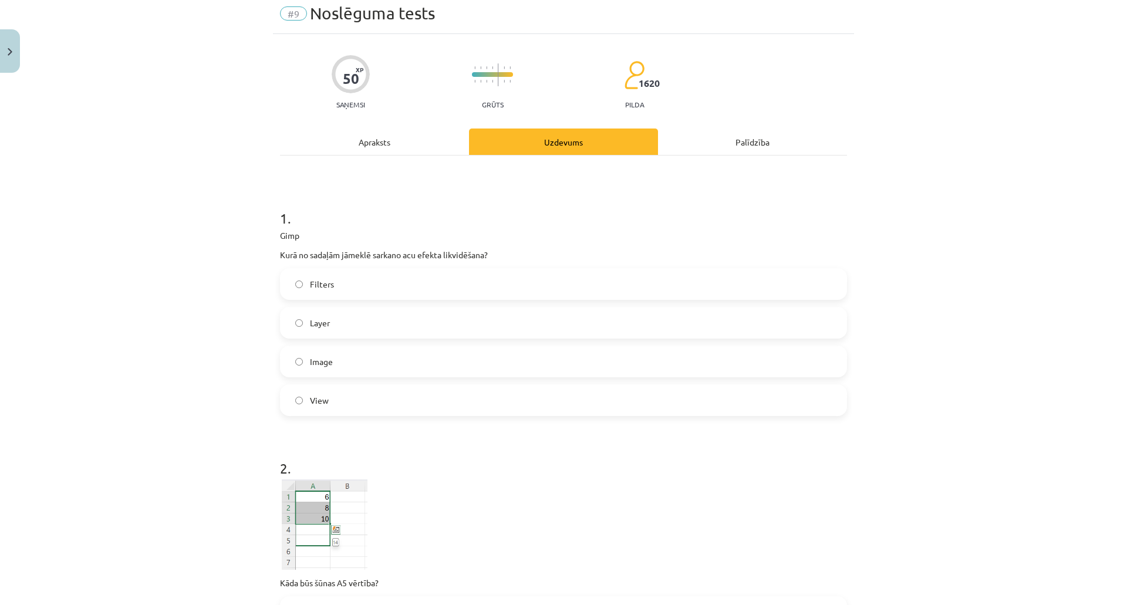
click at [318, 288] on span "Filters" at bounding box center [322, 284] width 24 height 12
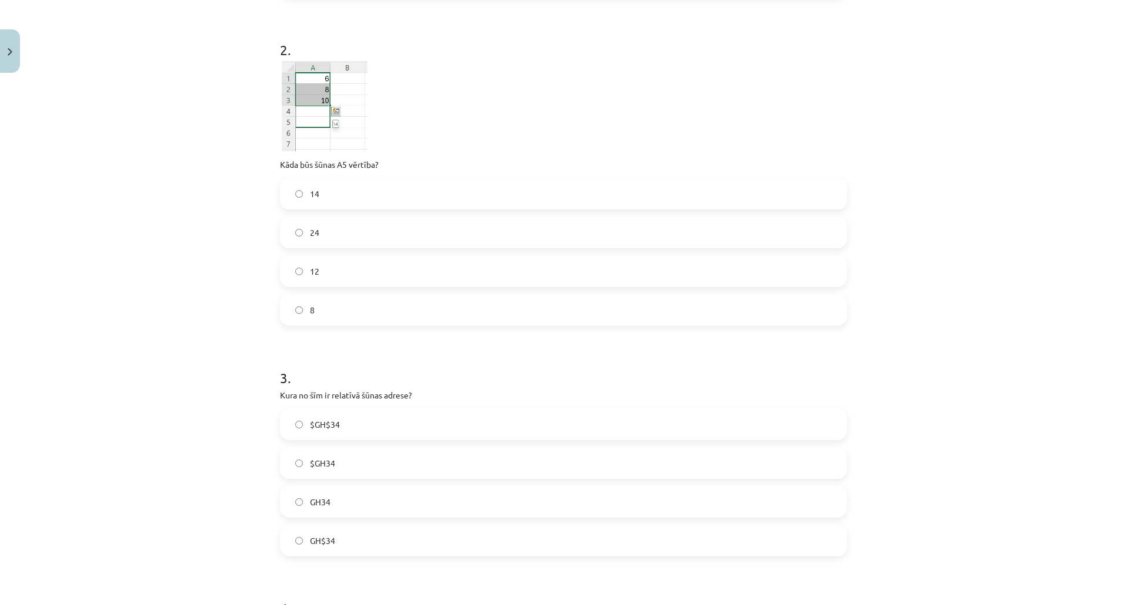
scroll to position [470, 0]
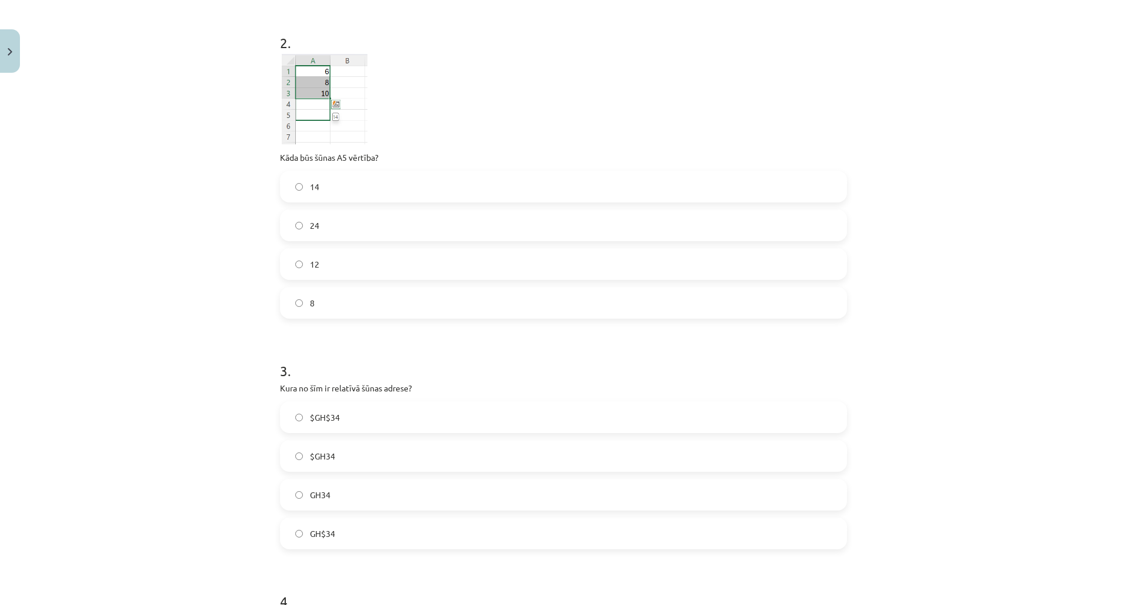
click at [343, 225] on label "24" at bounding box center [563, 225] width 565 height 29
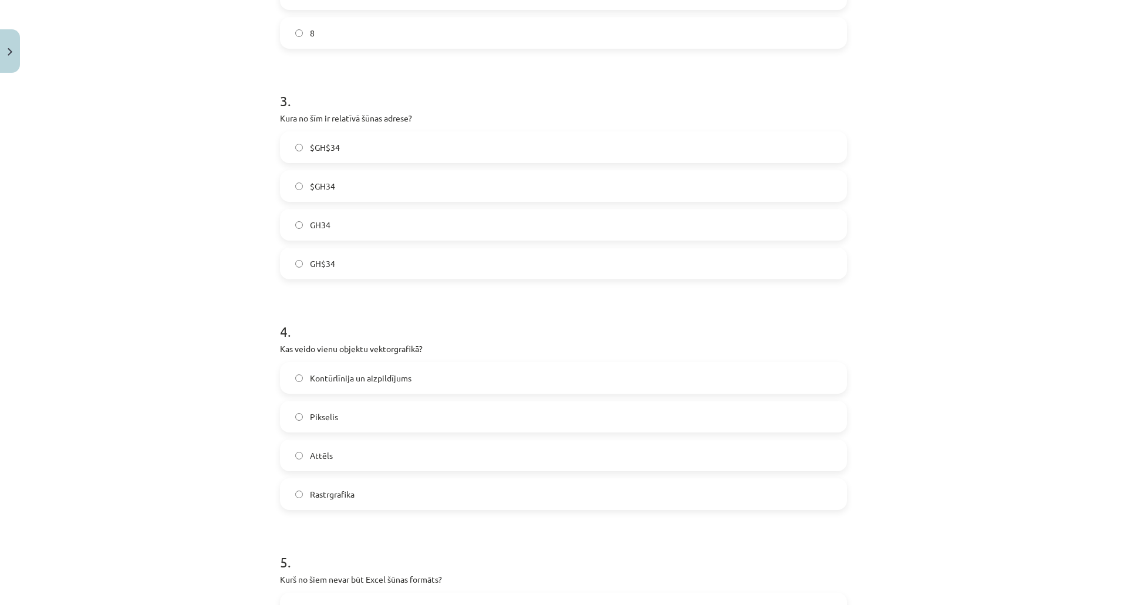
scroll to position [704, 0]
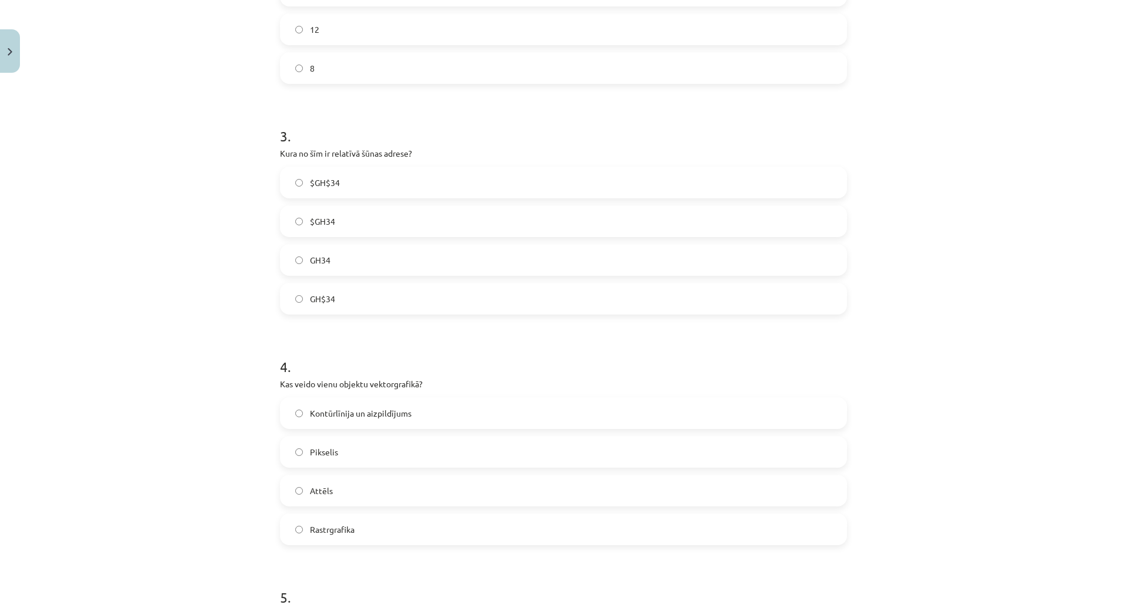
click at [285, 265] on label "GH34" at bounding box center [563, 259] width 565 height 29
click at [351, 452] on label "Funkcija" at bounding box center [563, 447] width 565 height 29
click at [351, 185] on label "Kontūrlīnija un aizpildījums" at bounding box center [563, 178] width 565 height 29
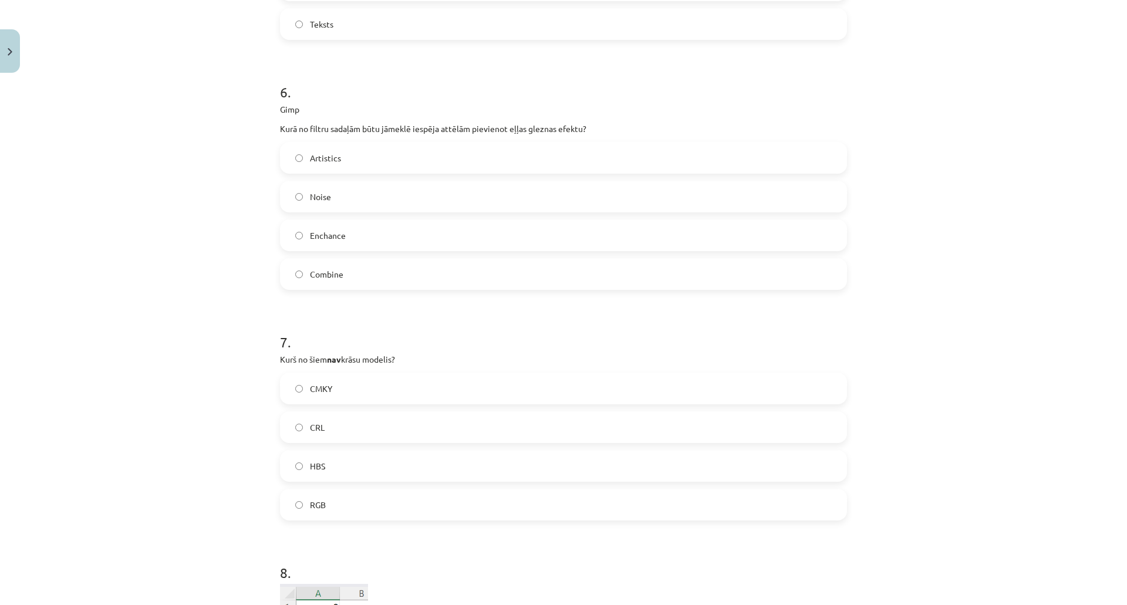
scroll to position [1526, 0]
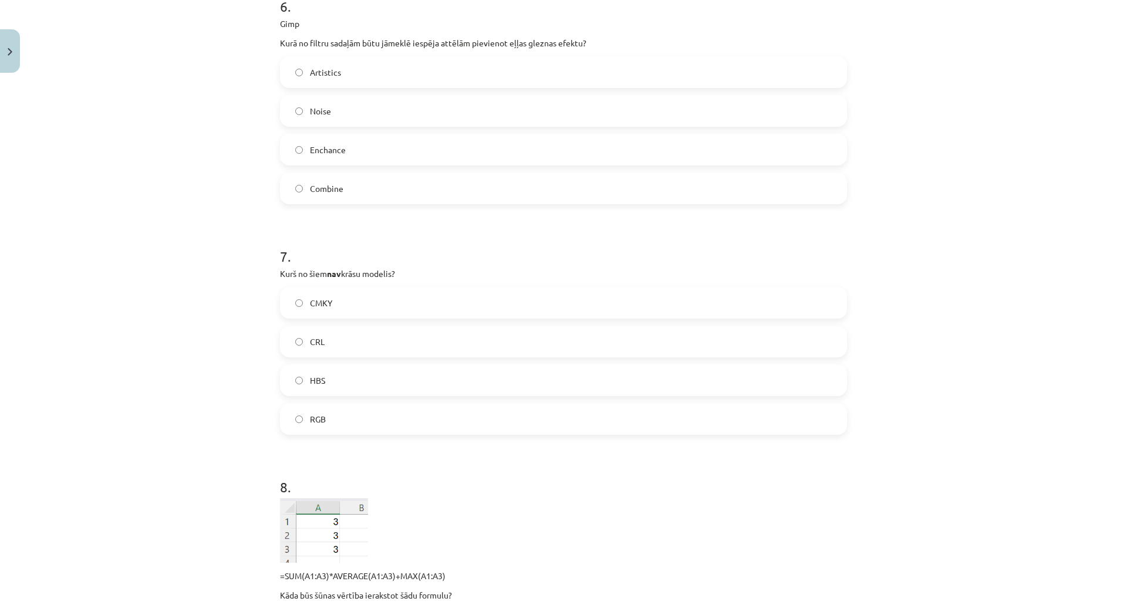
click at [336, 341] on label "CRL" at bounding box center [563, 341] width 565 height 29
click at [316, 80] on label "Artistics" at bounding box center [563, 72] width 565 height 29
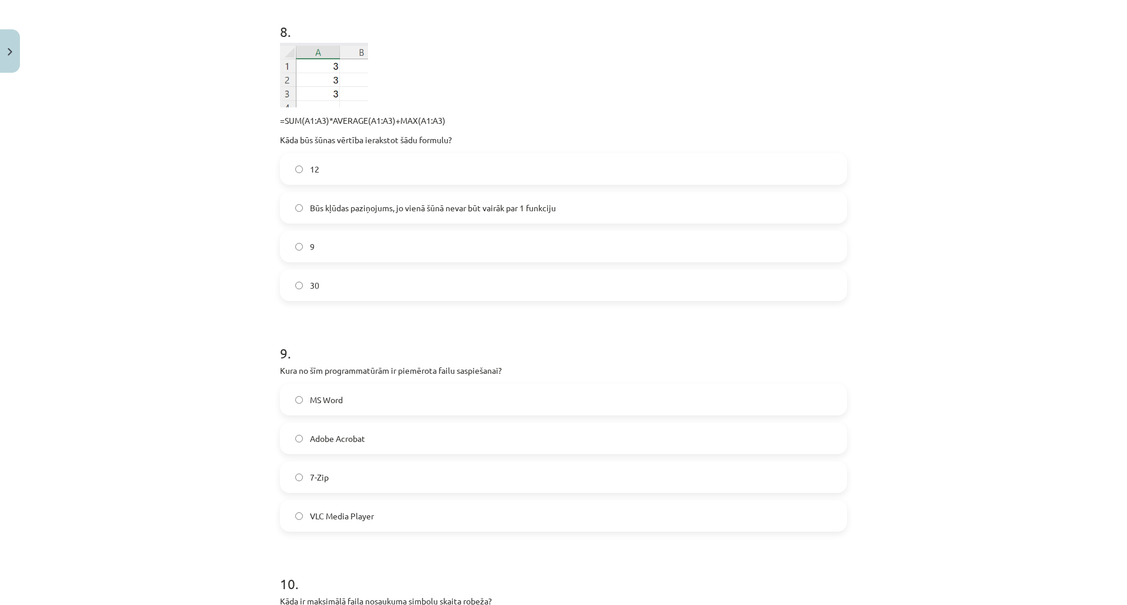
scroll to position [2055, 0]
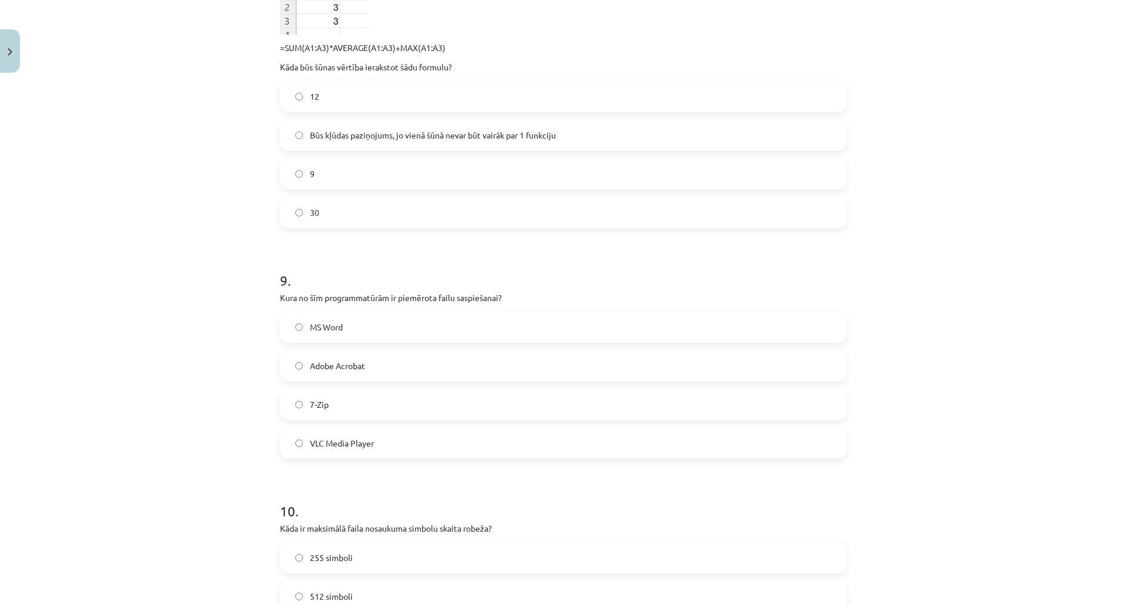
click at [332, 218] on label "30" at bounding box center [563, 212] width 565 height 29
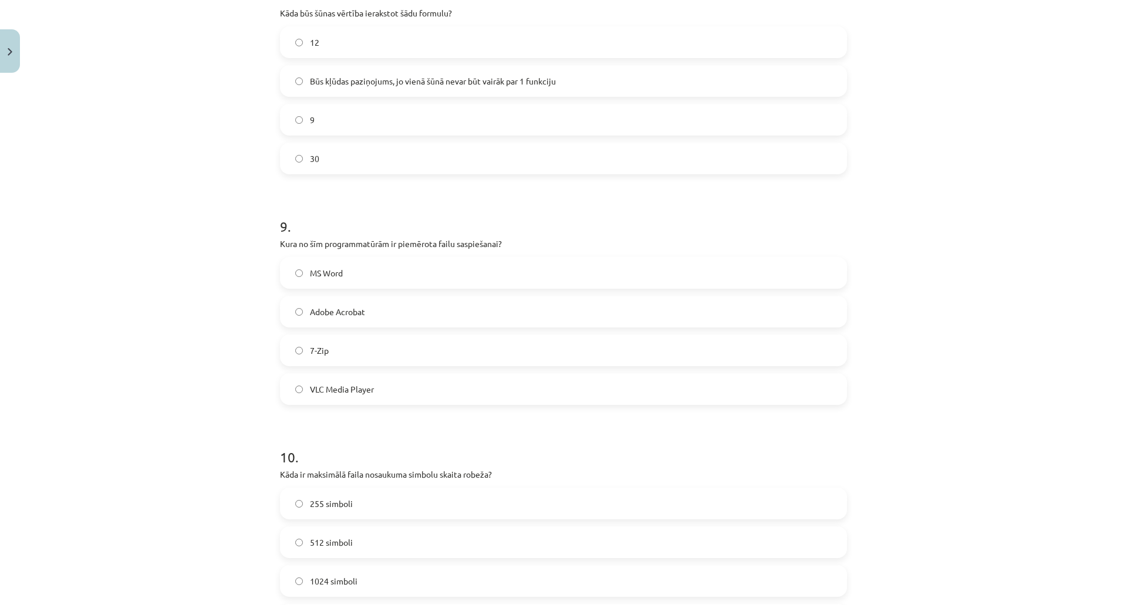
scroll to position [2113, 0]
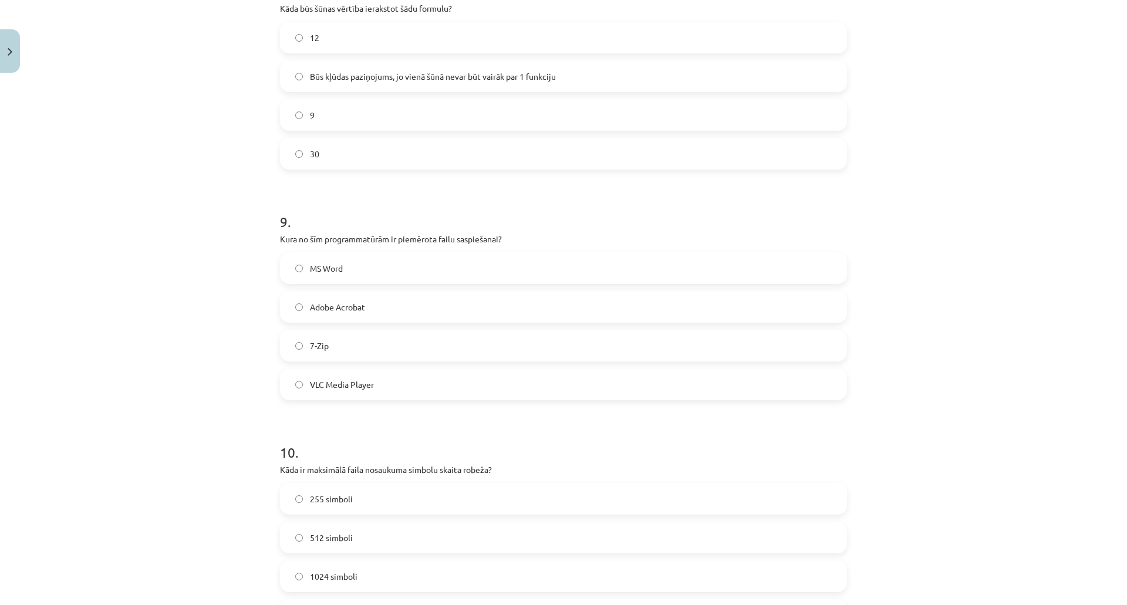
click at [345, 349] on label "7-Zip" at bounding box center [563, 345] width 565 height 29
click at [337, 495] on span "255 simboli" at bounding box center [331, 499] width 43 height 12
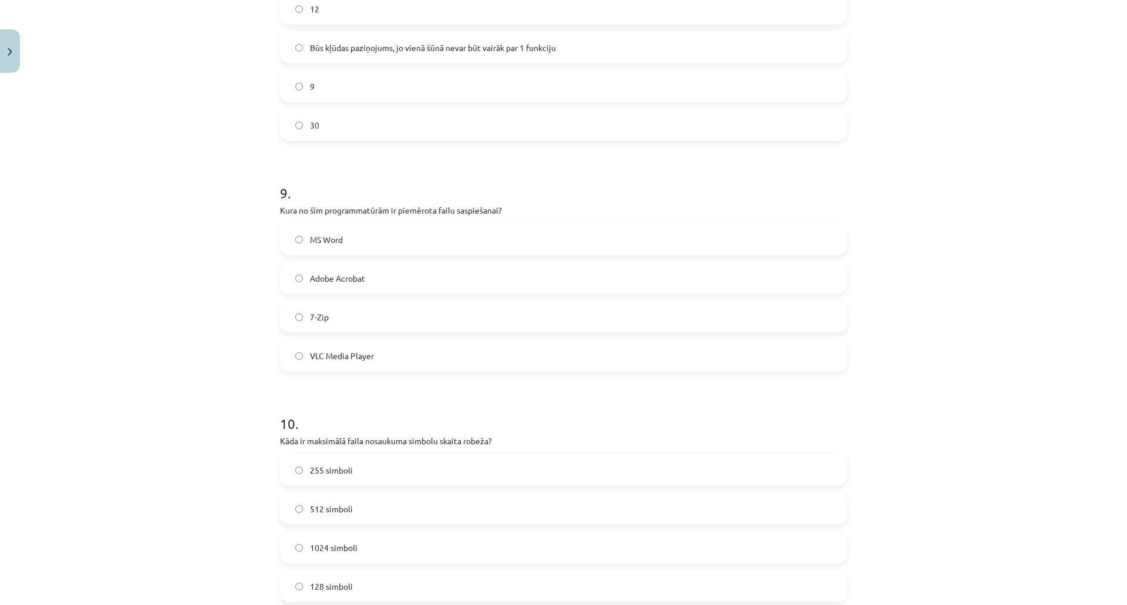
scroll to position [2275, 0]
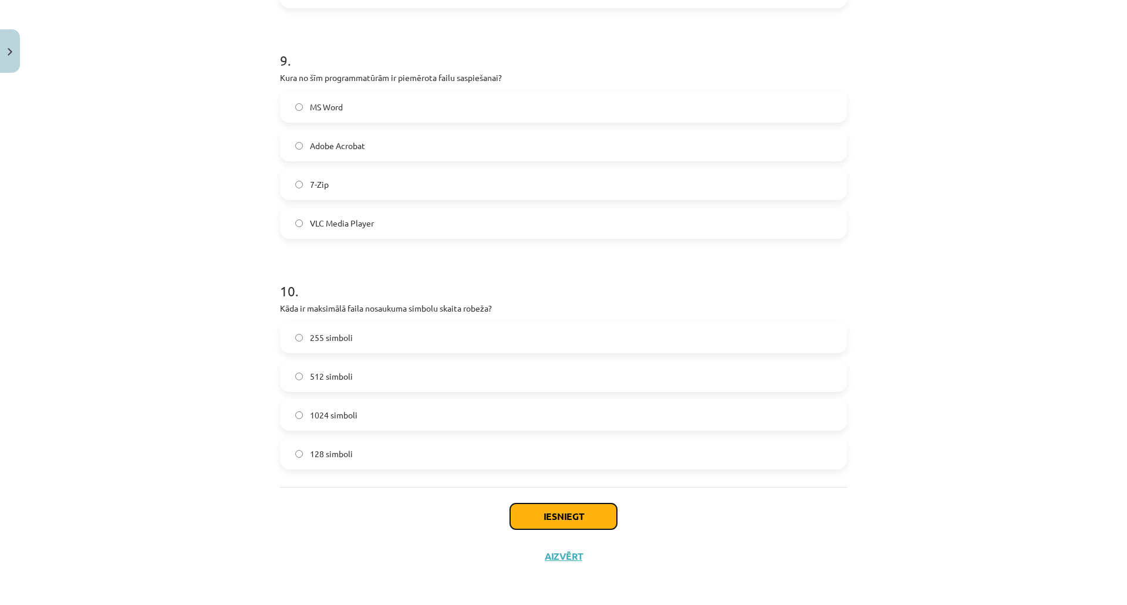
click at [557, 514] on button "Iesniegt" at bounding box center [563, 517] width 107 height 26
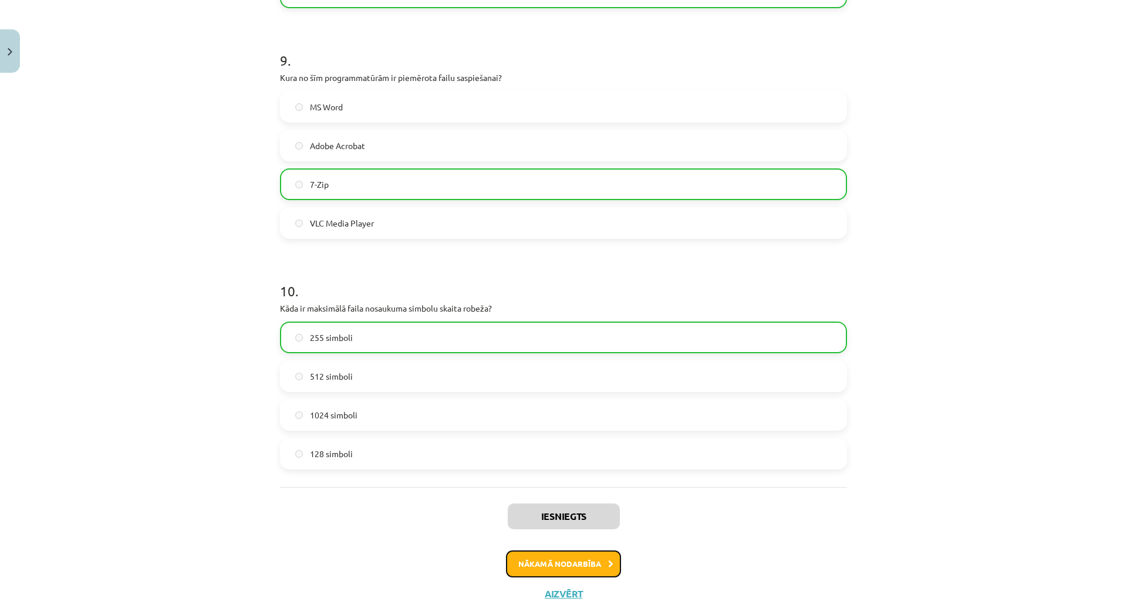
click at [526, 561] on button "Nākamā nodarbība" at bounding box center [563, 564] width 115 height 27
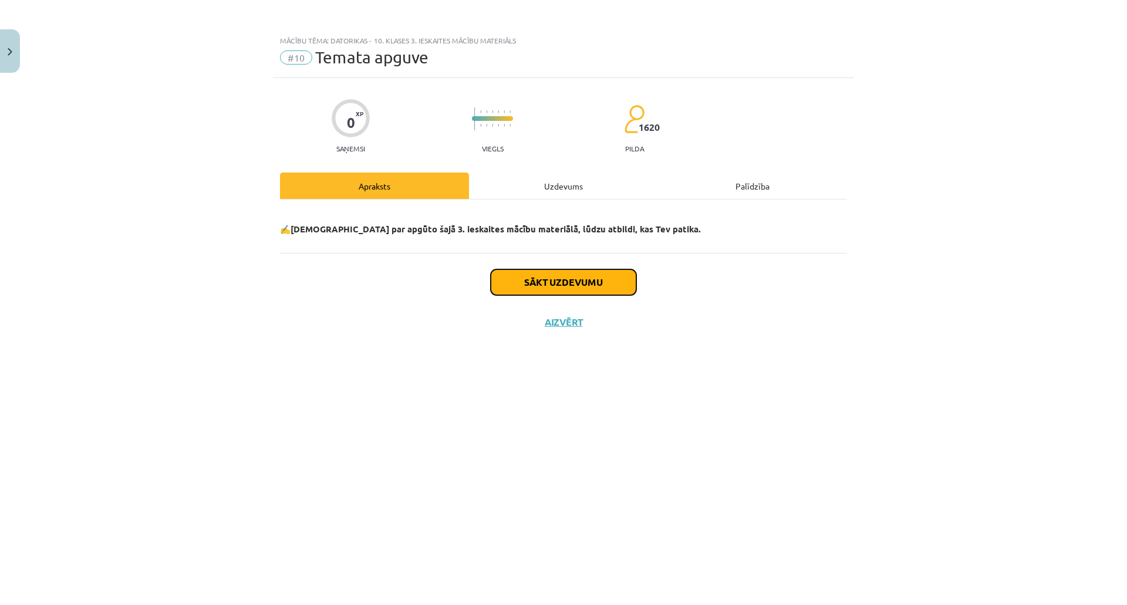
click at [560, 292] on button "Sākt uzdevumu" at bounding box center [564, 282] width 146 height 26
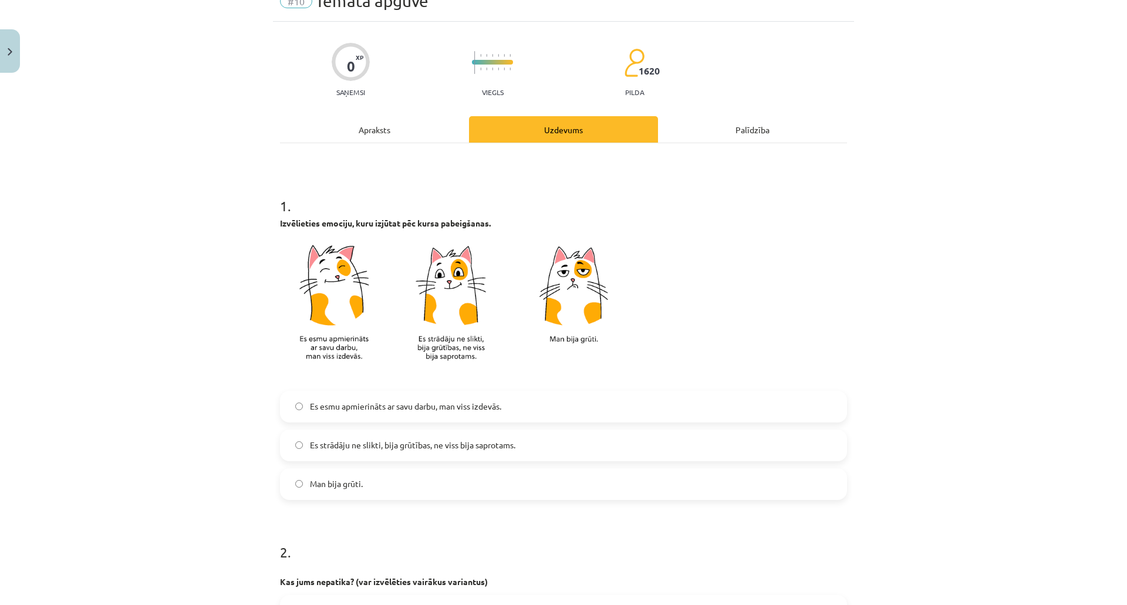
scroll to position [59, 0]
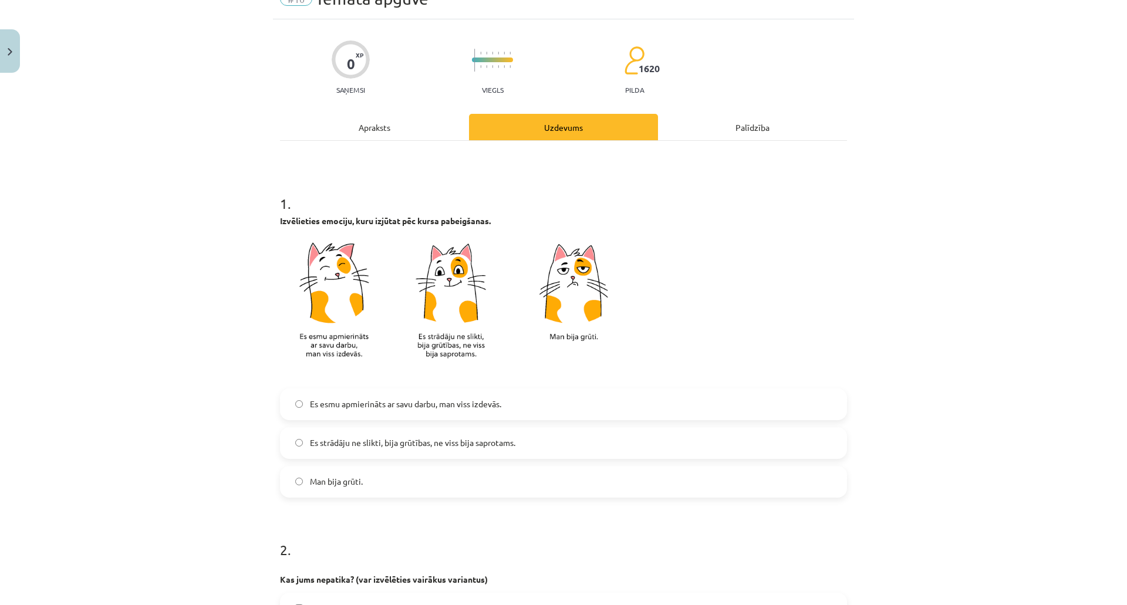
click at [396, 454] on label "Es strādāju ne slikti, bija grūtības, ne viss bija saprotams." at bounding box center [563, 443] width 565 height 29
drag, startPoint x: 362, startPoint y: 478, endPoint x: 367, endPoint y: 483, distance: 7.2
click at [363, 483] on label "Man bija grūti." at bounding box center [563, 481] width 565 height 29
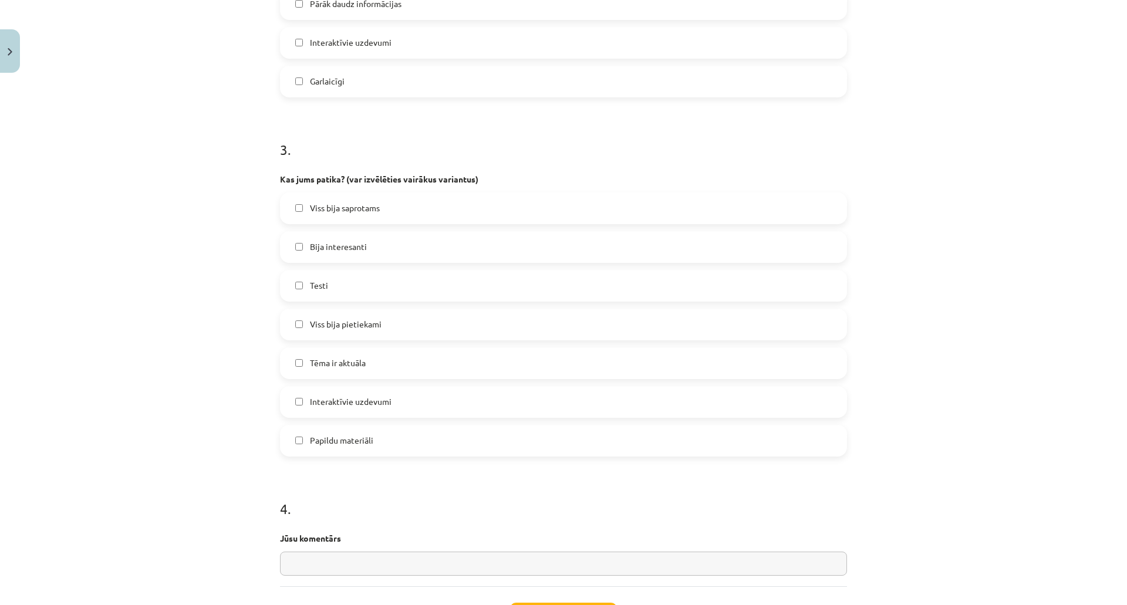
scroll to position [881, 0]
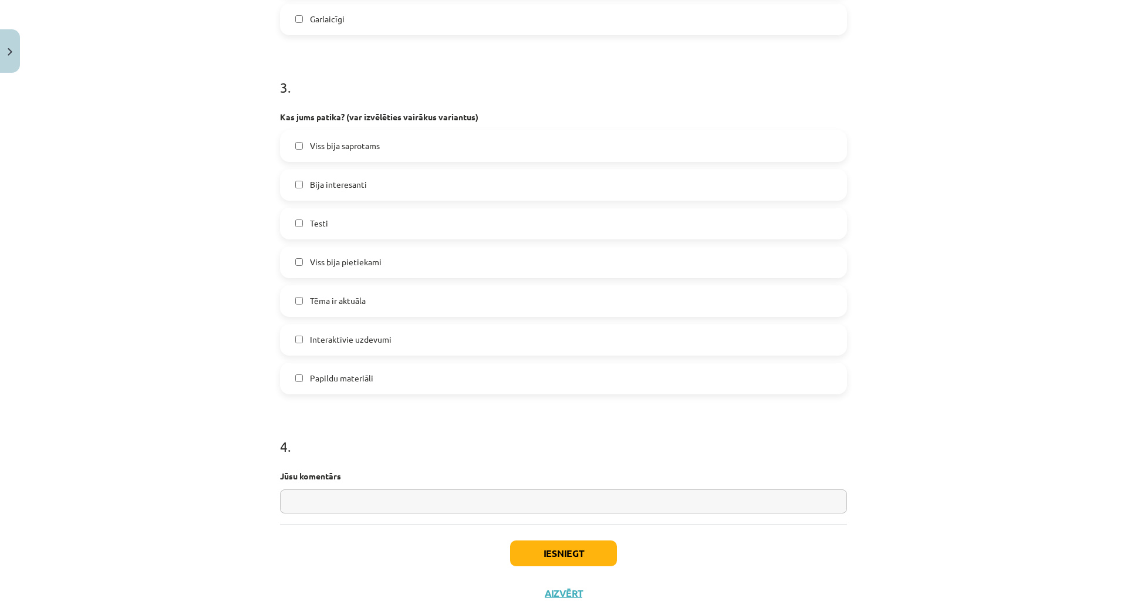
click at [483, 511] on input "text" at bounding box center [563, 502] width 567 height 24
type input "*"
click at [409, 343] on label "Interaktīvie uzdevumi" at bounding box center [563, 339] width 565 height 29
click at [417, 339] on label "Interaktīvie uzdevumi" at bounding box center [563, 339] width 565 height 29
click at [396, 261] on label "Viss bija pietiekami" at bounding box center [563, 262] width 565 height 29
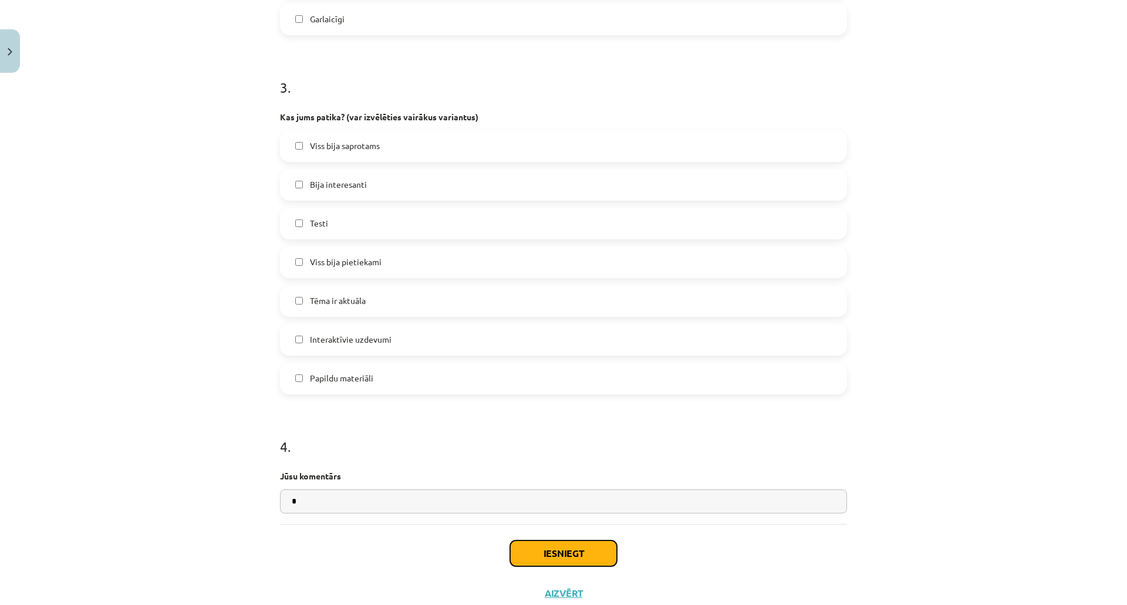
click at [542, 559] on button "Iesniegt" at bounding box center [563, 554] width 107 height 26
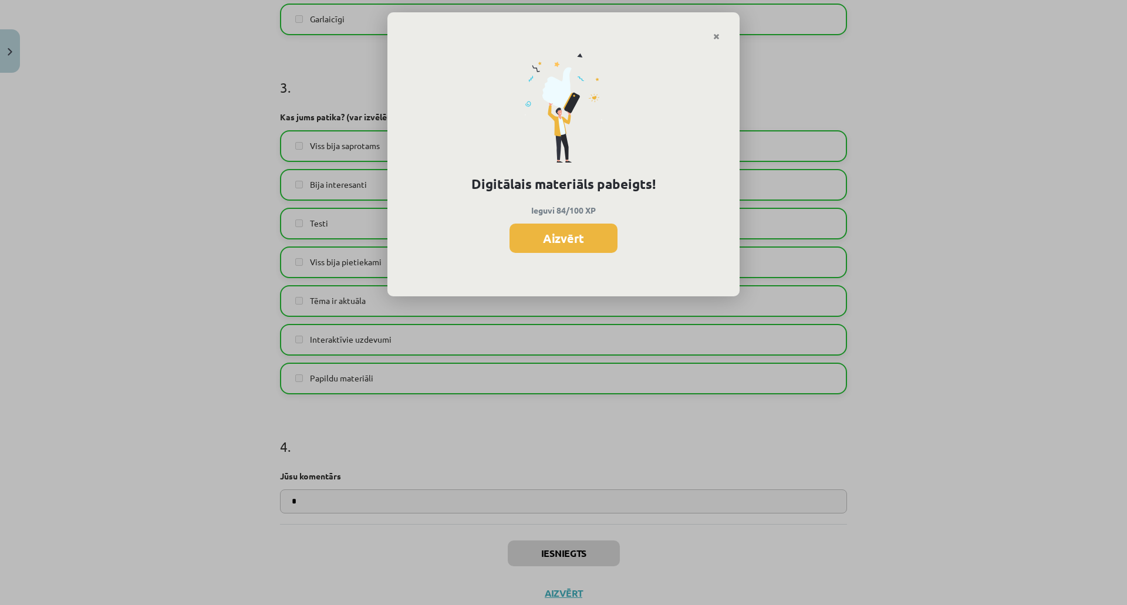
scroll to position [850, 0]
click at [581, 228] on button "Aizvērt" at bounding box center [564, 238] width 108 height 29
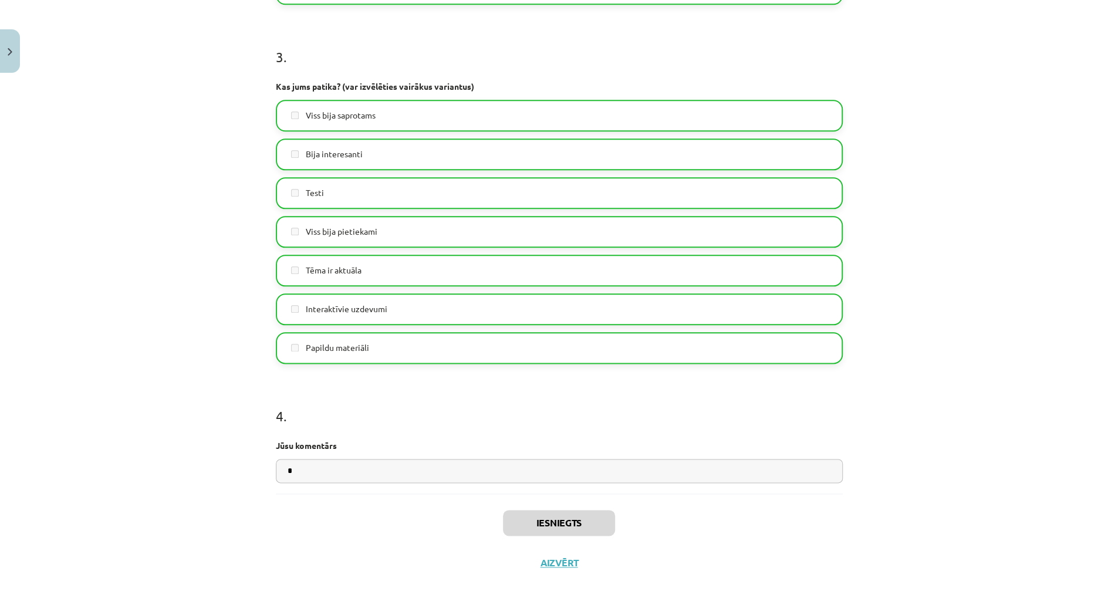
scroll to position [917, 0]
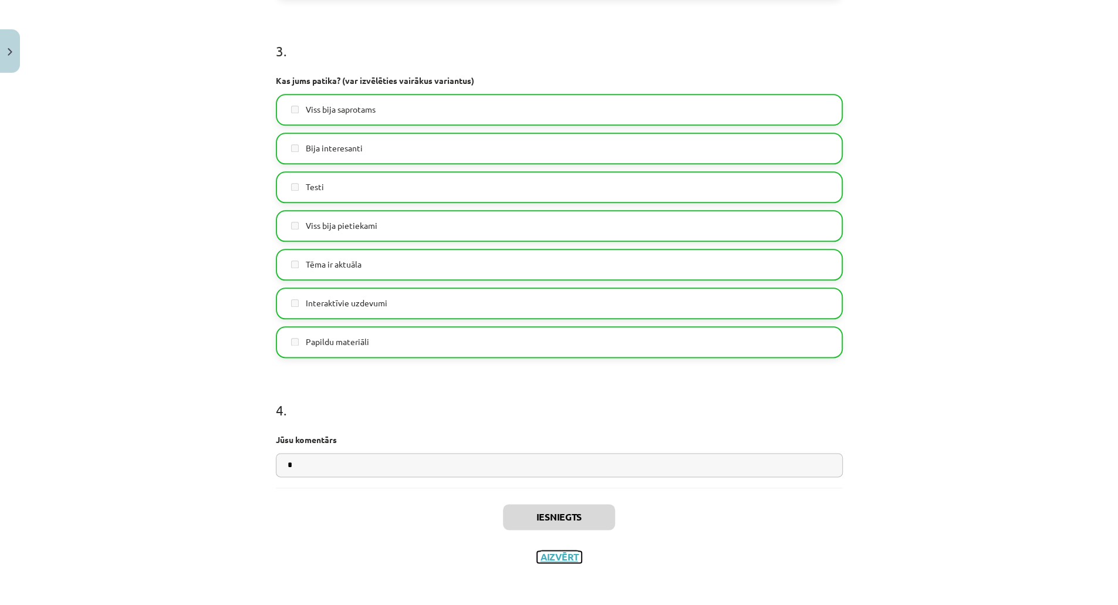
click at [567, 552] on button "Aizvērt" at bounding box center [559, 557] width 45 height 12
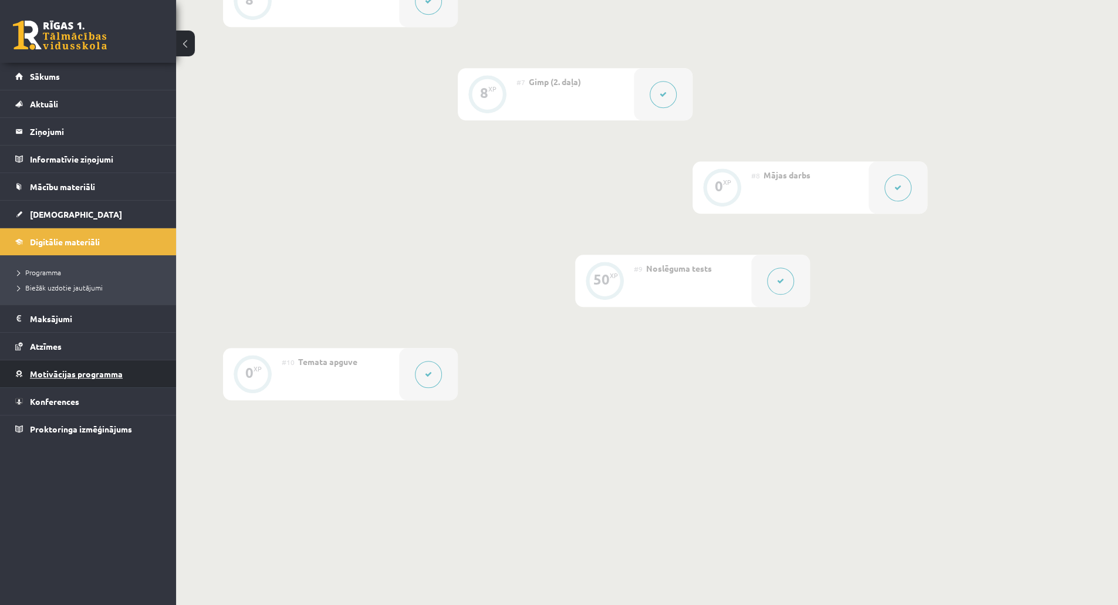
click at [102, 372] on span "Motivācijas programma" at bounding box center [76, 374] width 93 height 11
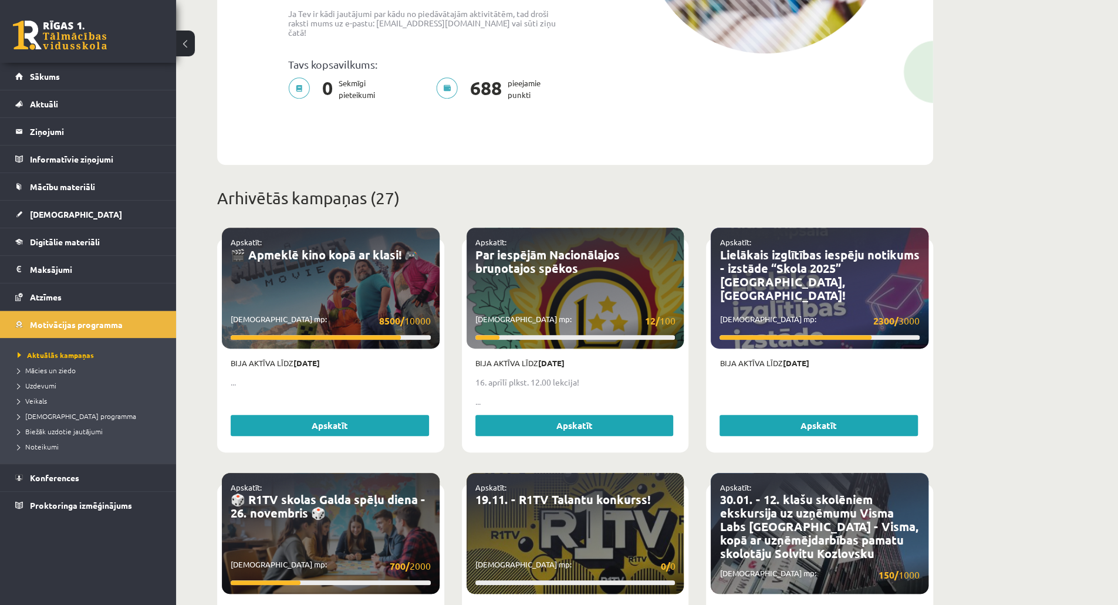
scroll to position [294, 0]
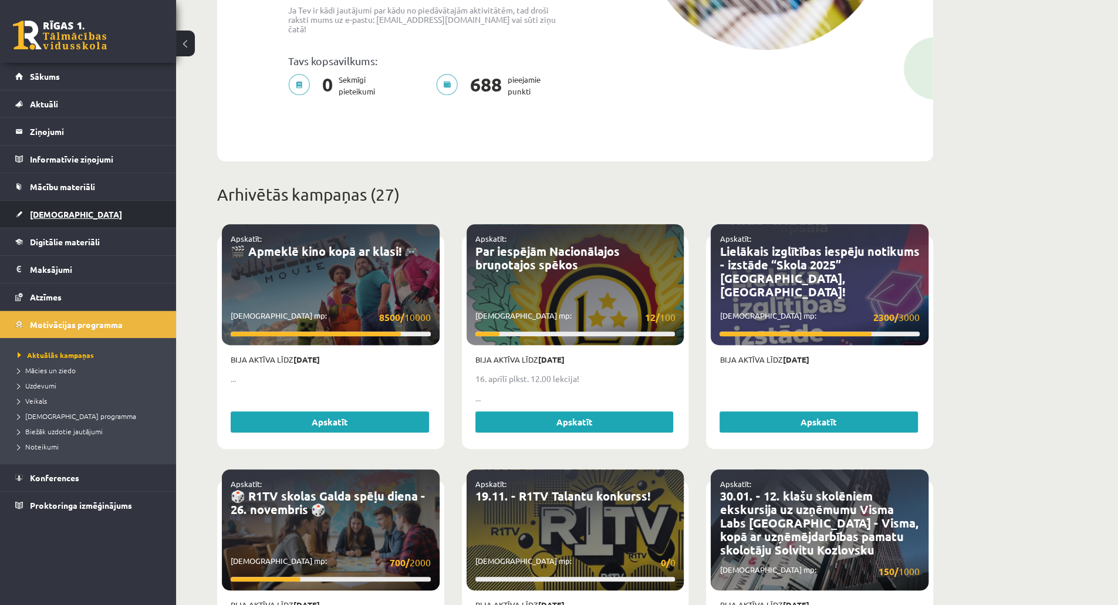
click at [121, 210] on link "[DEMOGRAPHIC_DATA]" at bounding box center [88, 214] width 146 height 27
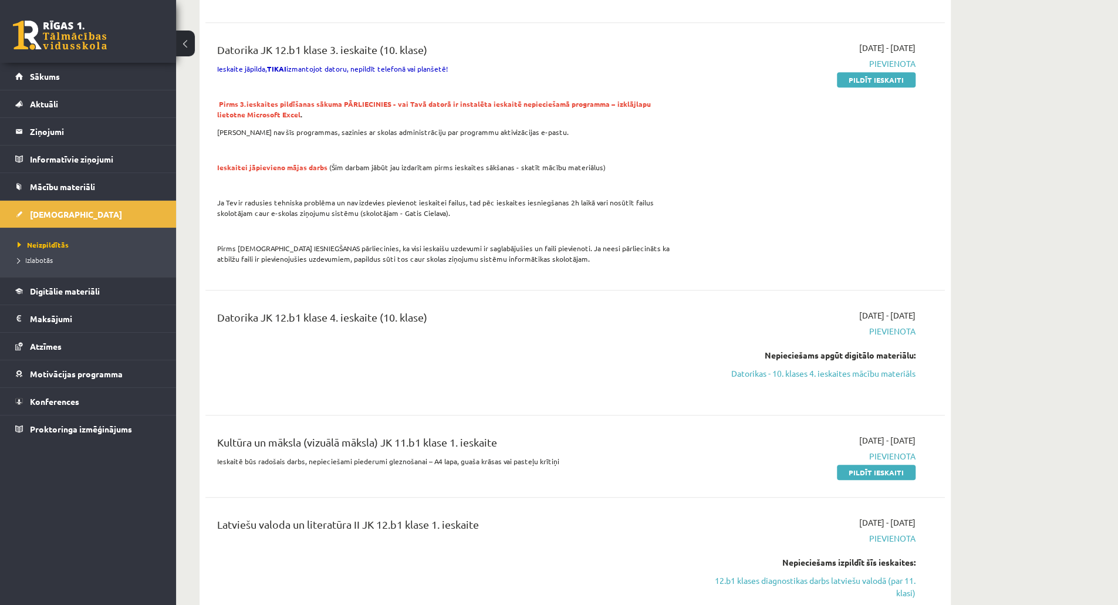
scroll to position [587, 0]
